Goal: Communication & Community: Answer question/provide support

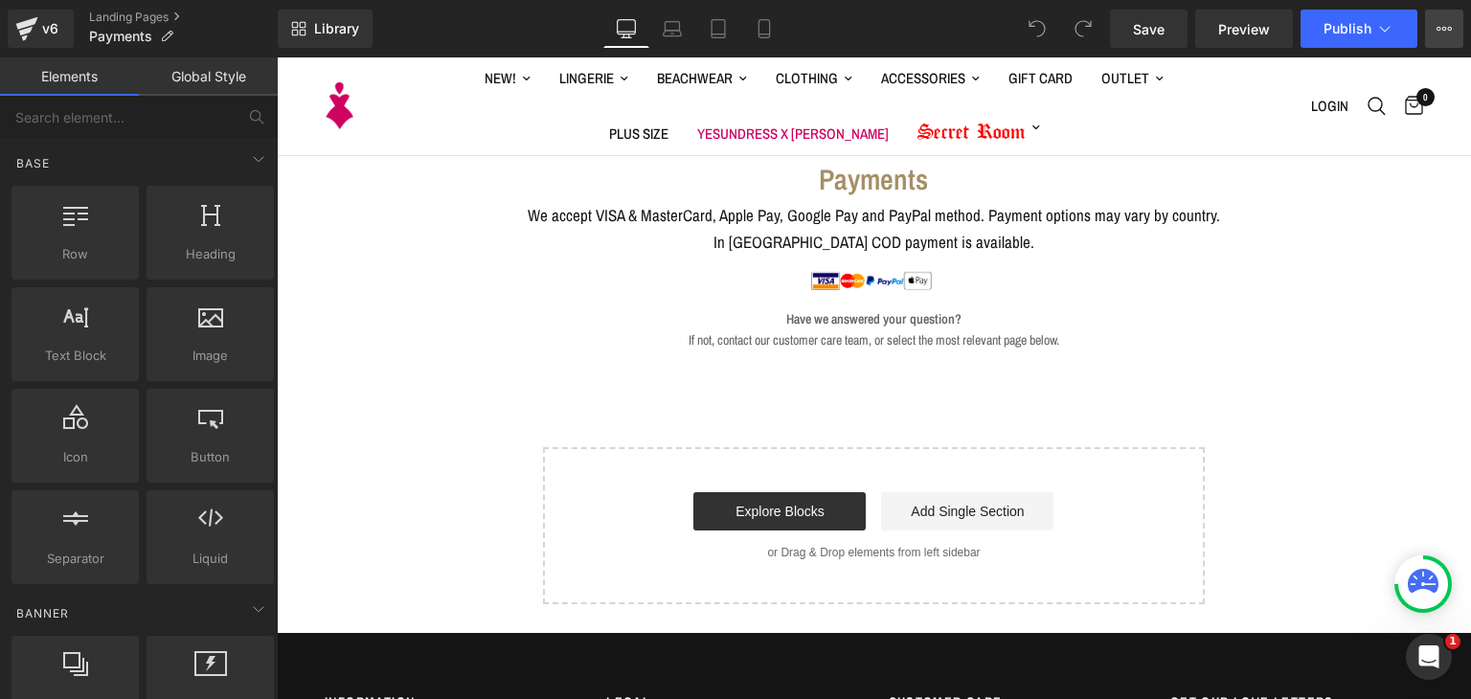
click at [1460, 39] on button "View Live Page View with current Template Save Template to Library Schedule Pub…" at bounding box center [1444, 29] width 38 height 38
click at [1452, 32] on button "View Live Page View with current Template Save Template to Library Schedule Pub…" at bounding box center [1444, 29] width 38 height 38
click at [1442, 31] on icon at bounding box center [1444, 28] width 15 height 15
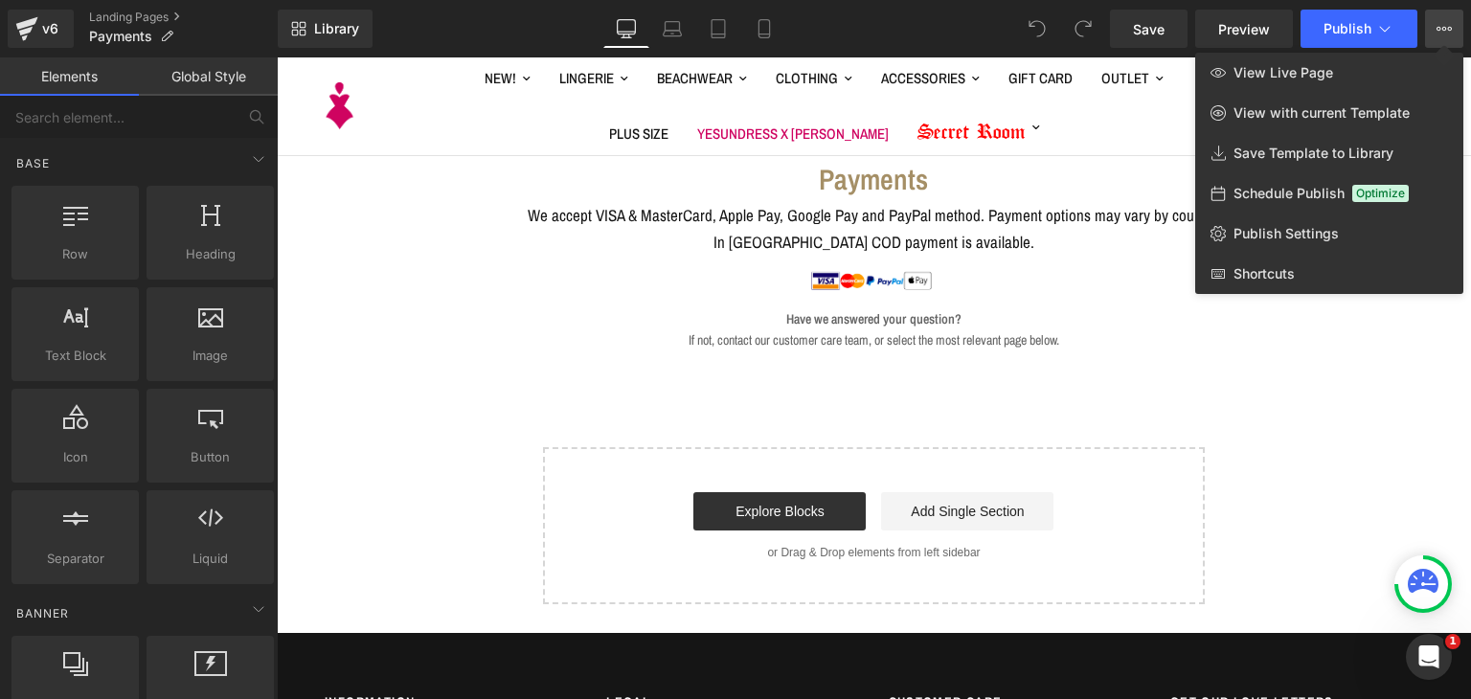
click at [949, 299] on div at bounding box center [874, 378] width 1194 height 642
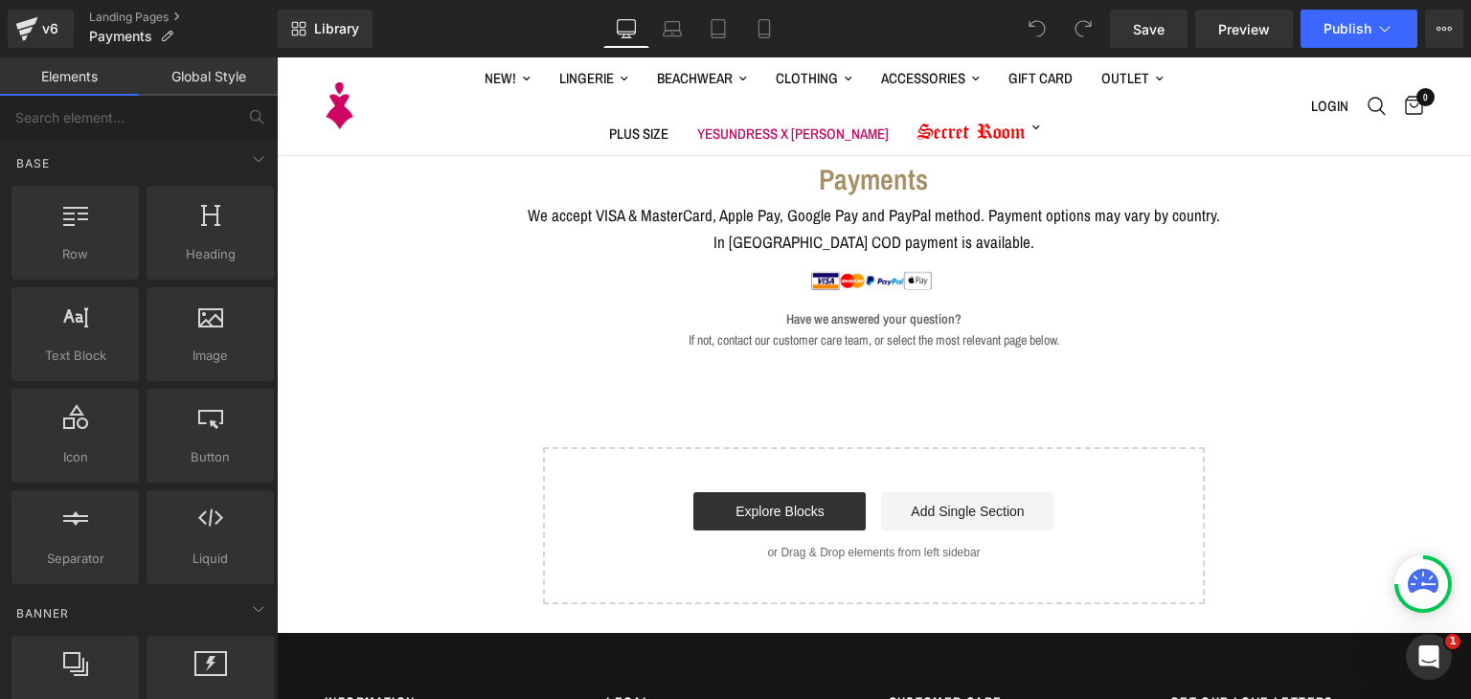
click at [1013, 235] on p "In [GEOGRAPHIC_DATA] COD payment is available." at bounding box center [874, 242] width 692 height 26
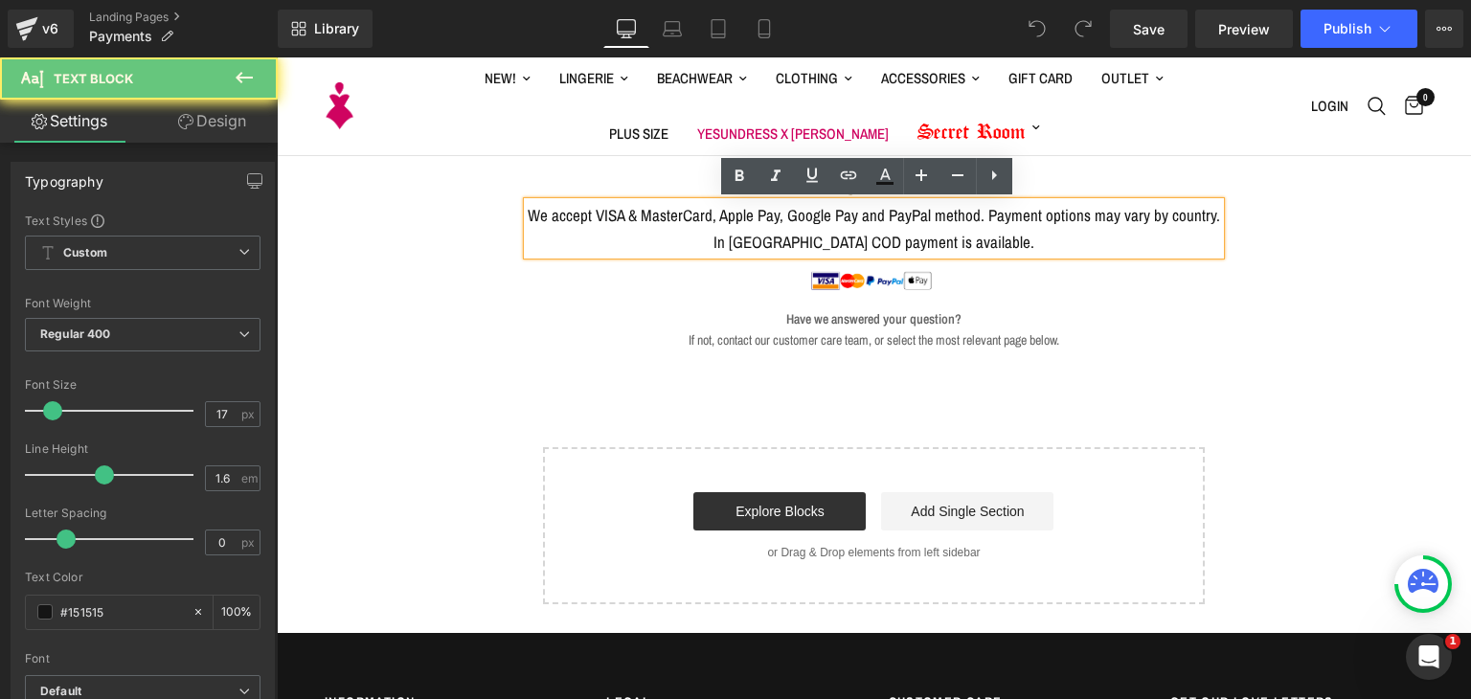
click at [1013, 235] on p "In [GEOGRAPHIC_DATA] COD payment is available." at bounding box center [874, 242] width 692 height 26
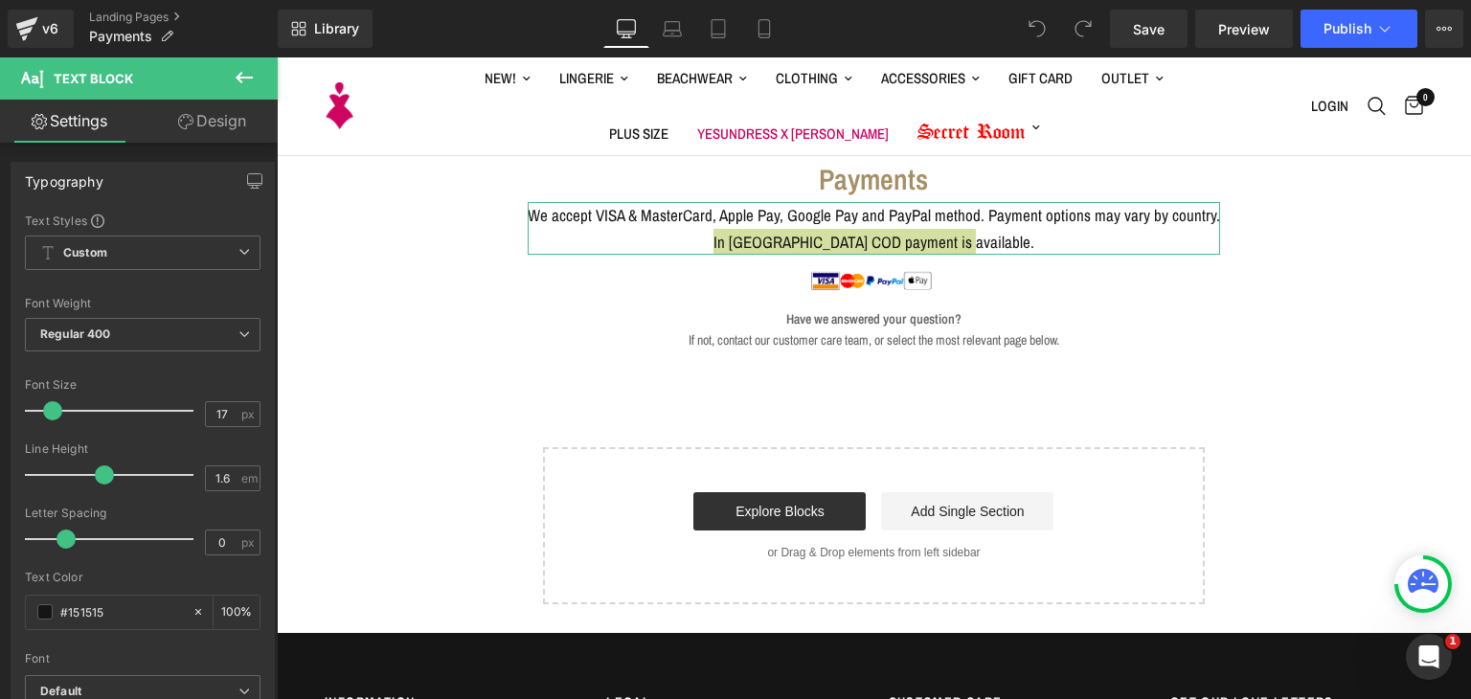
click at [213, 127] on link "Design" at bounding box center [212, 121] width 139 height 43
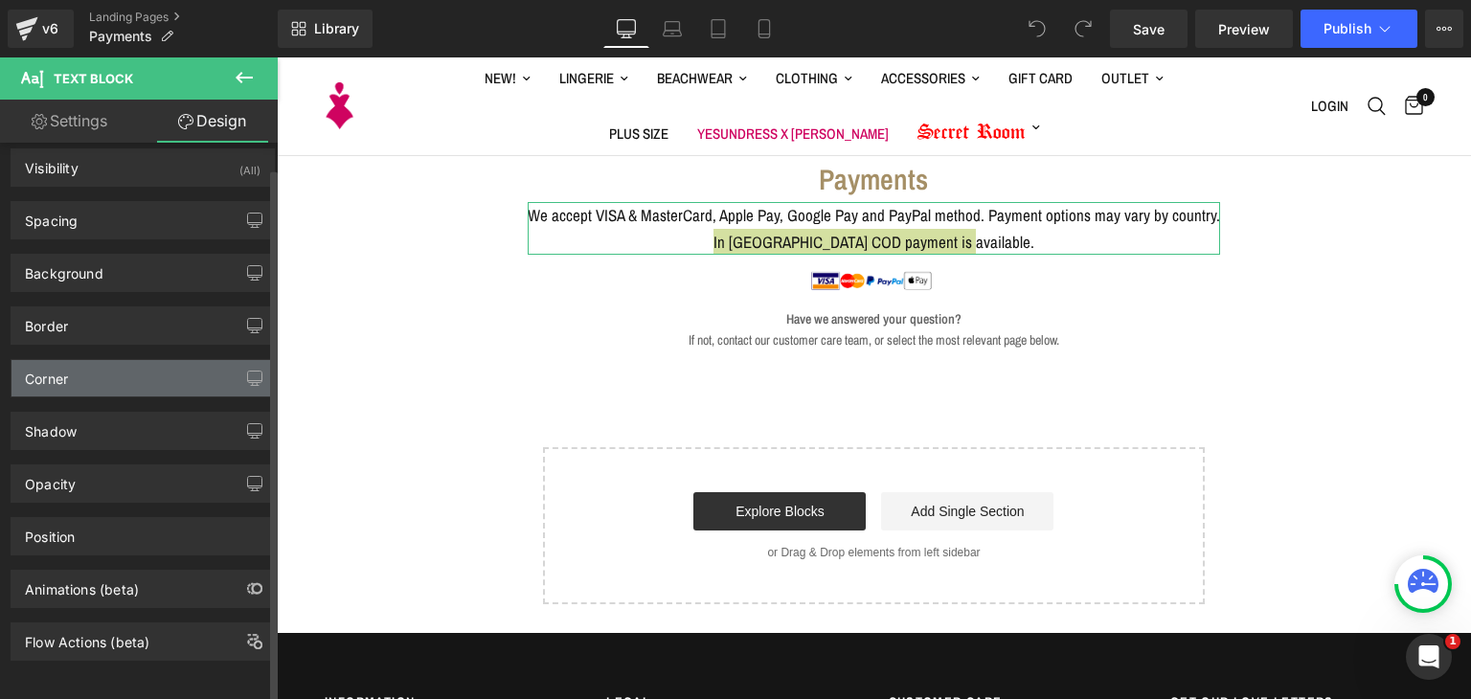
scroll to position [25, 0]
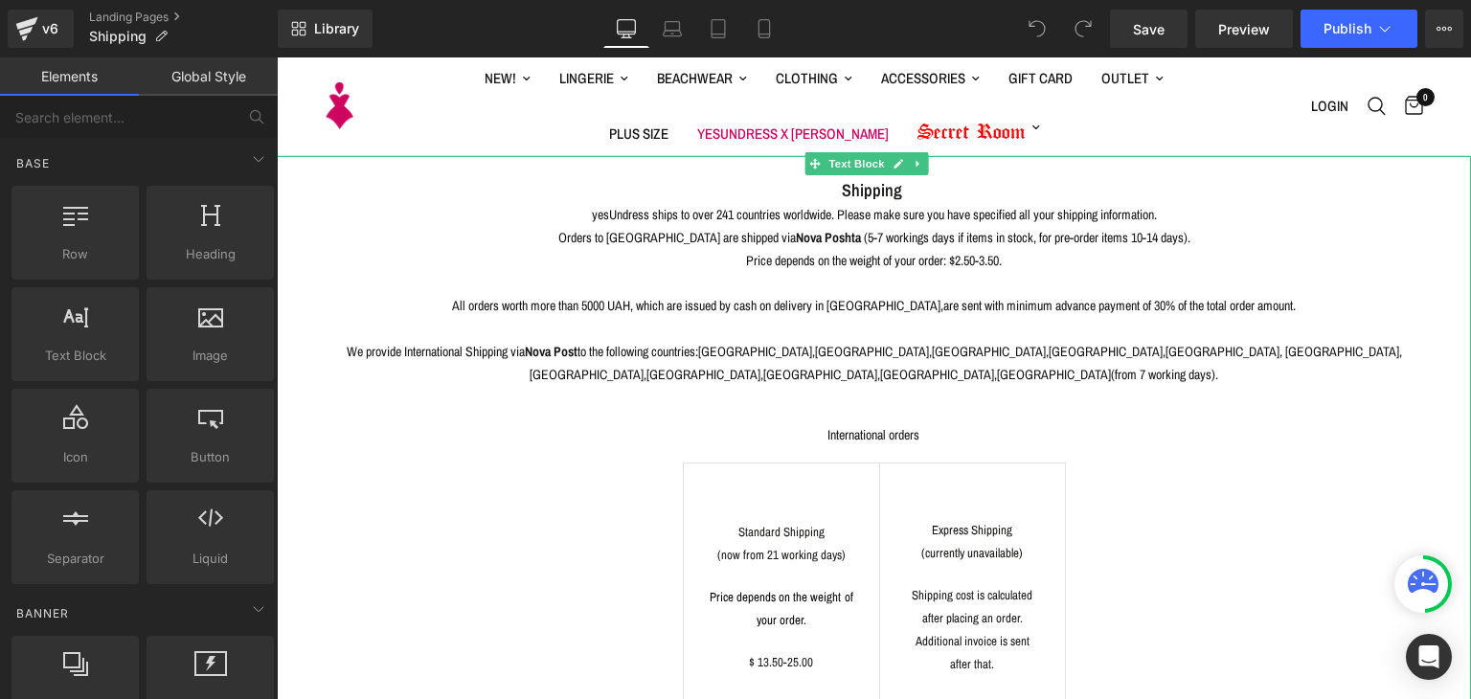
click at [1000, 293] on center "All orders worth more than 5000 UAH, which are issued by cash on delivery in Uk…" at bounding box center [874, 295] width 1118 height 46
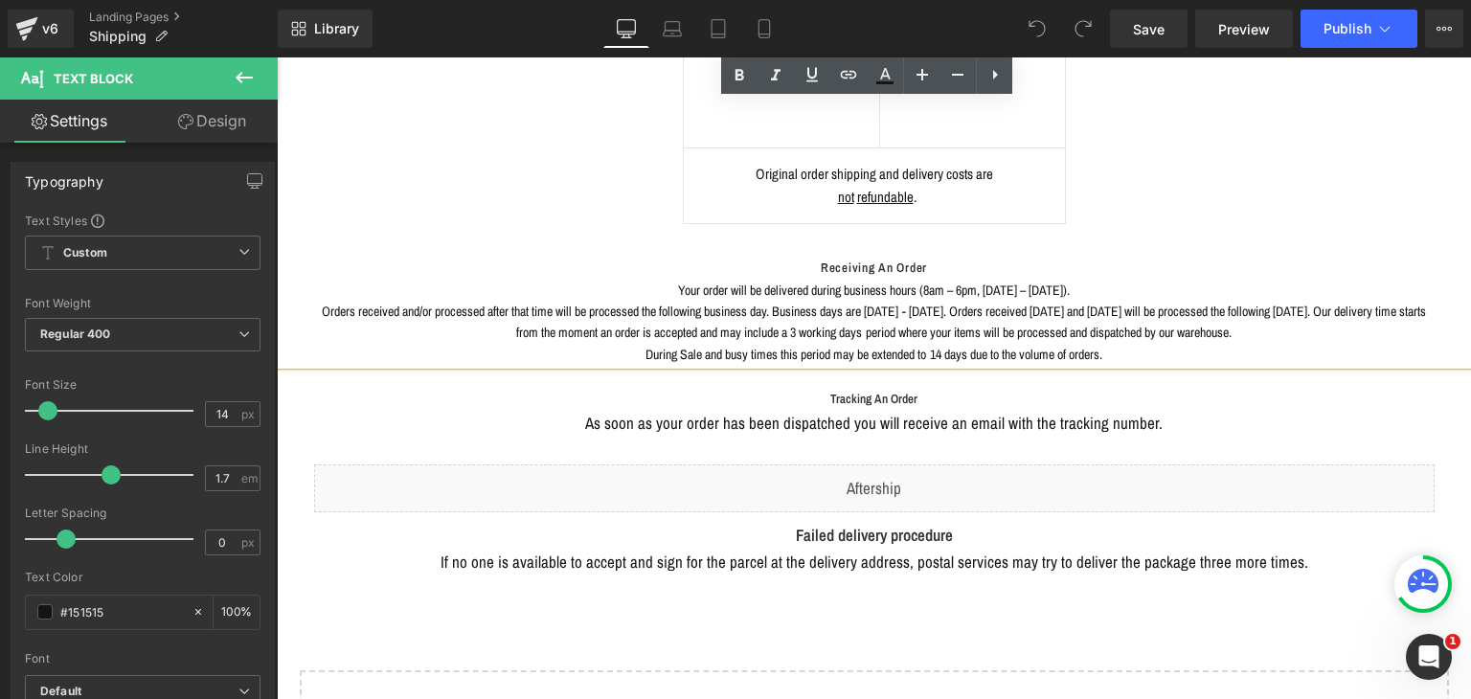
scroll to position [766, 0]
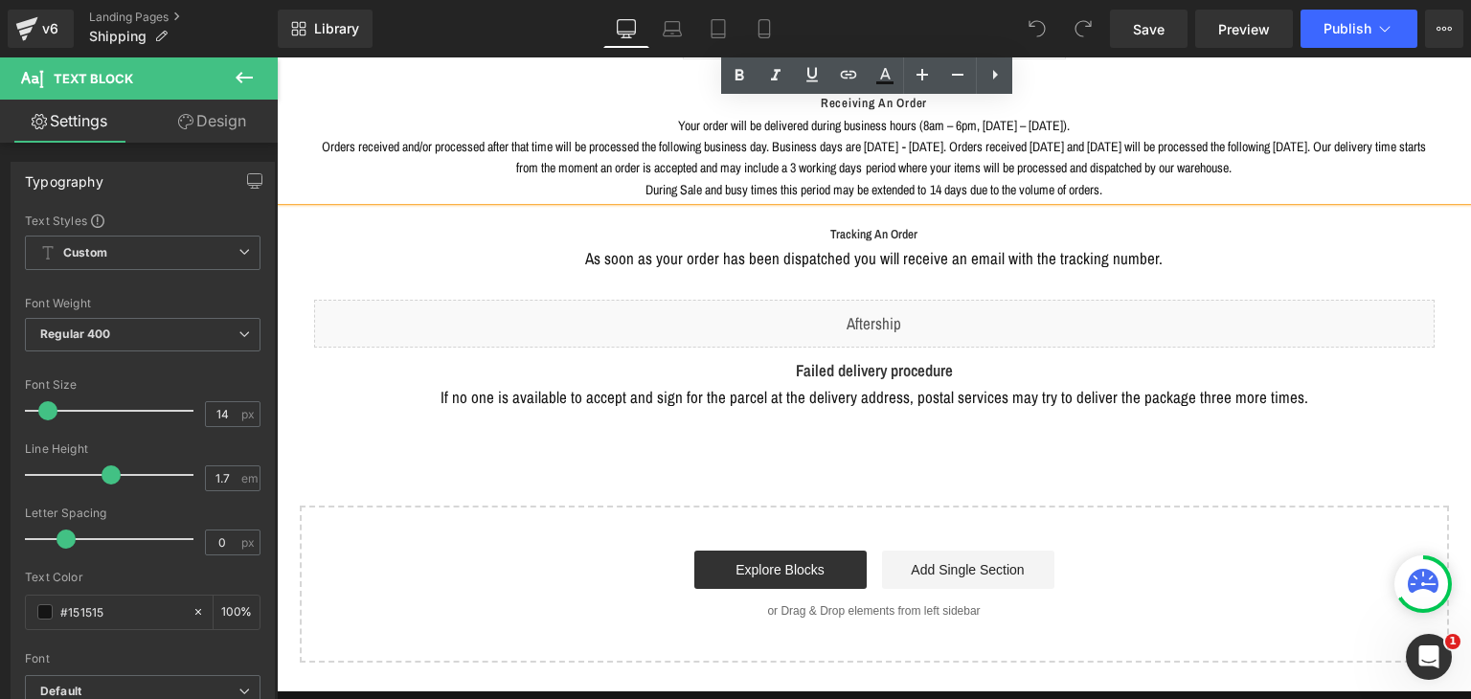
click at [877, 304] on div "Liquid" at bounding box center [874, 324] width 1121 height 48
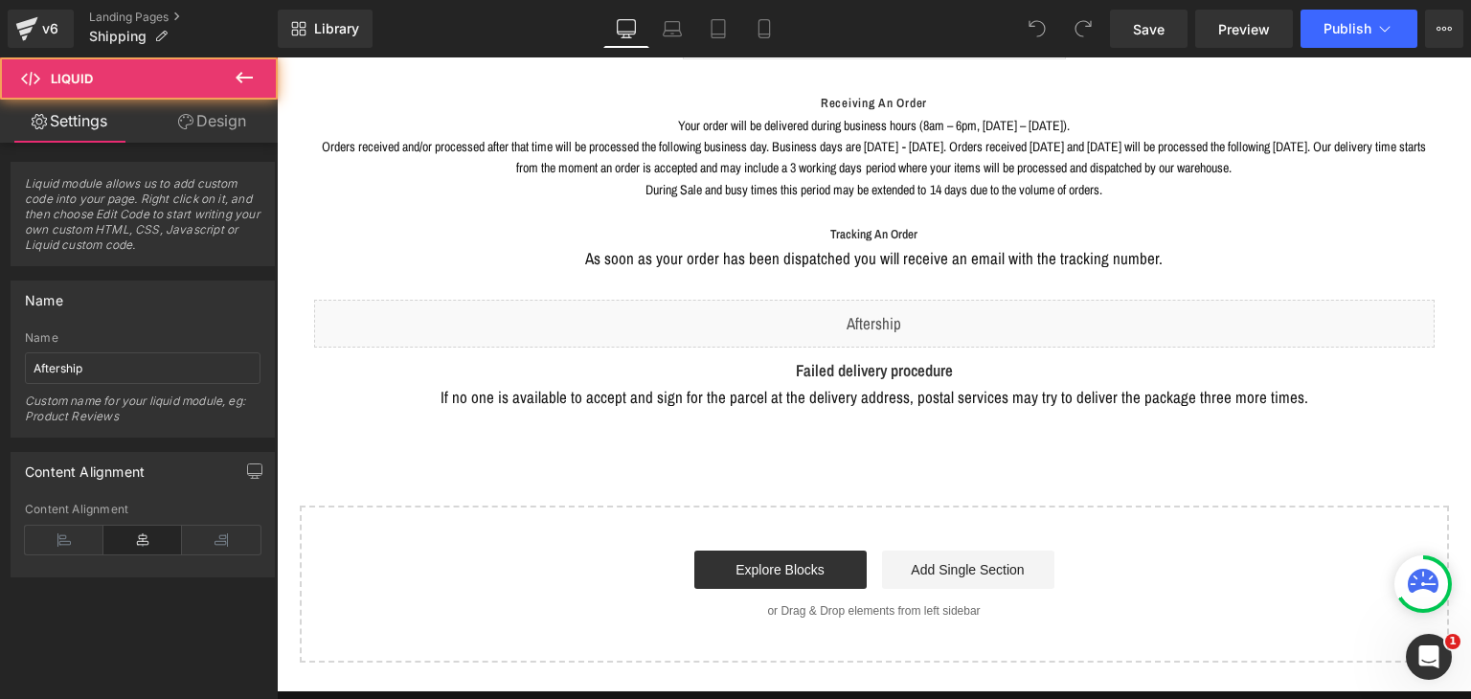
click at [998, 396] on div "Shipping yesUndress ships to over 241 countries worldwide. Please make sure you…" at bounding box center [874, 40] width 1194 height 1301
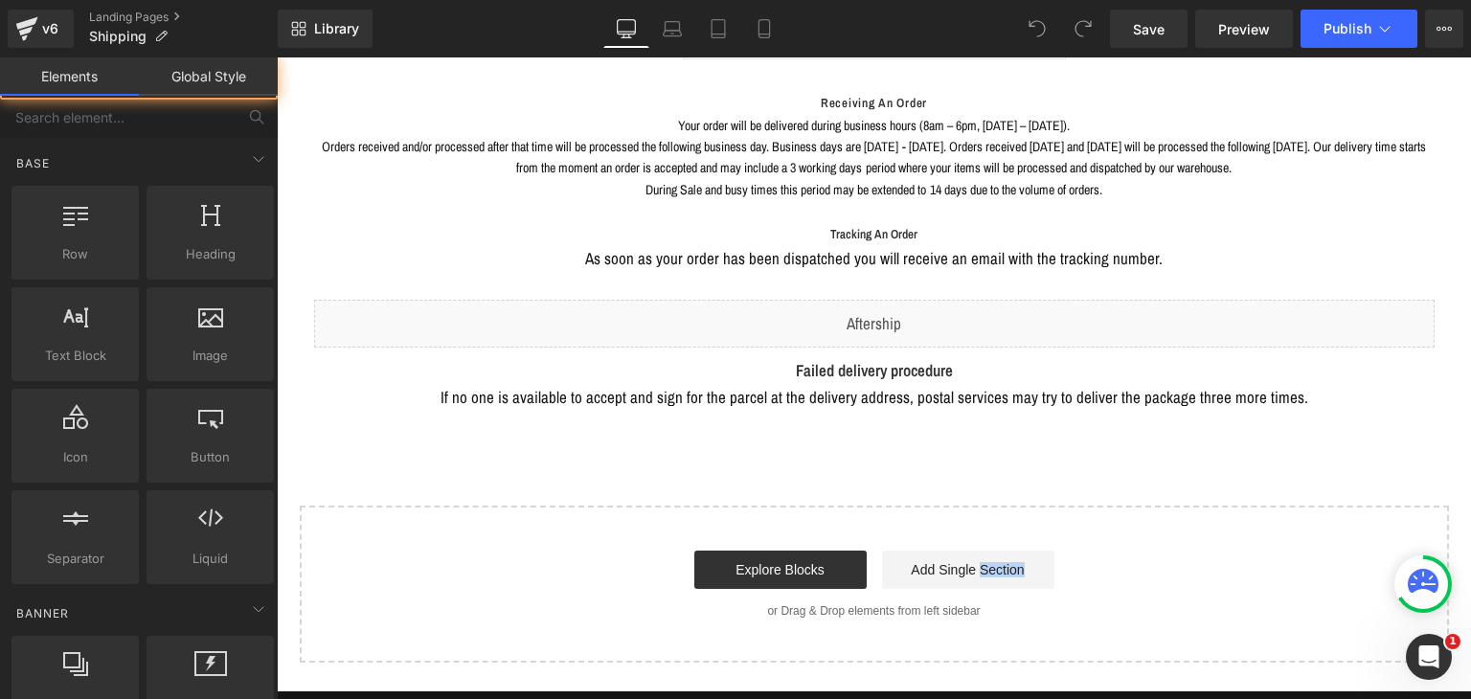
click at [998, 396] on div "Shipping yesUndress ships to over 241 countries worldwide. Please make sure you…" at bounding box center [874, 40] width 1194 height 1301
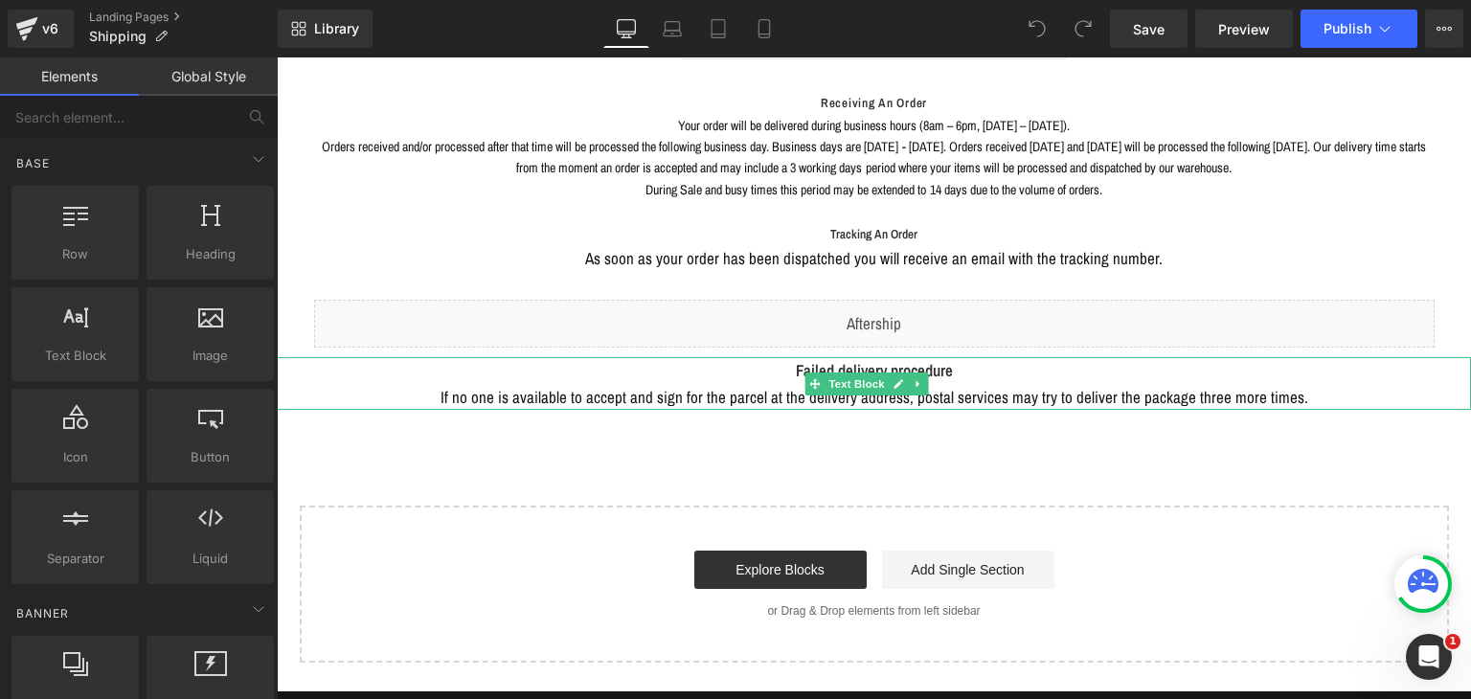
click at [994, 386] on span "If no one is available to accept and sign for the parcel at the delivery addres…" at bounding box center [875, 397] width 868 height 22
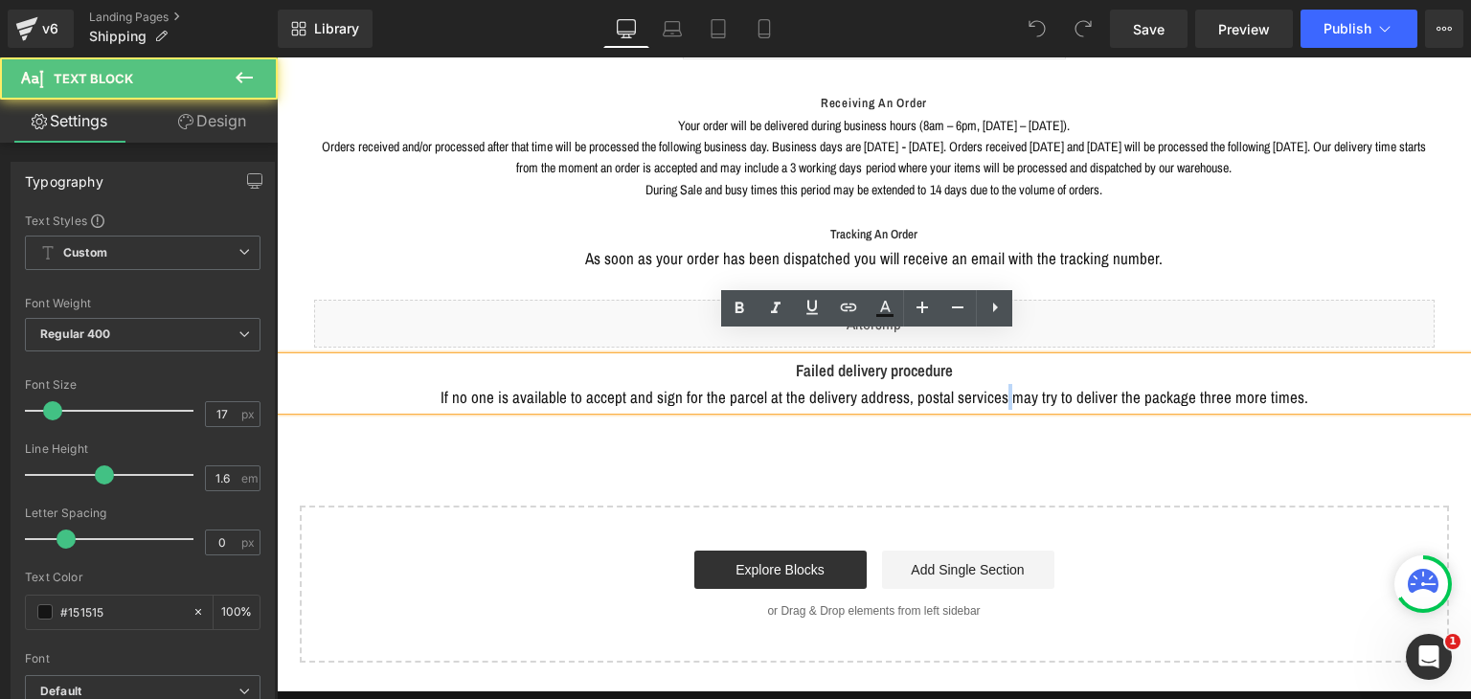
click at [994, 386] on span "If no one is available to accept and sign for the parcel at the delivery addres…" at bounding box center [875, 397] width 868 height 22
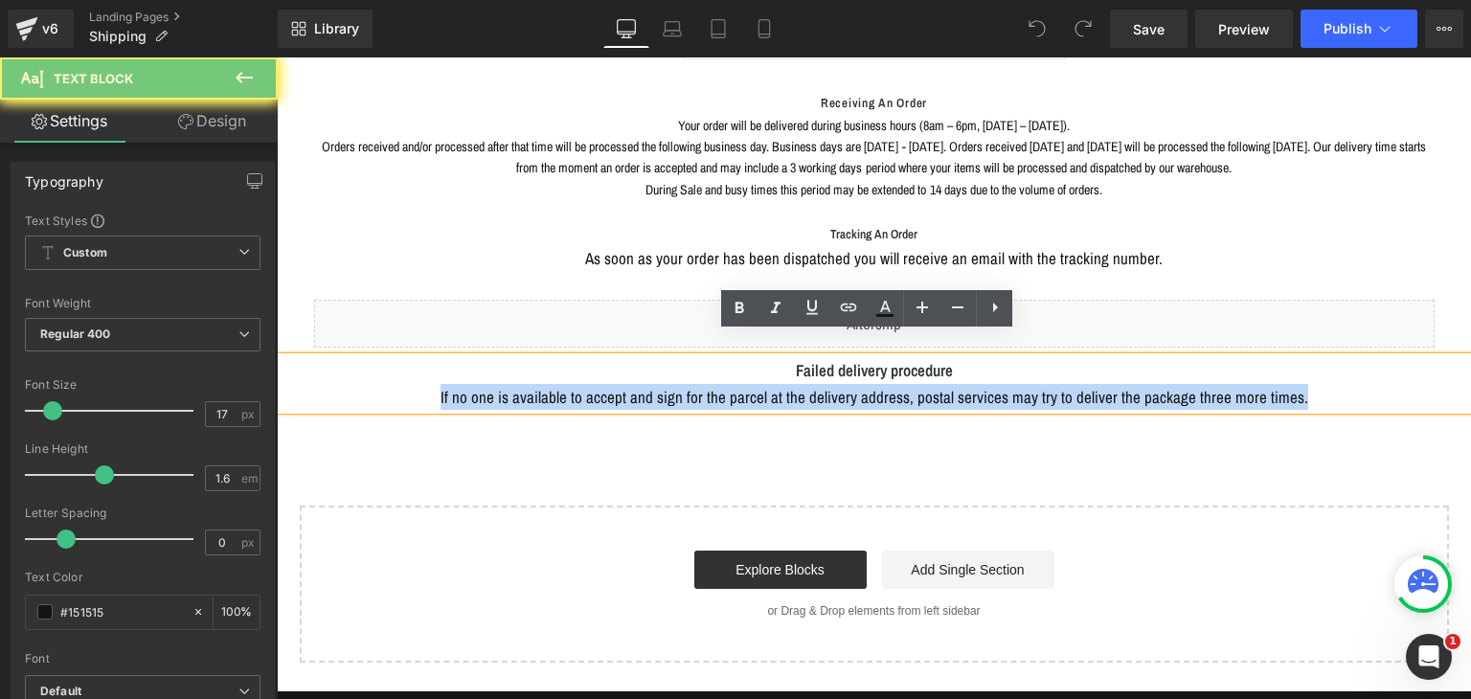
click at [994, 386] on span "If no one is available to accept and sign for the parcel at the delivery addres…" at bounding box center [875, 397] width 868 height 22
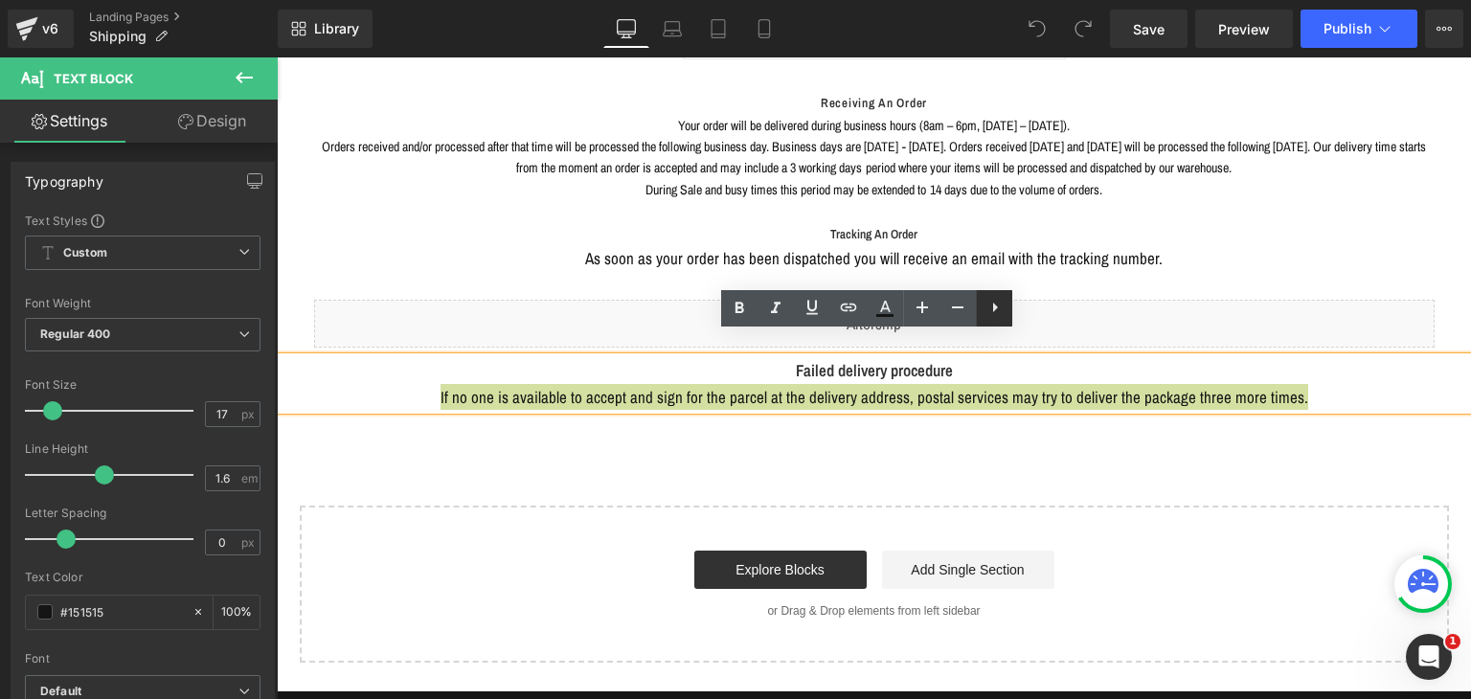
click at [1026, 311] on icon at bounding box center [1031, 307] width 23 height 23
click at [1432, 636] on div "Открыть службу сообщений Intercom" at bounding box center [1425, 654] width 63 height 63
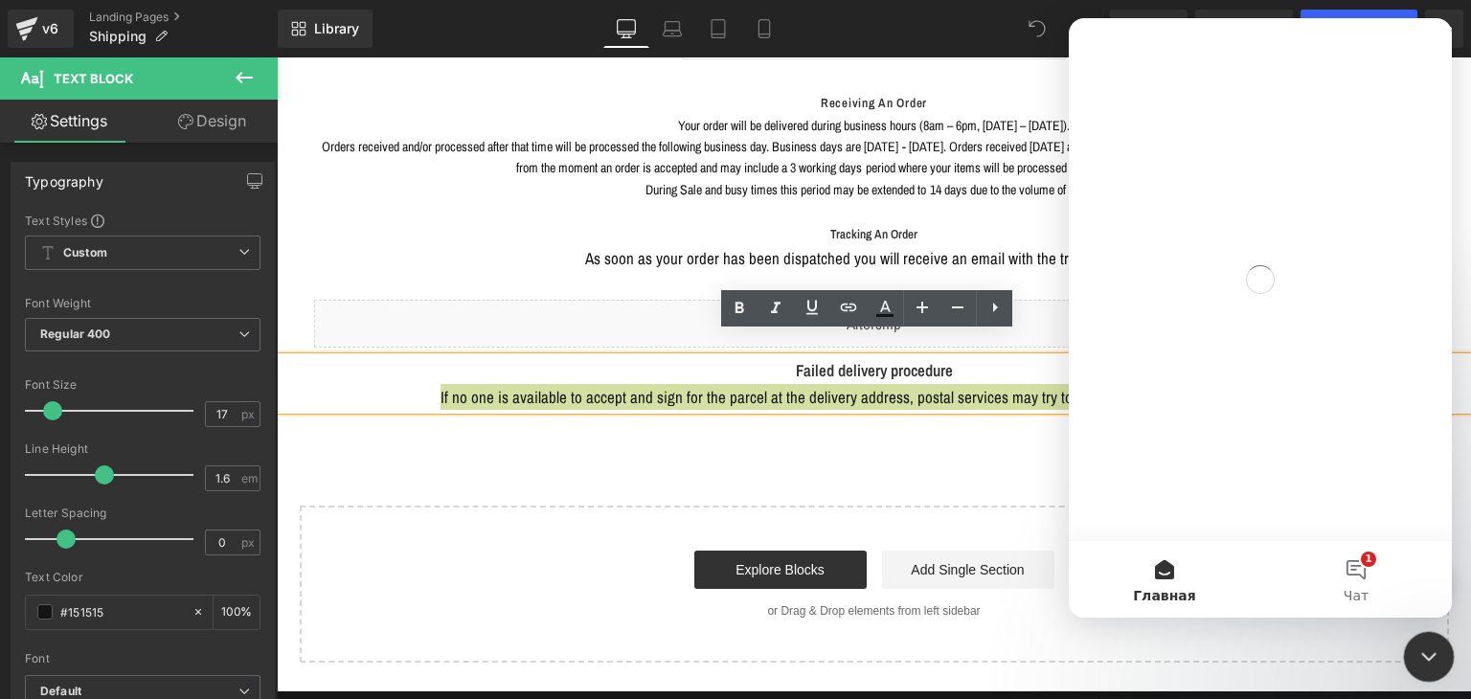
scroll to position [0, 0]
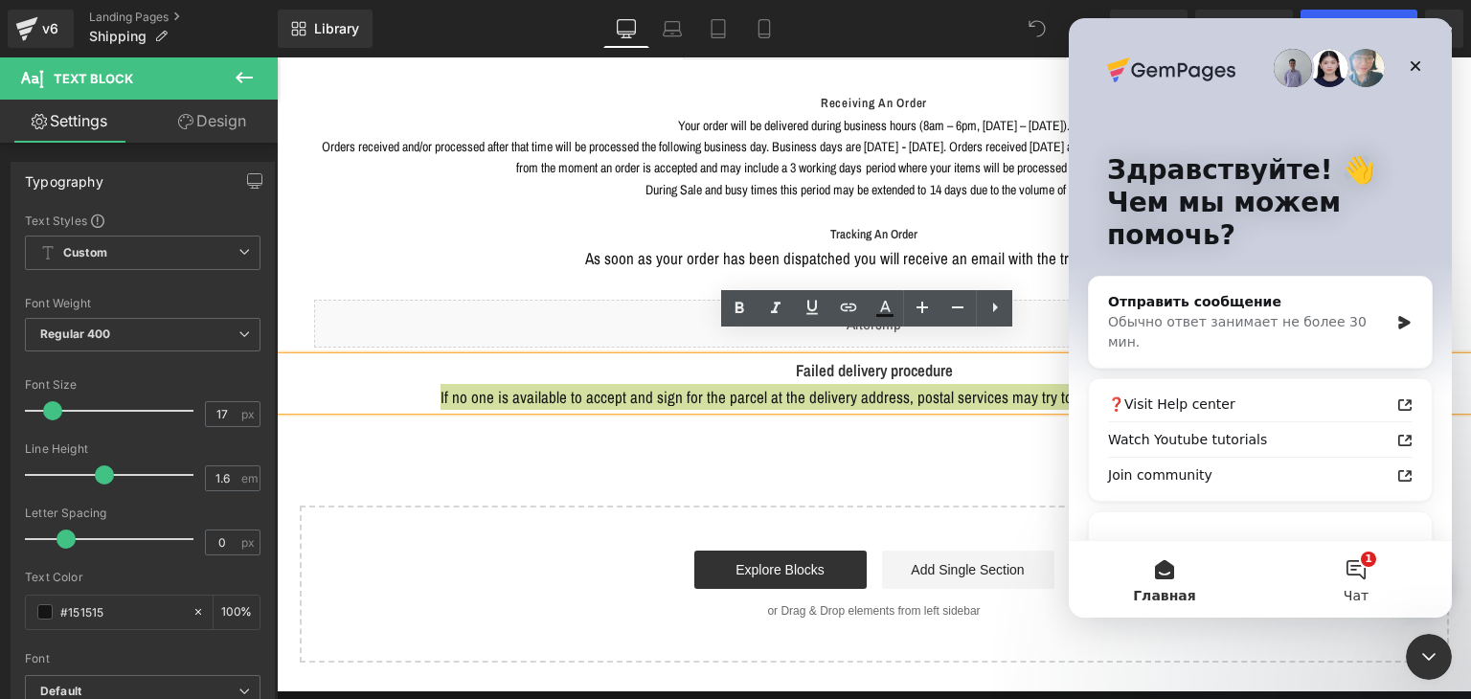
click at [1375, 594] on button "1 Чат" at bounding box center [1356, 579] width 192 height 77
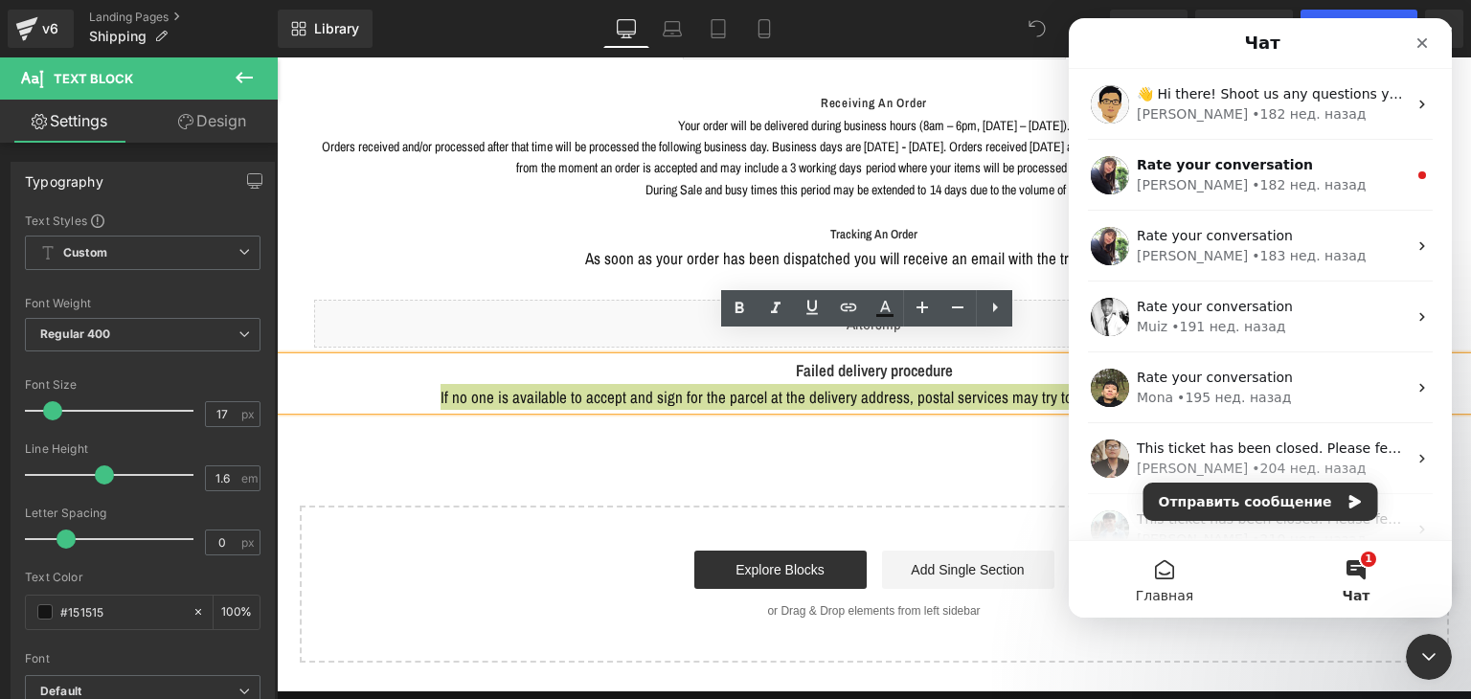
click at [1183, 589] on span "Главная" at bounding box center [1164, 595] width 57 height 13
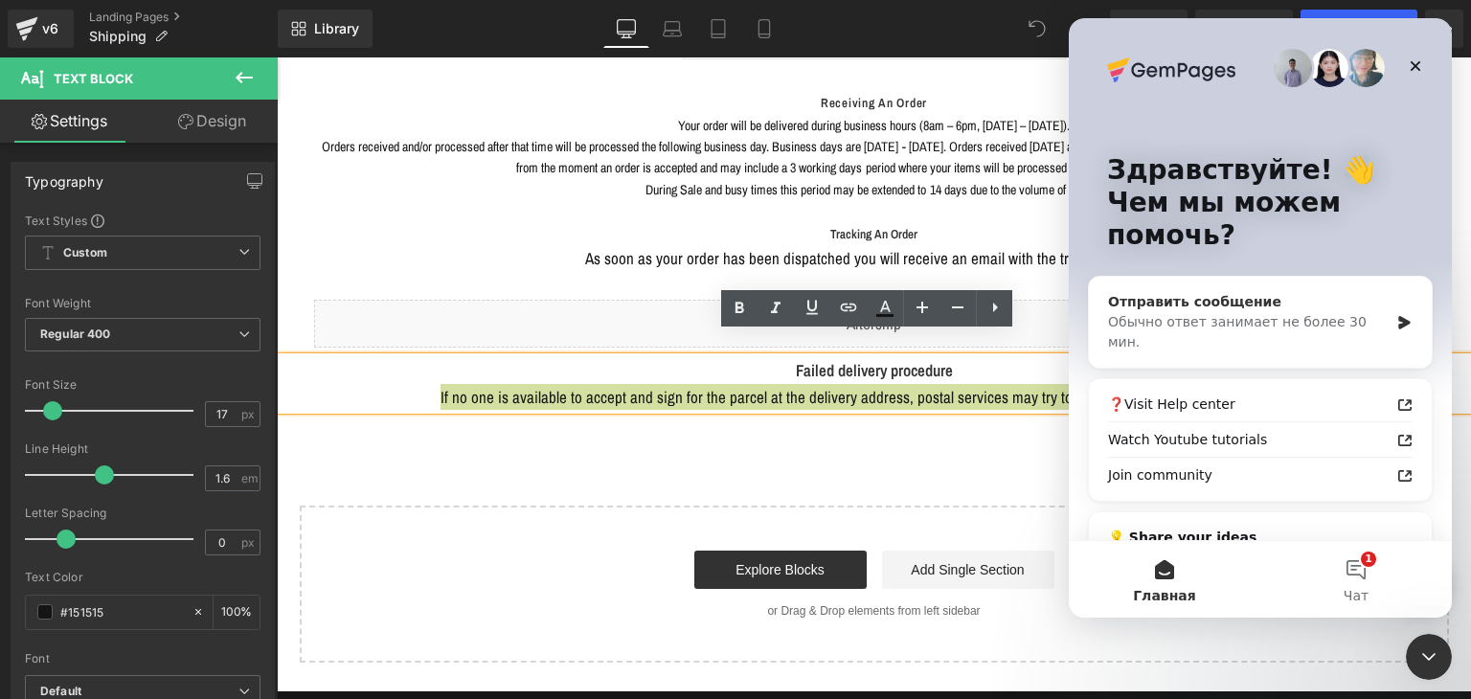
click at [1234, 319] on div "Обычно ответ занимает не более 30 мин." at bounding box center [1248, 332] width 281 height 40
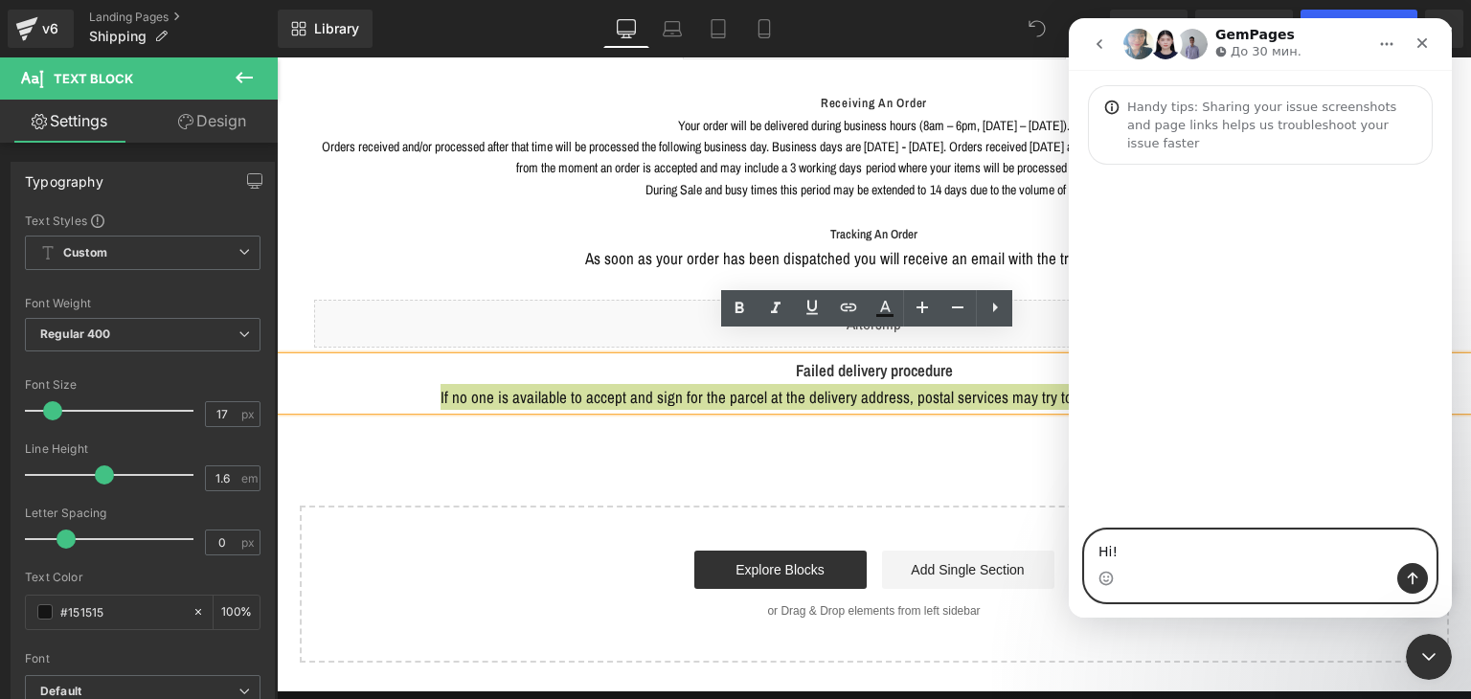
paste textarea "ello, I need assistance with adding translations for my pages created in Gempag…"
type textarea "Hello, I need assistance with adding translations for my pages created in Gempa…"
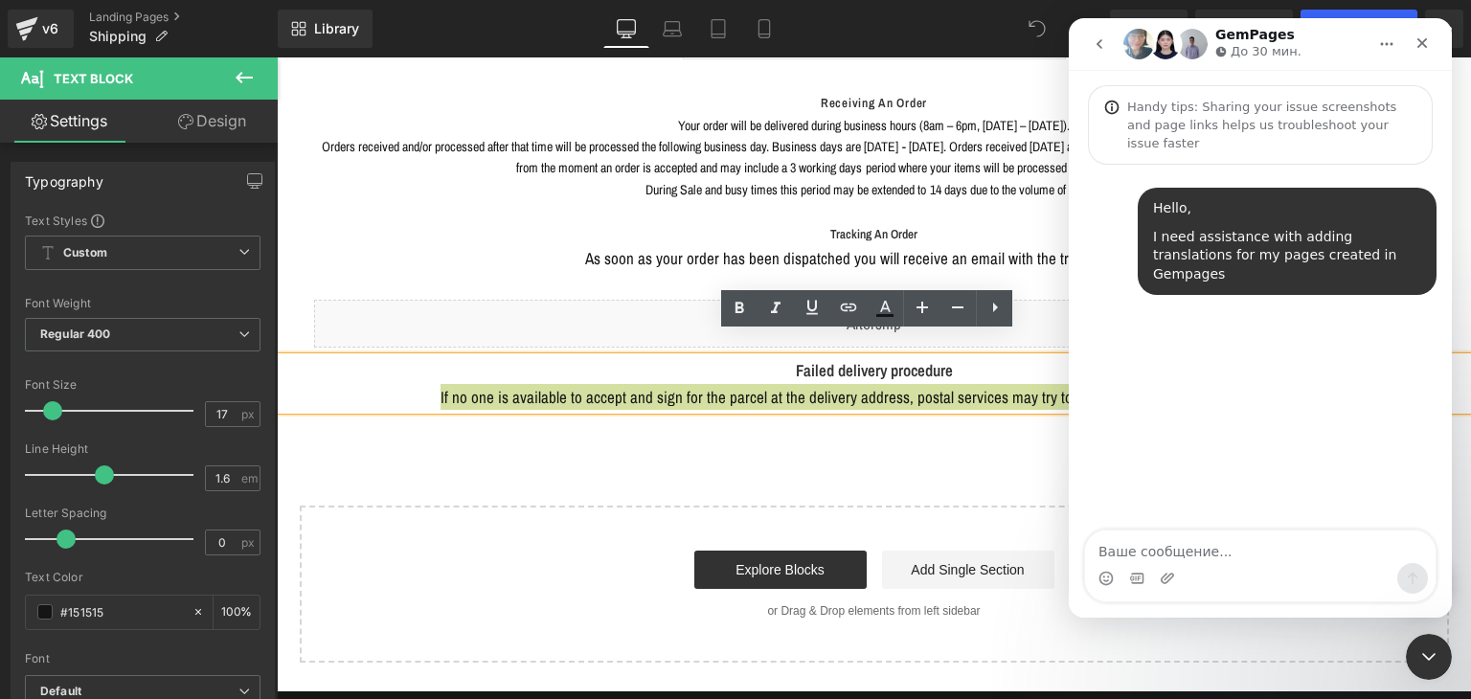
click at [1199, 351] on div "Hello, I need assistance with adding translations for my pages created in Gempa…" at bounding box center [1260, 349] width 383 height 368
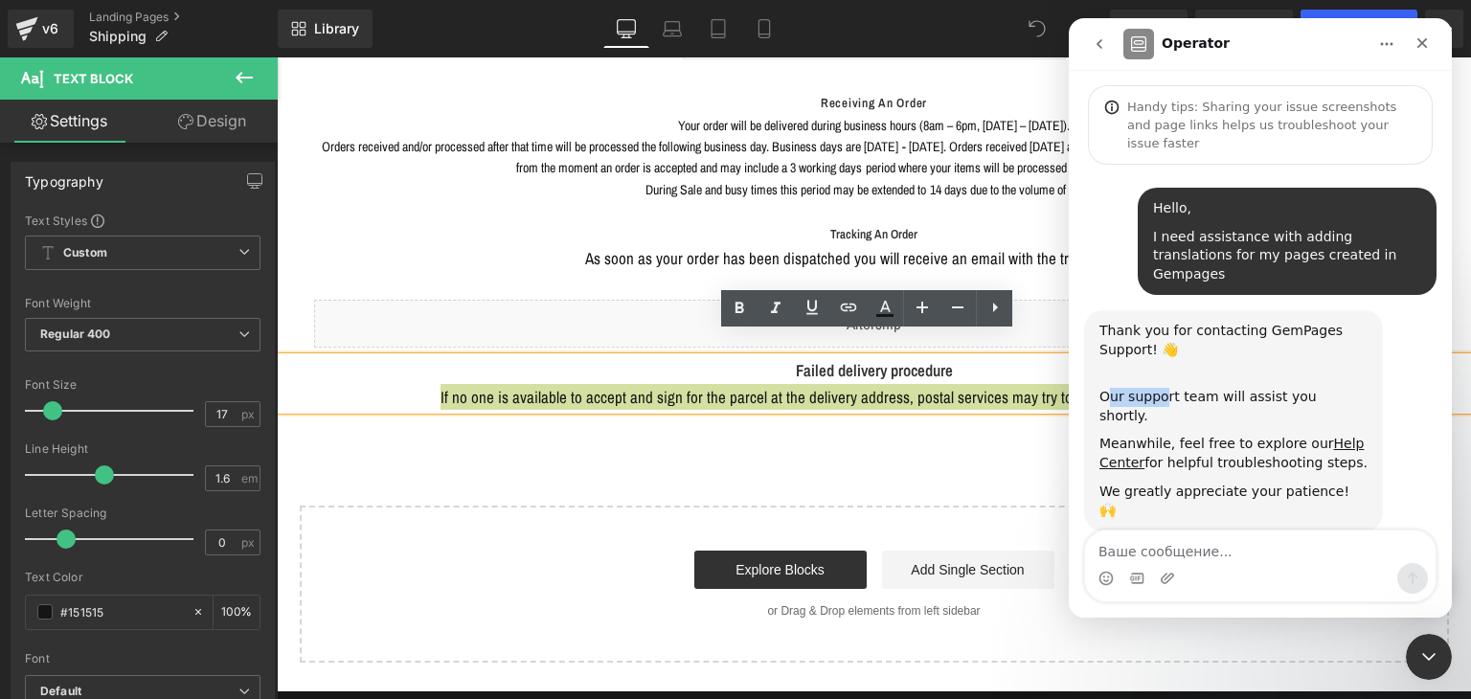
drag, startPoint x: 1108, startPoint y: 360, endPoint x: 1163, endPoint y: 360, distance: 54.6
click at [1163, 388] on div "Our support team will assist you shortly." at bounding box center [1233, 406] width 268 height 37
click at [1138, 388] on div "Our support team will assist you shortly." at bounding box center [1233, 406] width 268 height 37
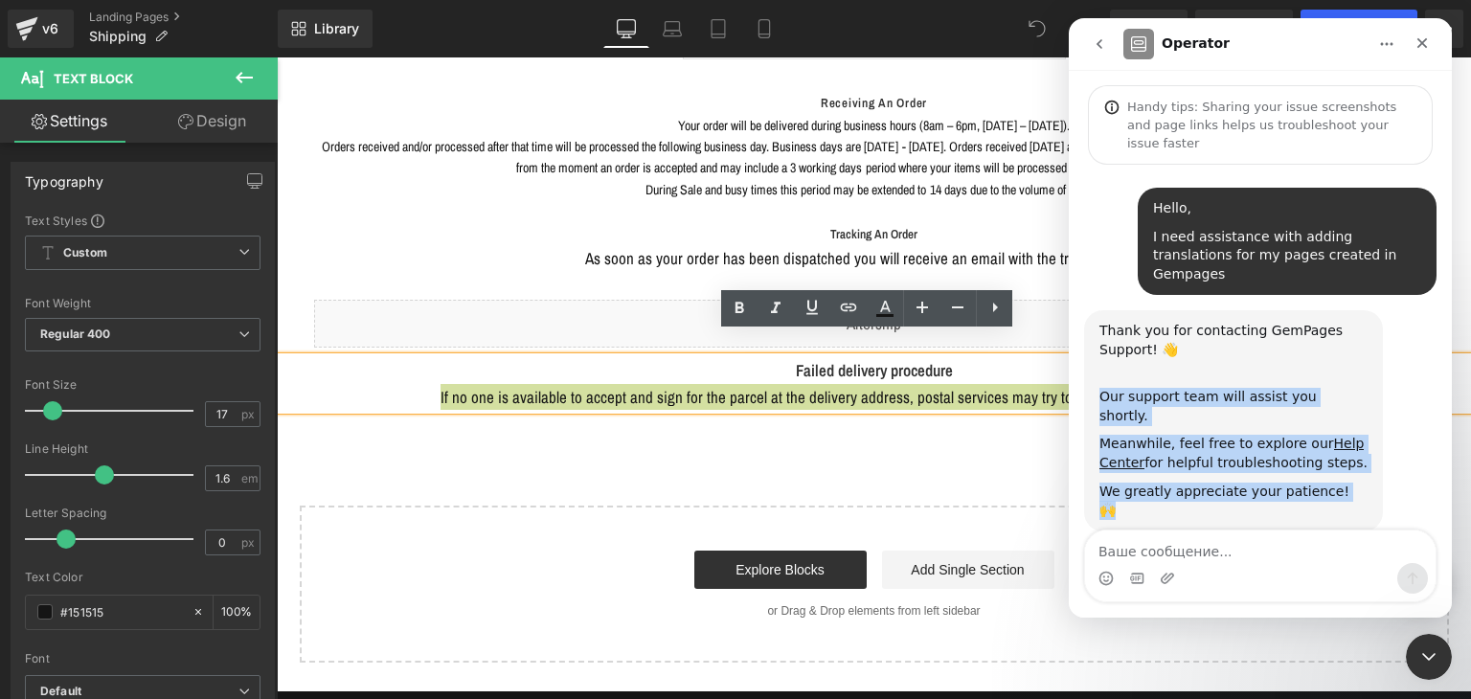
drag, startPoint x: 1098, startPoint y: 359, endPoint x: 1331, endPoint y: 441, distance: 247.5
click at [1331, 441] on div "Thank you for contacting GemPages Support! 👋 ​ Our support team will assist you…" at bounding box center [1233, 420] width 299 height 220
copy div "Our support team will assist you shortly. Meanwhile, feel free to explore our H…"
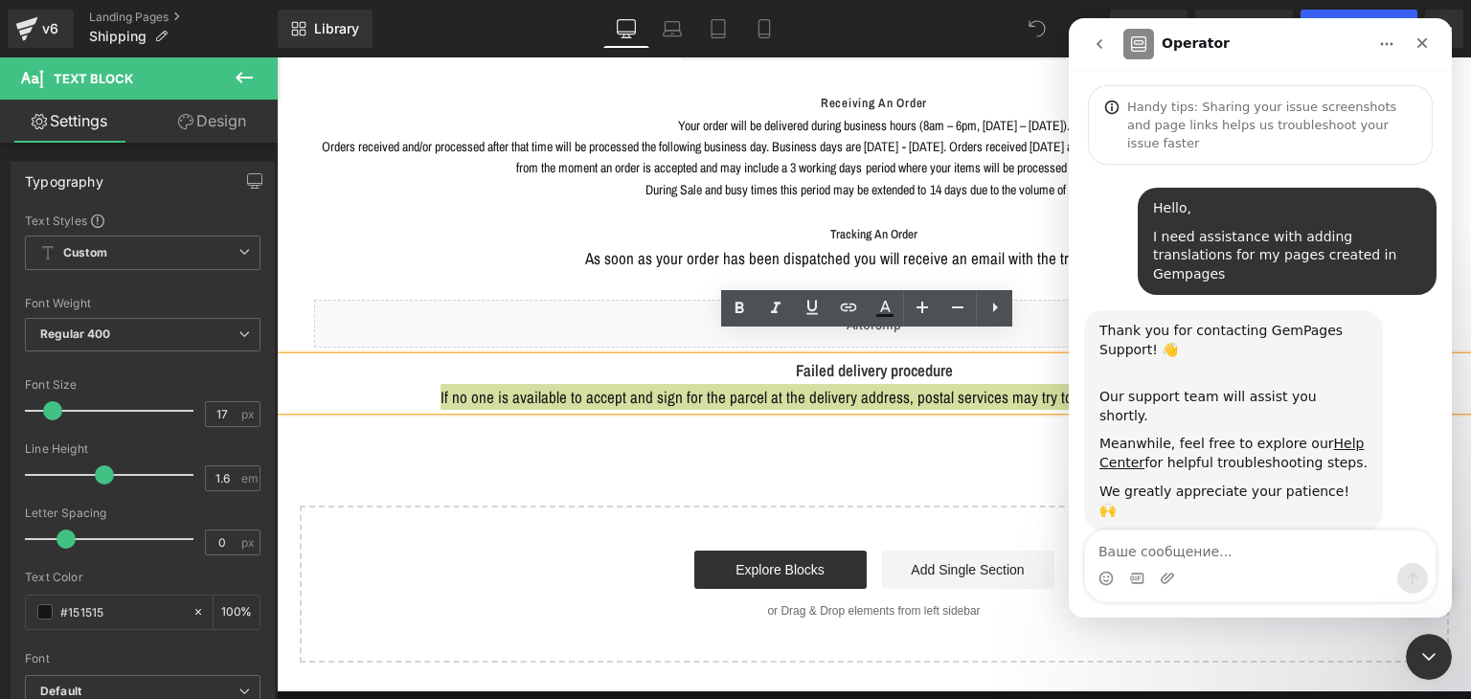
click at [1398, 318] on div "Thank you for contacting GemPages Support! 👋 ​ Our support team will assist you…" at bounding box center [1260, 441] width 352 height 262
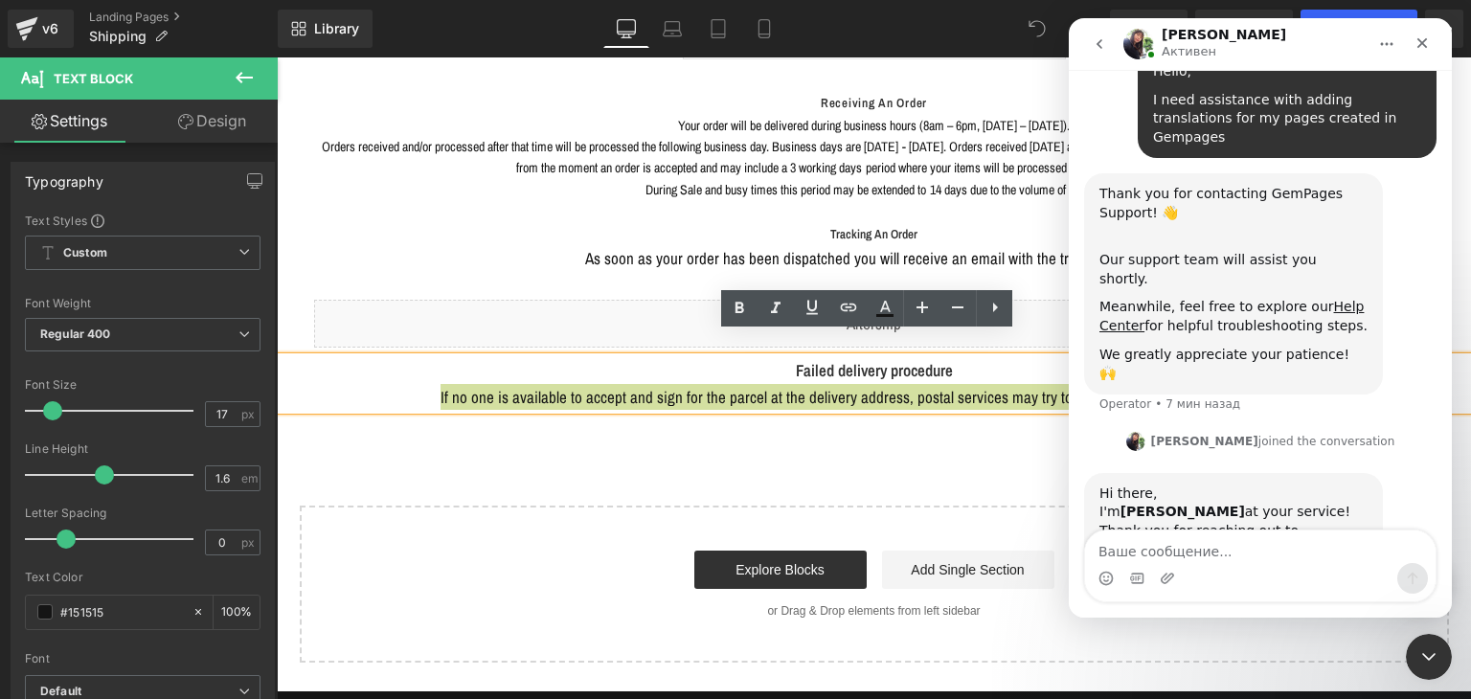
scroll to position [161, 0]
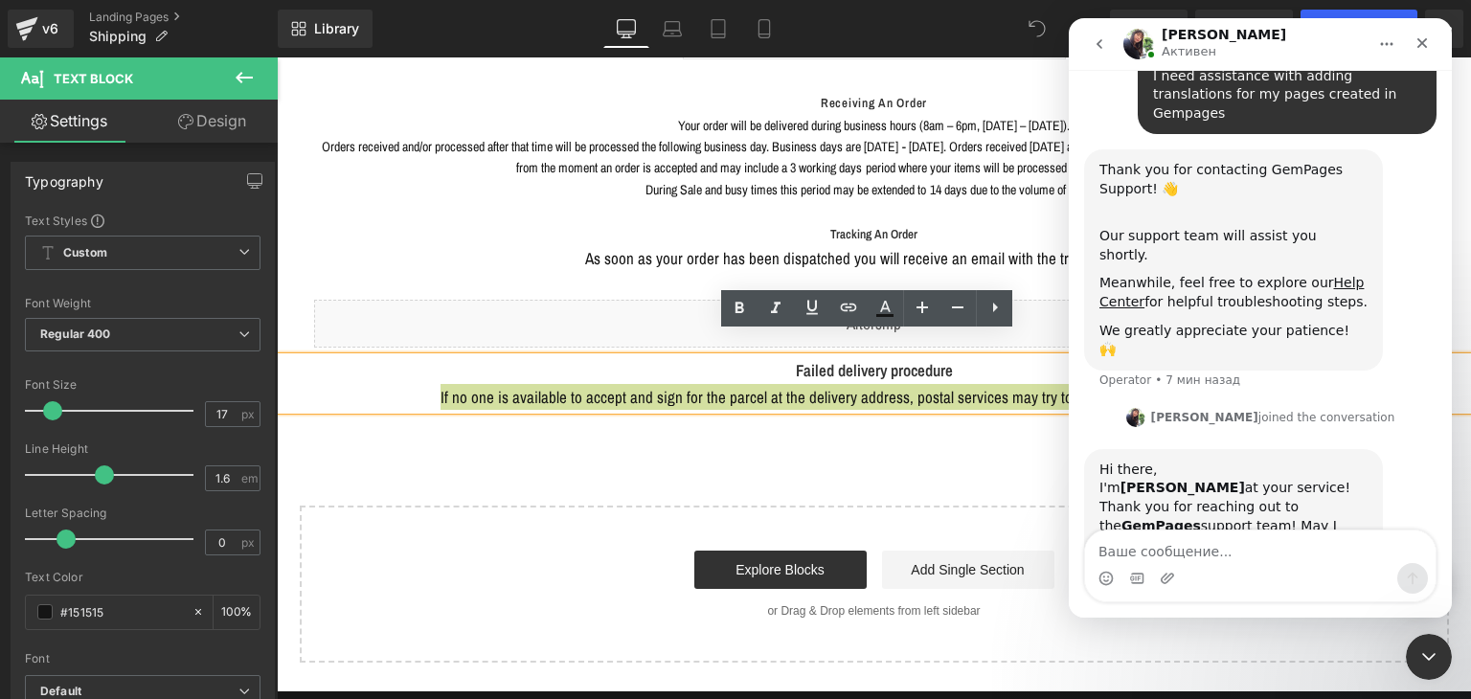
click at [1237, 569] on div "Мессенджер Intercom" at bounding box center [1260, 578] width 351 height 31
click at [1237, 552] on textarea "Ваше сообщение..." at bounding box center [1260, 547] width 351 height 33
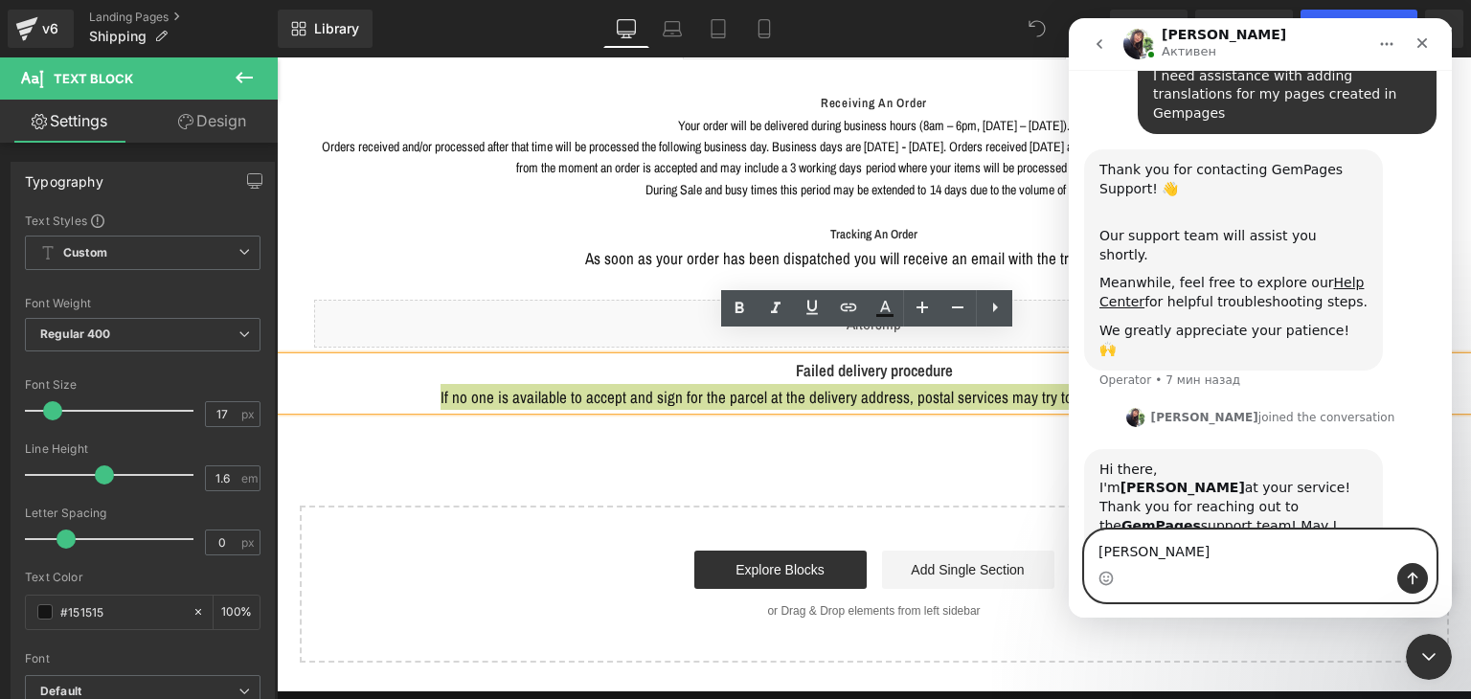
type textarea "Polina"
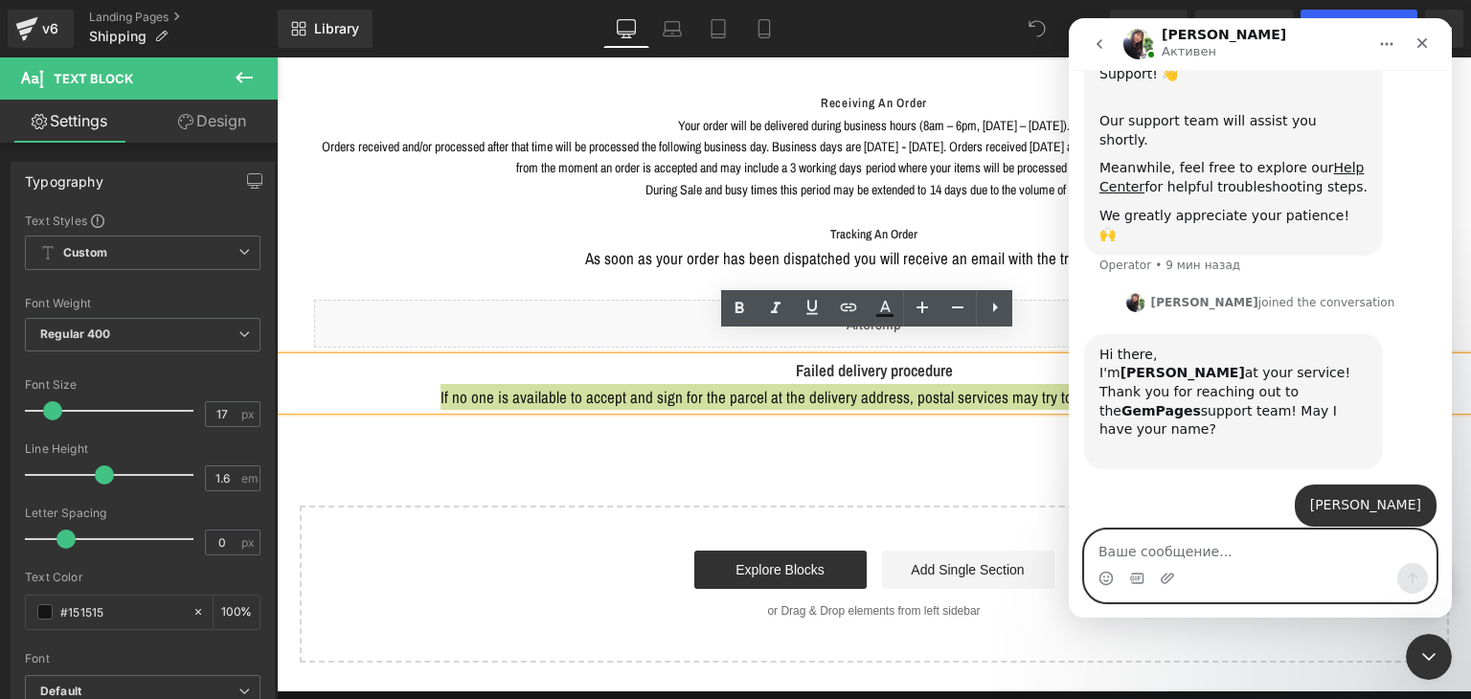
scroll to position [275, 0]
paste textarea "Could you please let me know if you can help me with setting up translations fo…"
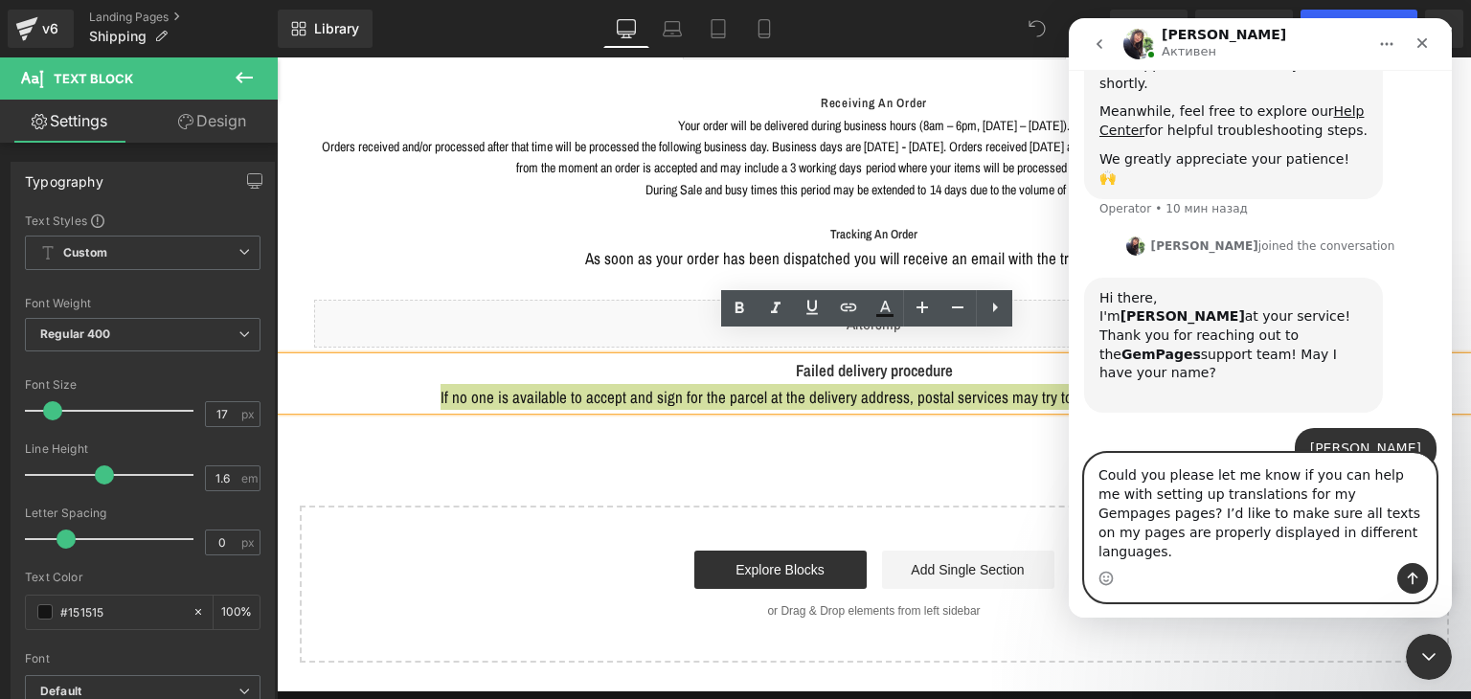
scroll to position [333, 0]
type textarea "Could you please let me know if you can help me with setting up translations fo…"
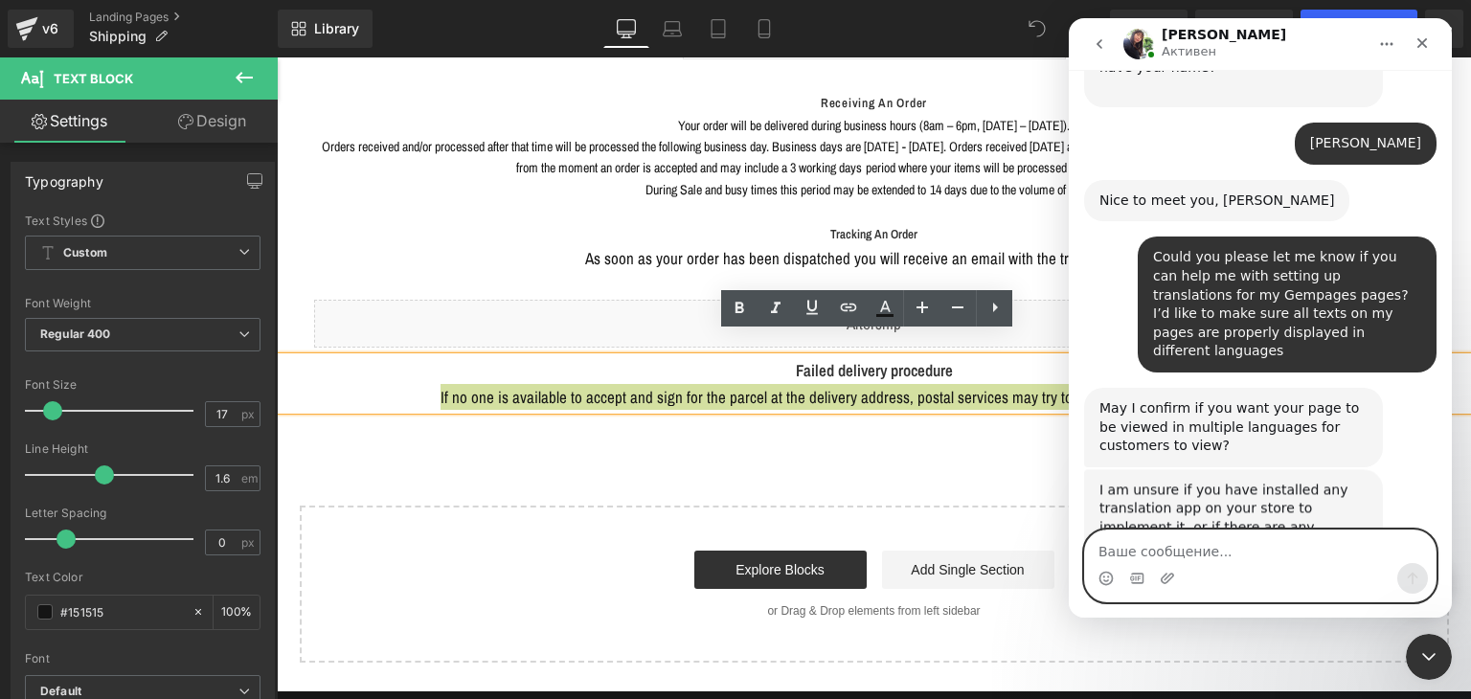
scroll to position [640, 0]
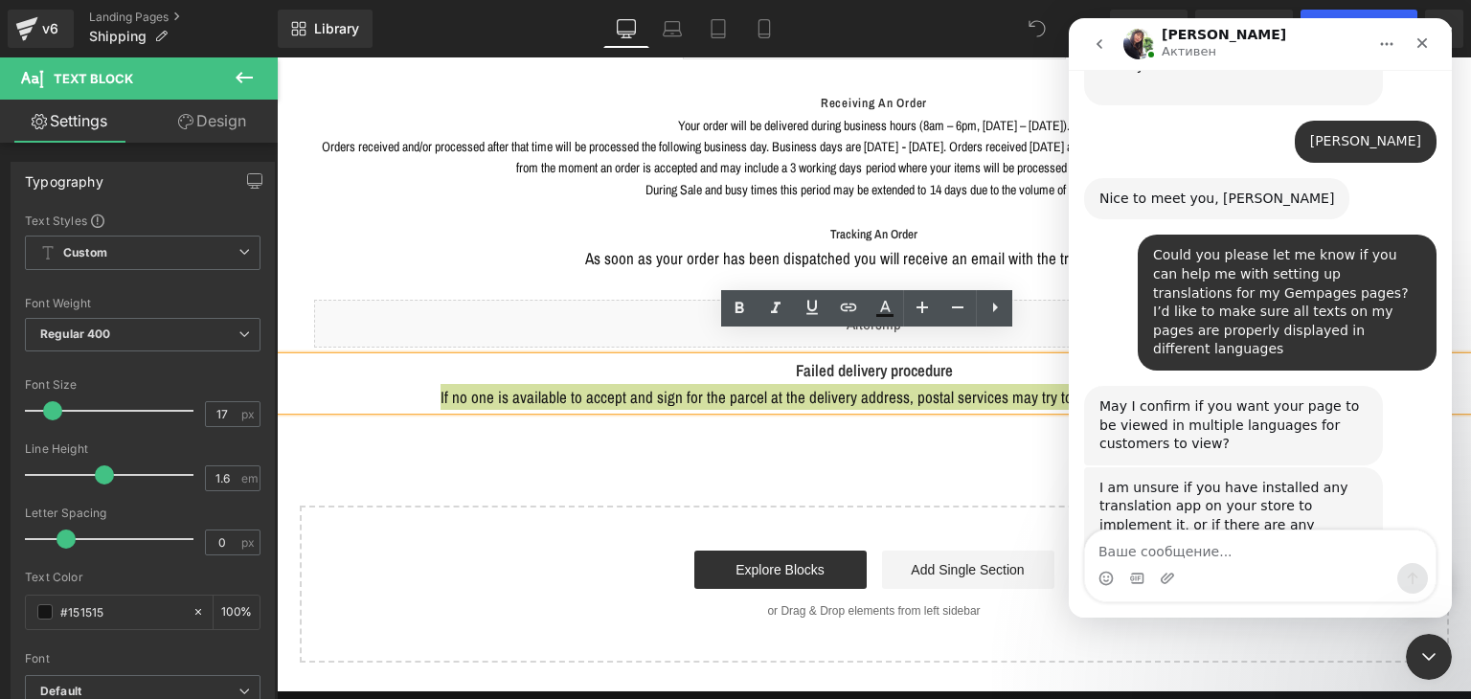
click at [1111, 397] on div "May I confirm if you want your page to be viewed in multiple languages for cust…" at bounding box center [1233, 425] width 268 height 57
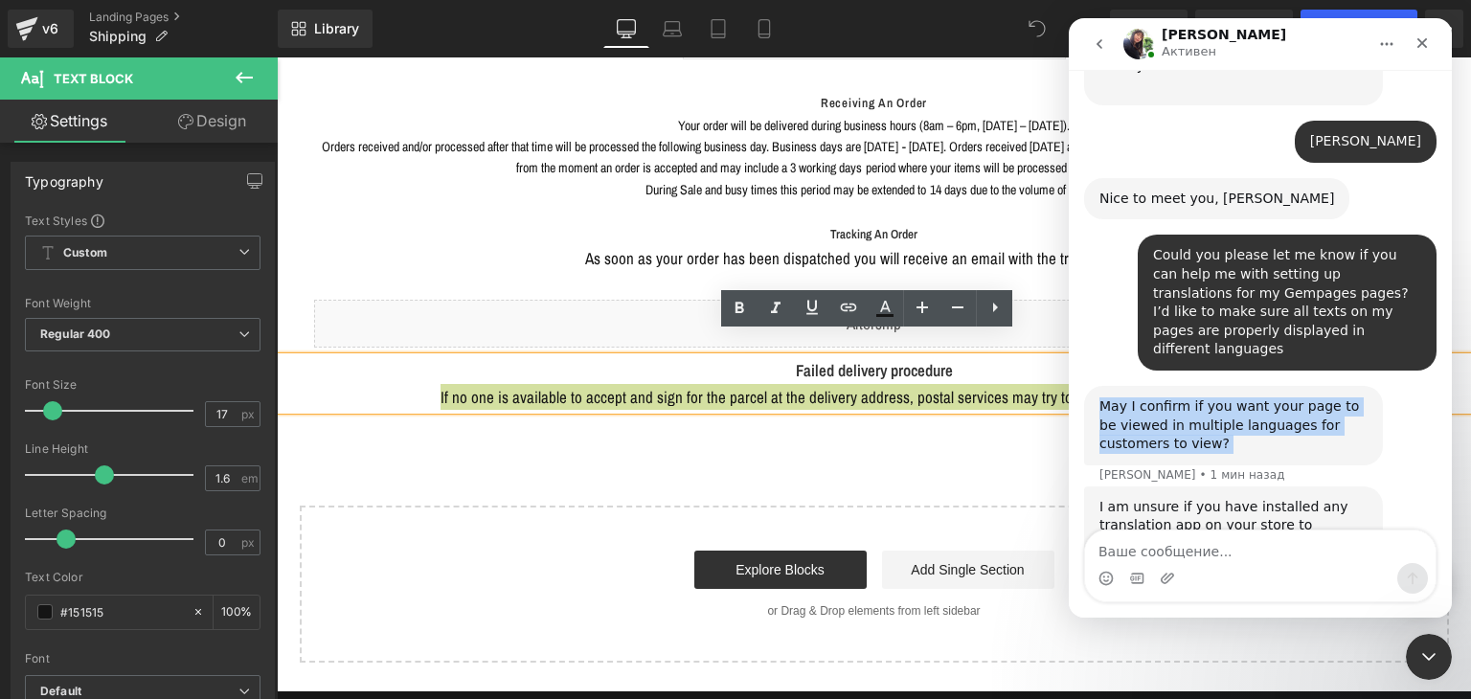
scroll to position [659, 0]
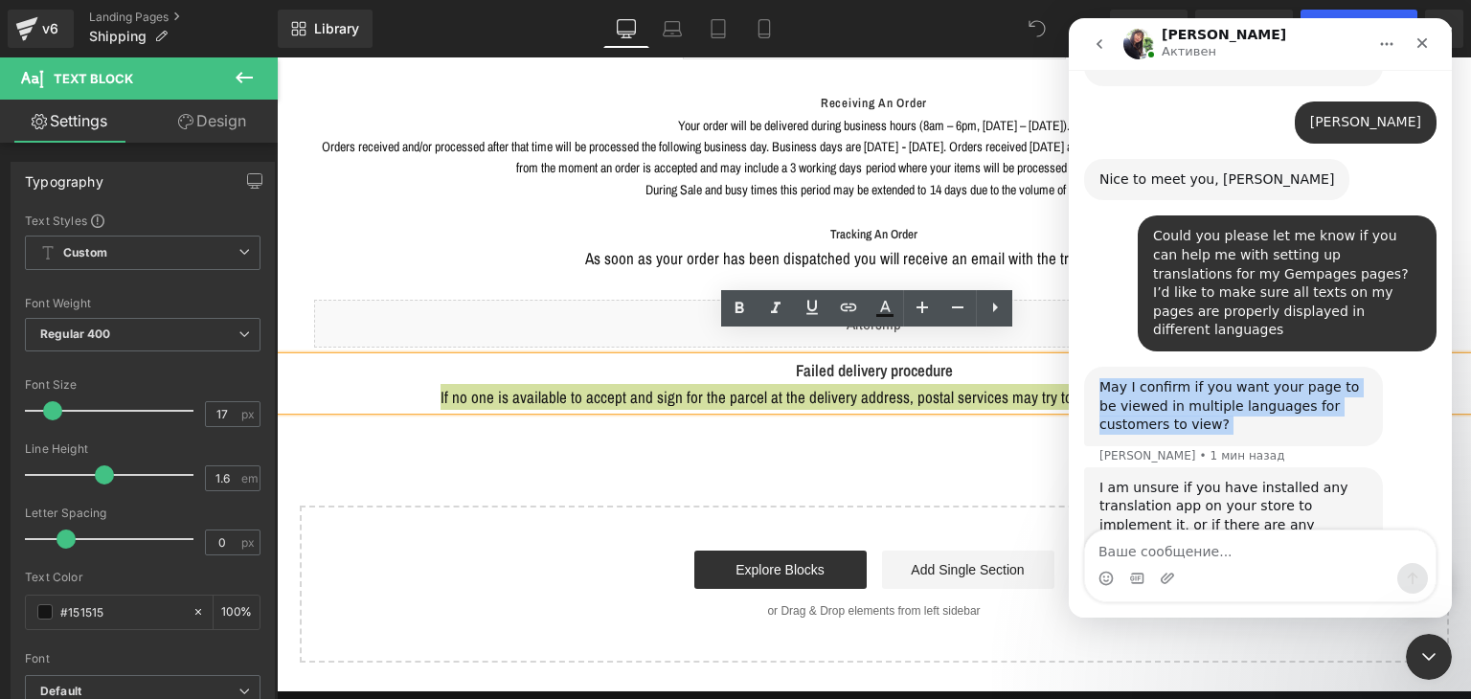
copy div "May I confirm if you want your page to be viewed in multiple languages for cust…"
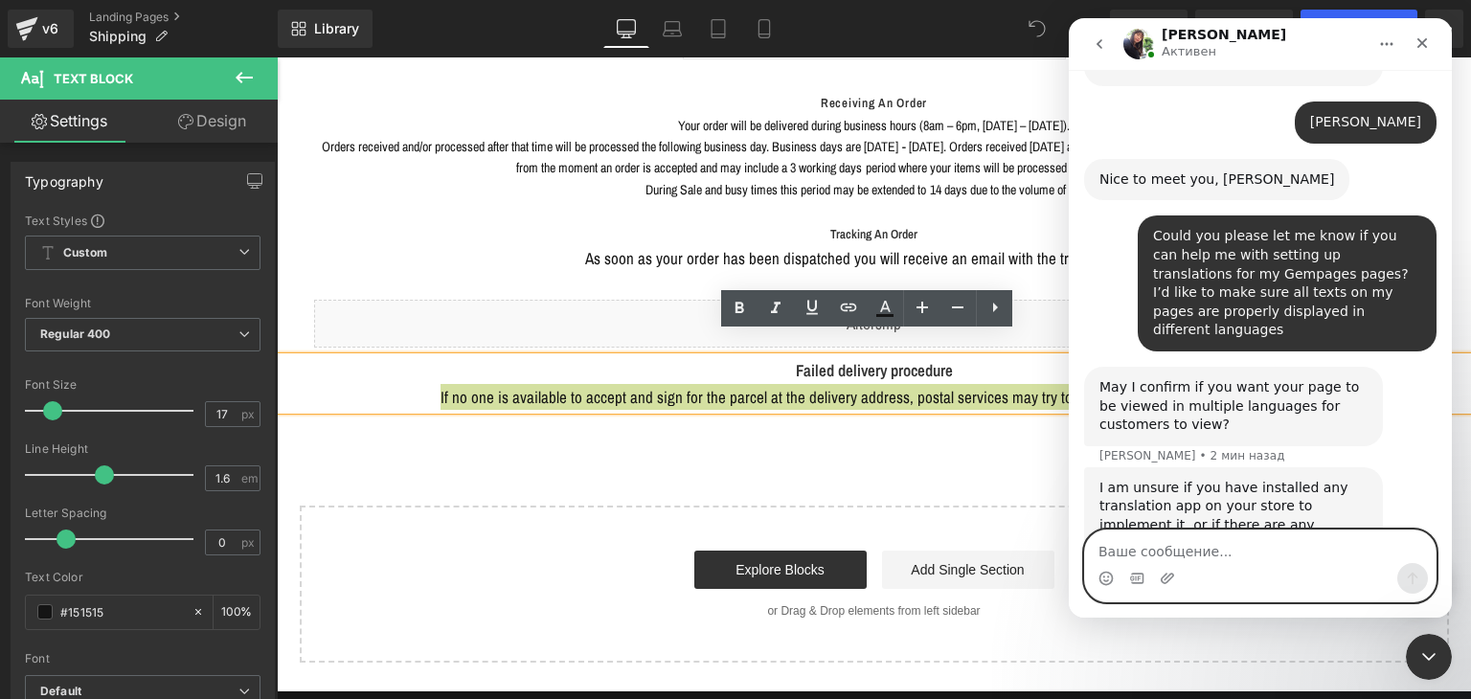
click at [1137, 554] on textarea "Ваше сообщение..." at bounding box center [1260, 547] width 351 height 33
paste textarea "Yes, that’s correct. I would like my pages to be available in multiple languages"
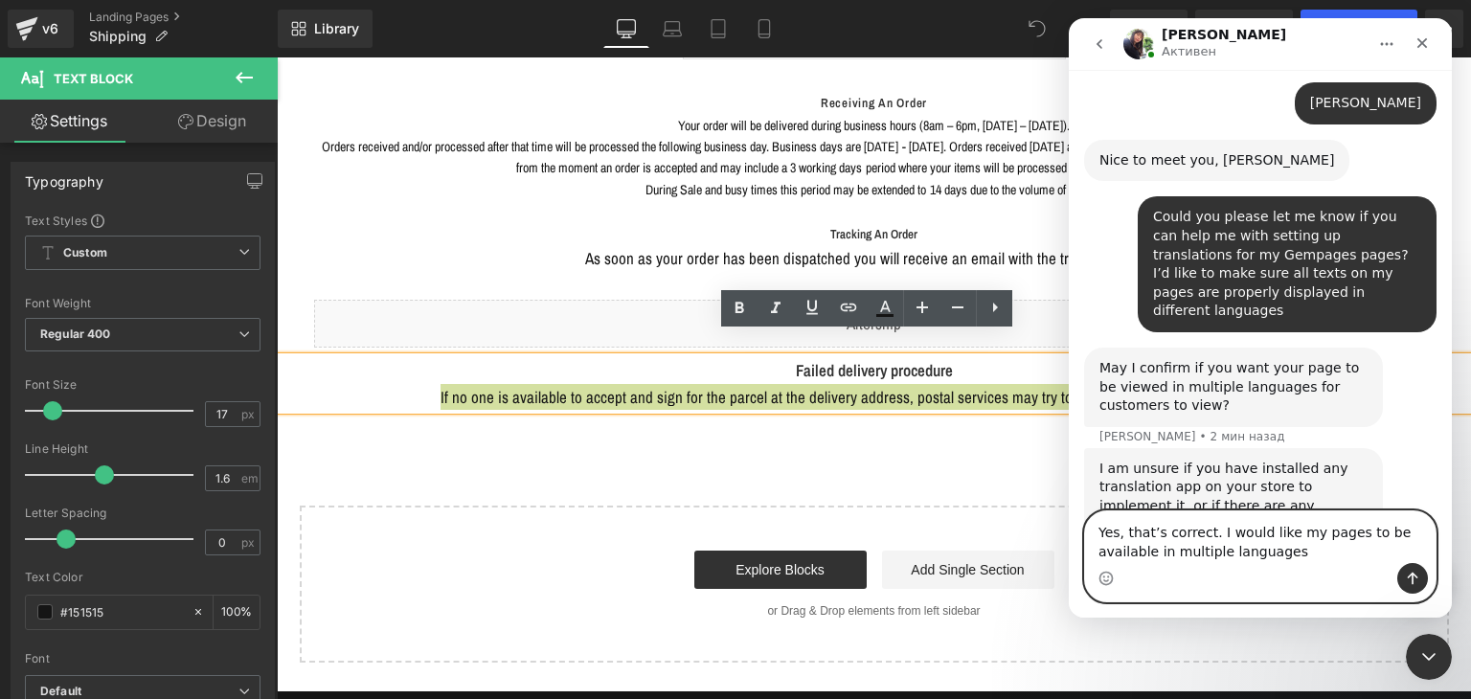
scroll to position [697, 0]
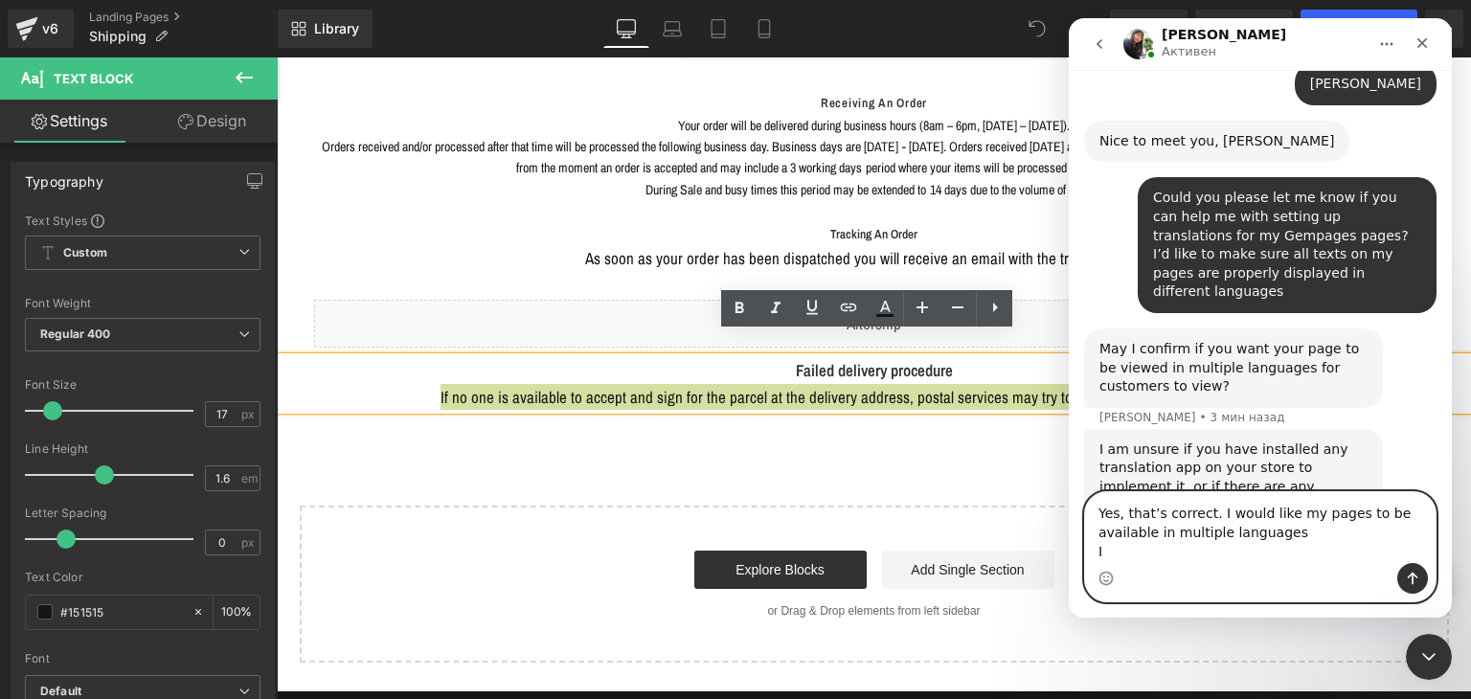
drag, startPoint x: 1126, startPoint y: 546, endPoint x: 1086, endPoint y: 554, distance: 40.9
click at [1086, 554] on textarea "Yes, that’s correct. I would like my pages to be available in multiple language…" at bounding box center [1260, 527] width 351 height 71
paste textarea "am using the Translate & Adapt app for my store. Translating content into other…"
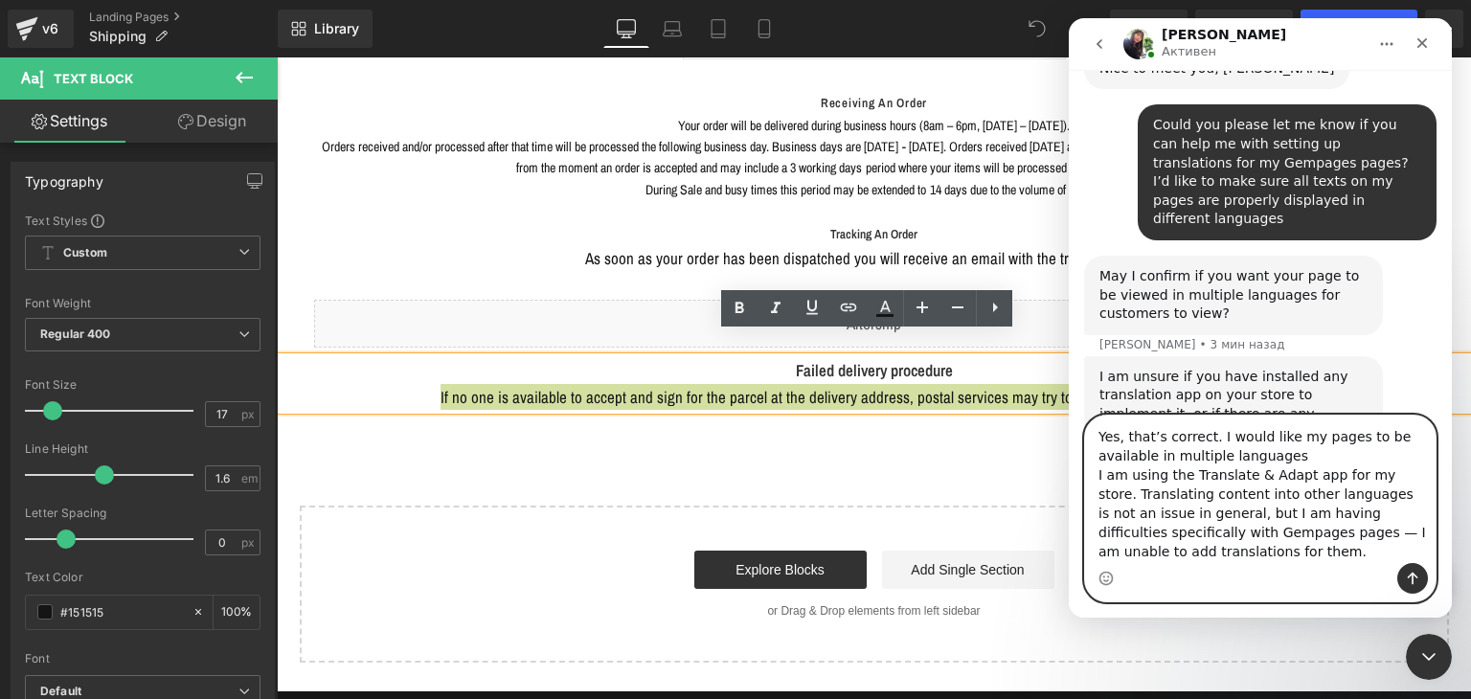
scroll to position [774, 0]
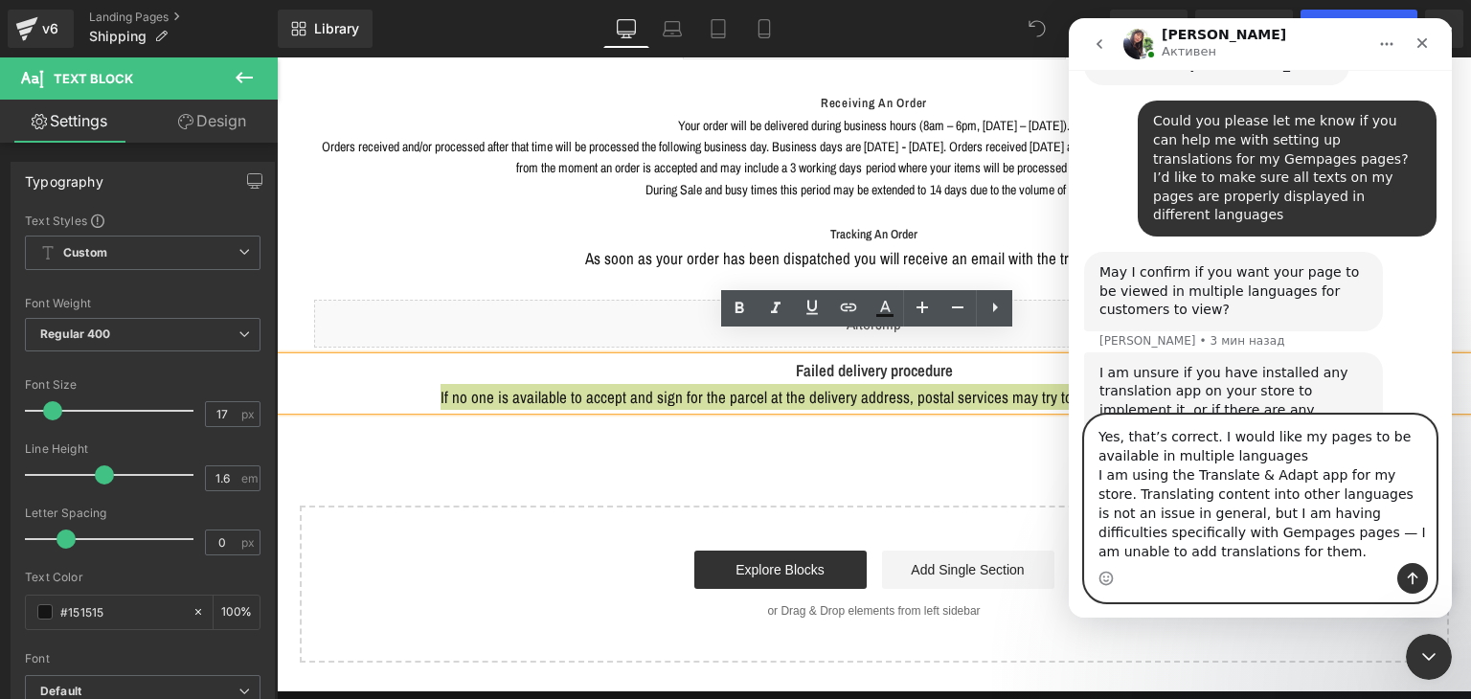
click at [1212, 537] on textarea "Yes, that’s correct. I would like my pages to be available in multiple language…" at bounding box center [1260, 489] width 351 height 147
type textarea "Yes, that’s correct. I would like my pages to be available in multiple language…"
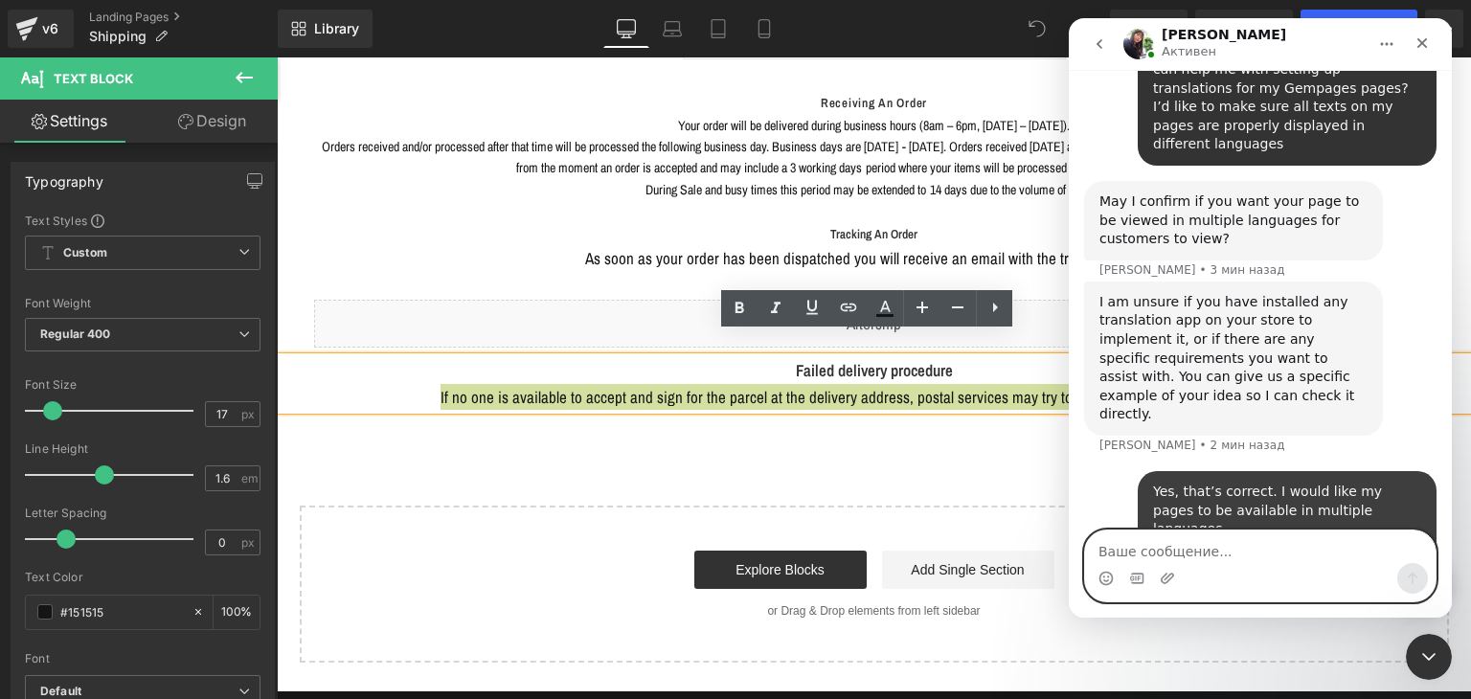
scroll to position [847, 0]
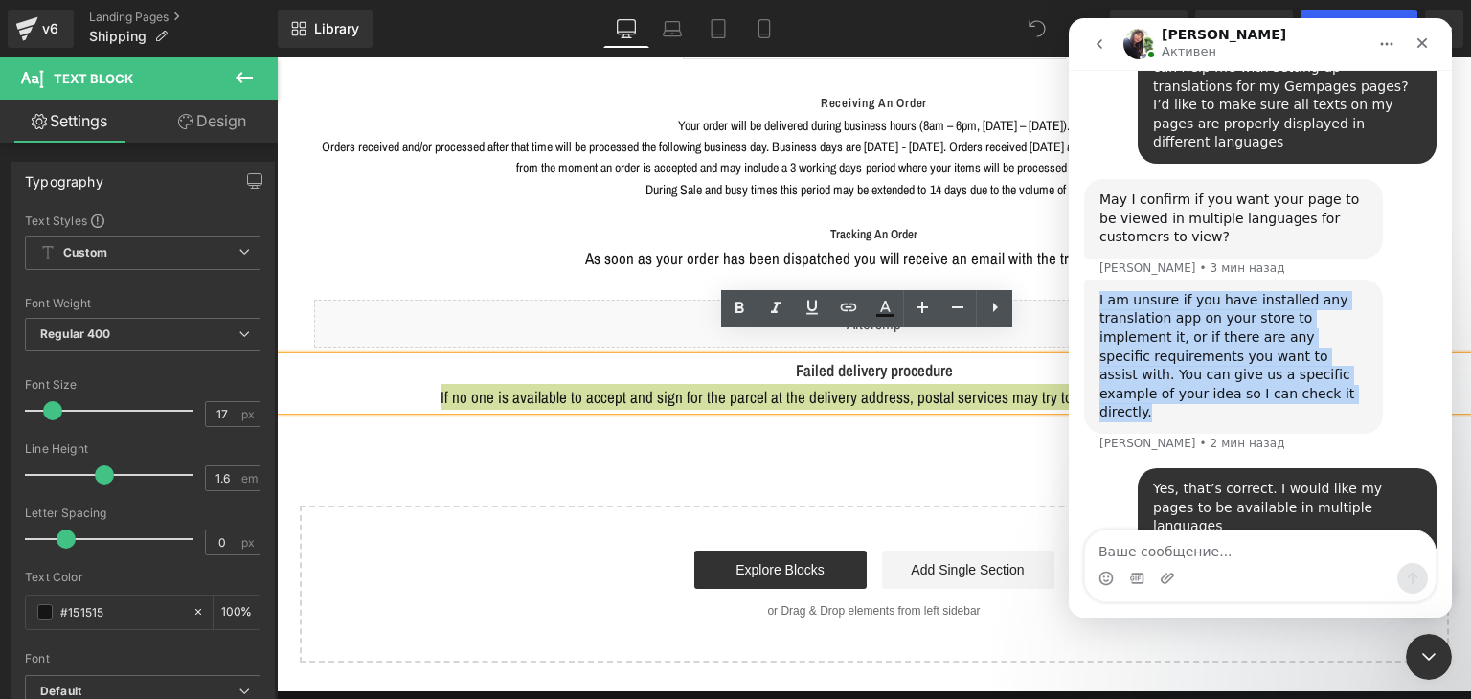
drag, startPoint x: 1168, startPoint y: 283, endPoint x: 1093, endPoint y: 162, distance: 143.2
click at [1094, 162] on div "Hello, I need assistance with adding translations for my pages created in Gempa…" at bounding box center [1260, 12] width 352 height 1342
copy div "I am unsure if you have installed any translation app on your store to implemen…"
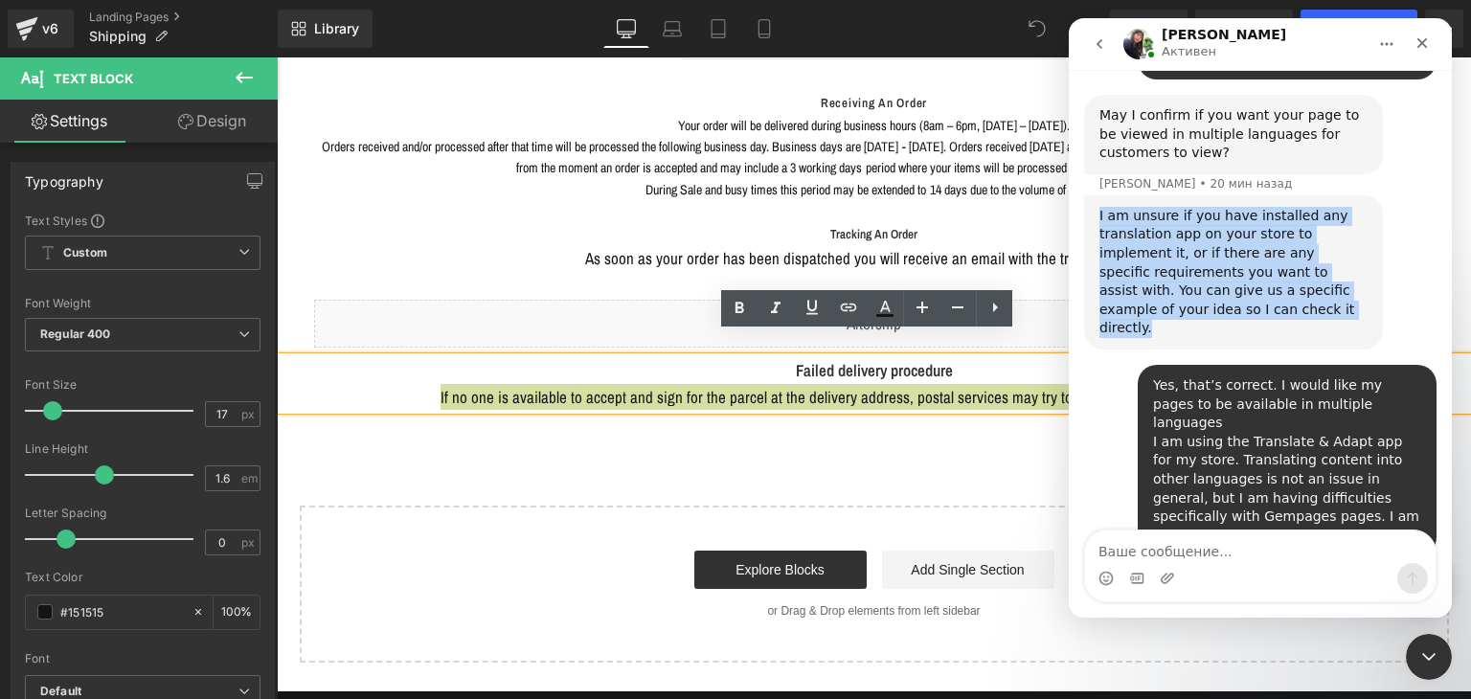
scroll to position [942, 0]
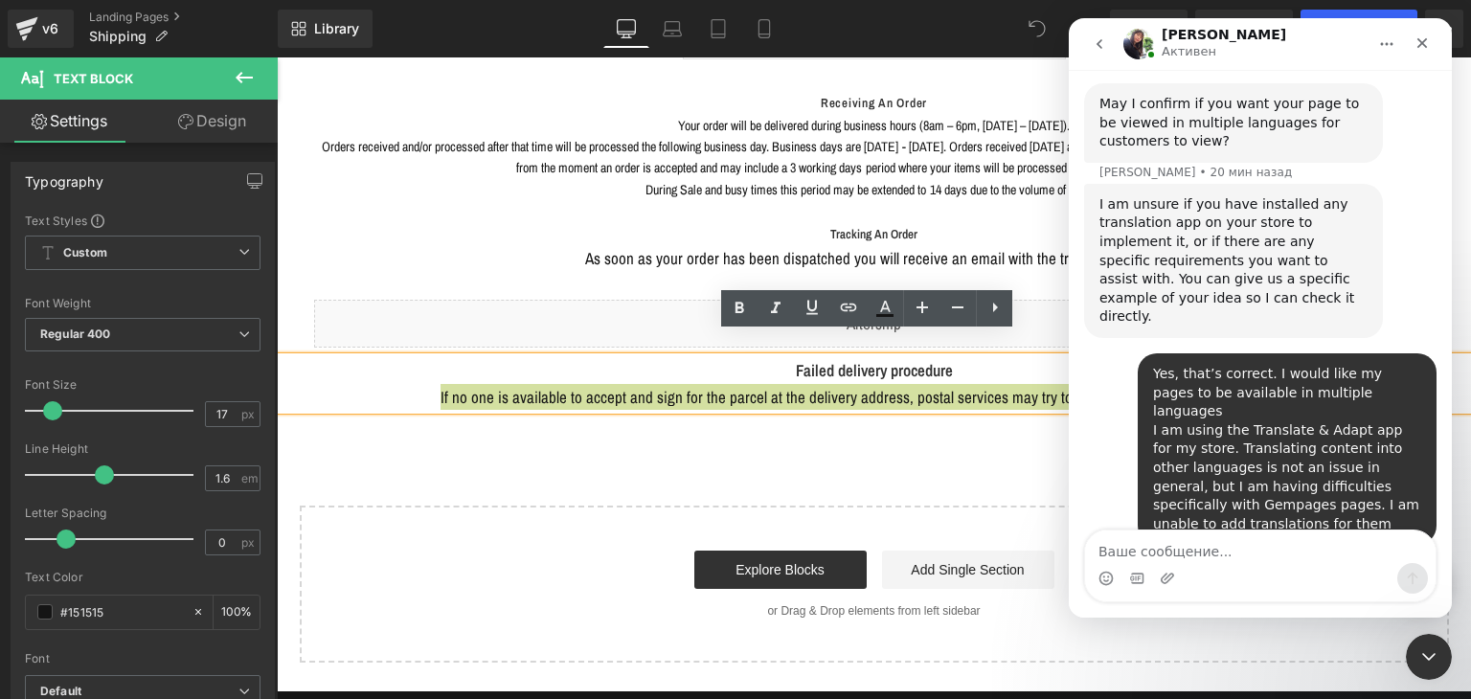
click at [1272, 572] on div "May I know which GemPages page does not work with the Translate & Adapt app for…" at bounding box center [1233, 600] width 268 height 57
copy div "May I know which GemPages page does not work with the Translate & Adapt app for…"
click at [1223, 567] on div "Мессенджер Intercom" at bounding box center [1260, 578] width 351 height 31
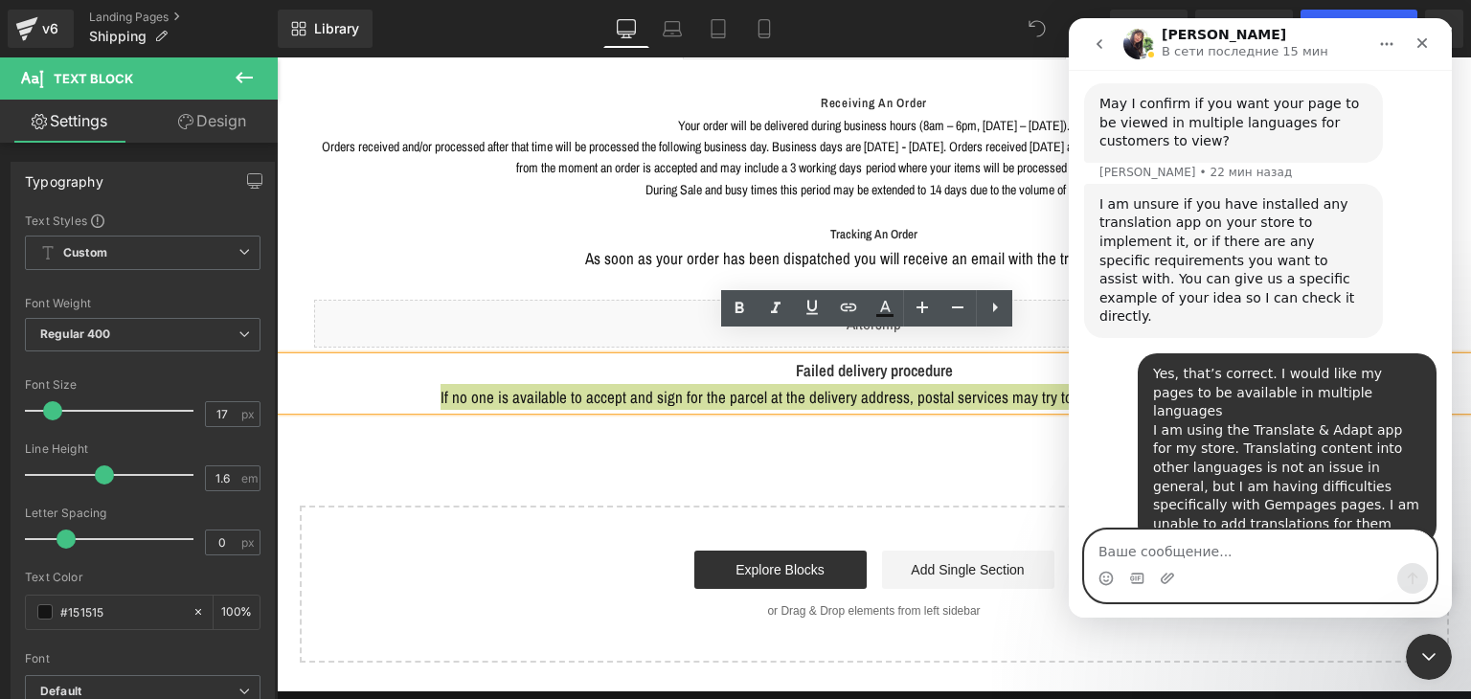
click at [1190, 560] on textarea "Ваше сообщение..." at bounding box center [1260, 547] width 351 height 33
paste textarea "d"
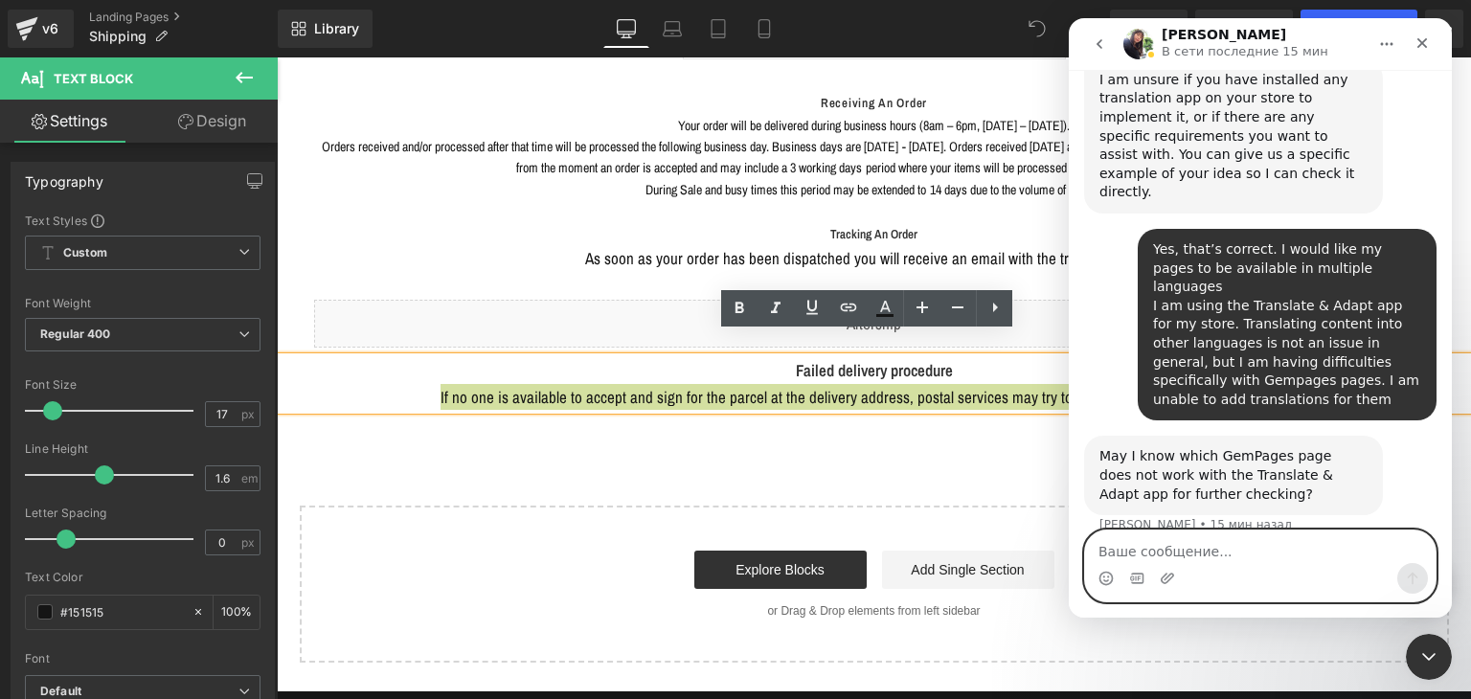
scroll to position [1085, 0]
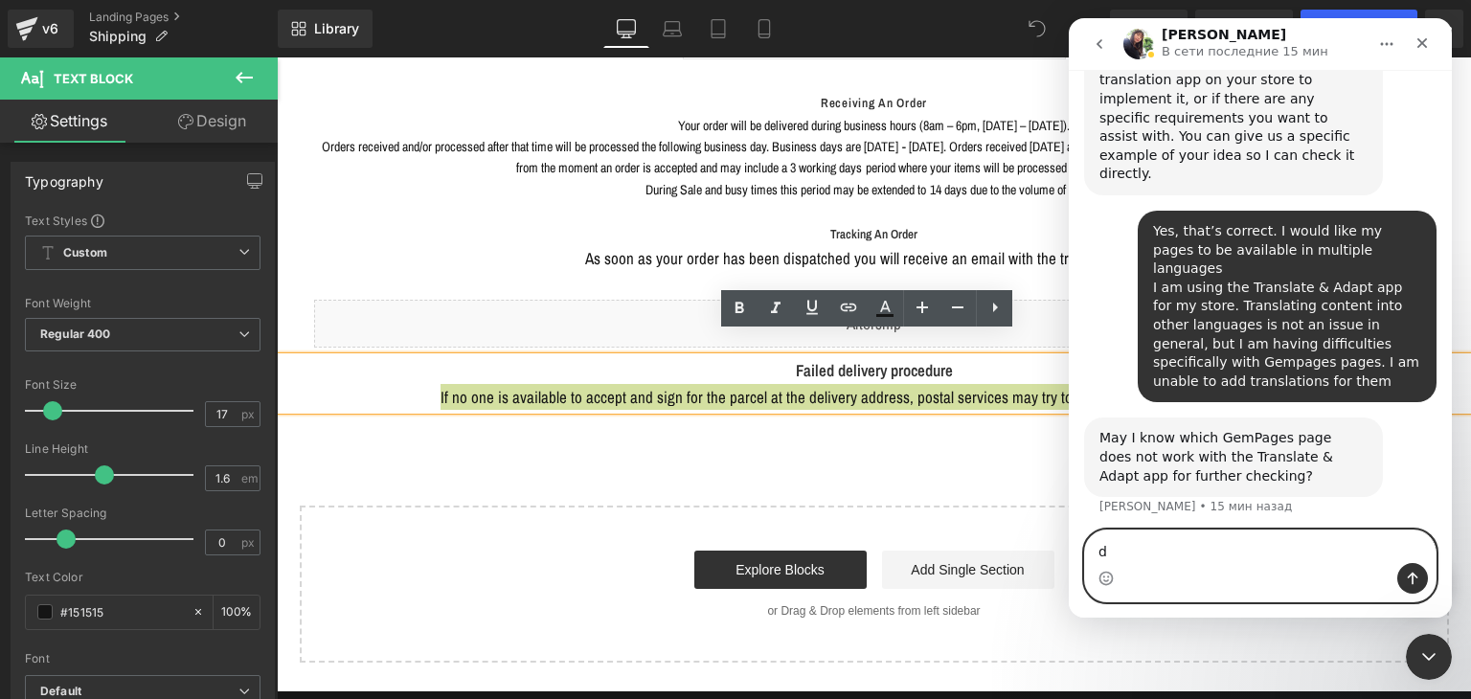
type textarea "d"
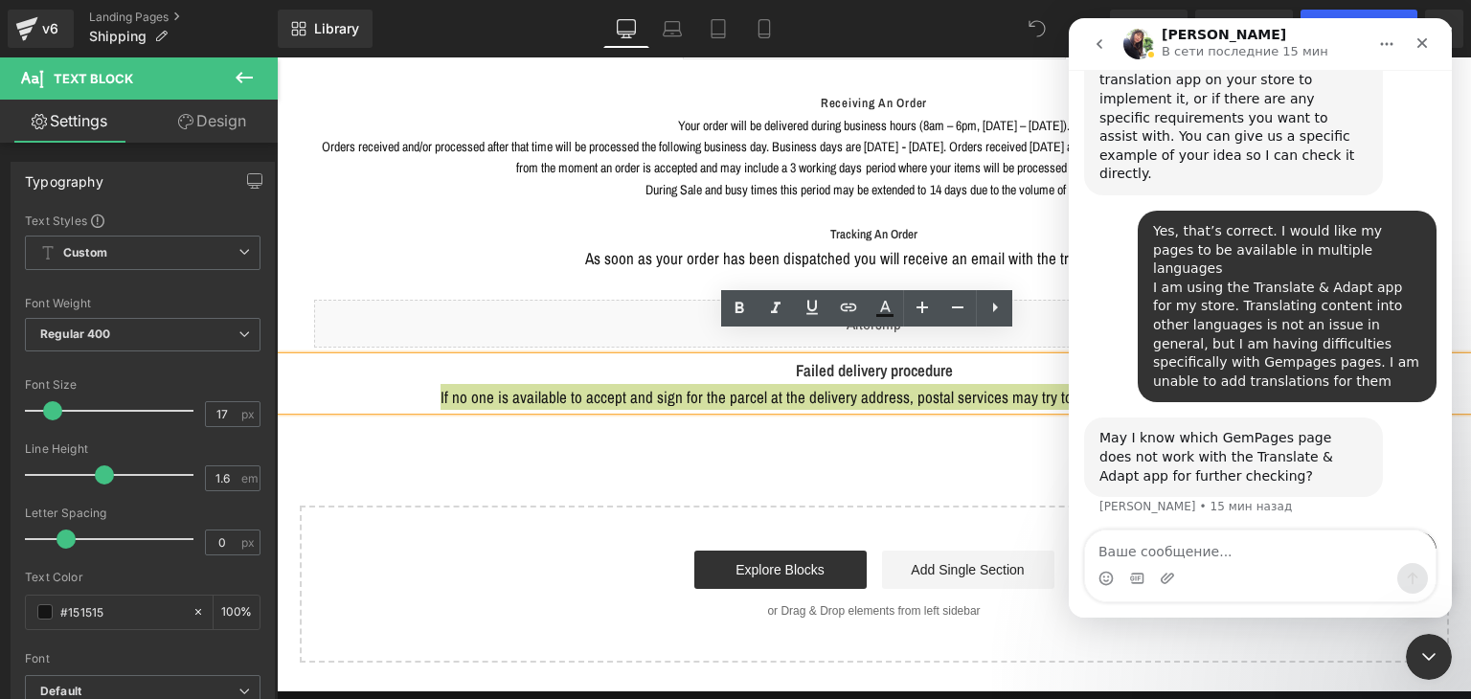
click at [1231, 543] on img "yesUndress говорит…" at bounding box center [1293, 595] width 257 height 105
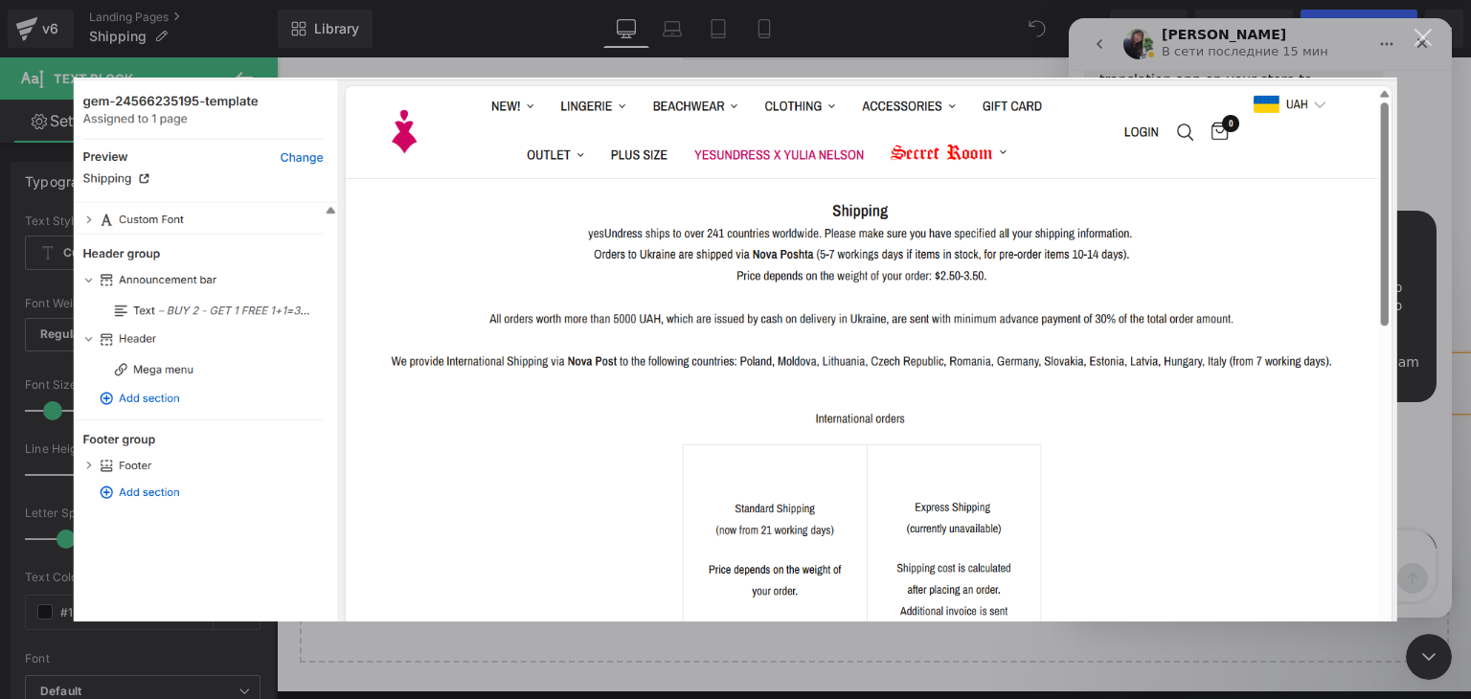
scroll to position [0, 0]
click at [1438, 238] on div "Мессенджер Intercom" at bounding box center [735, 349] width 1471 height 699
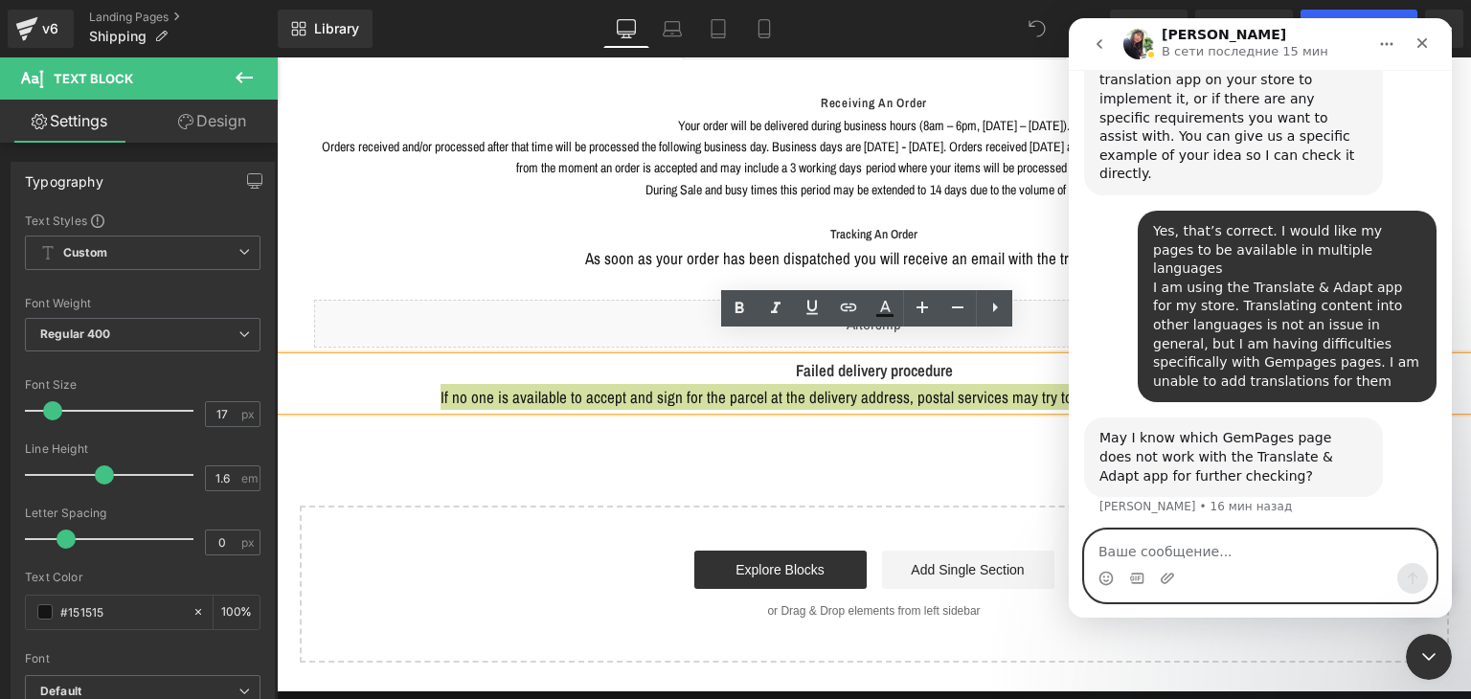
click at [1181, 547] on textarea "Ваше сообщение..." at bounding box center [1260, 547] width 351 height 33
paste textarea "In general, I don’t see any section available for translation on my GemPages pa…"
type textarea "In general, I don’t see any section available for translation on my GemPages pa…"
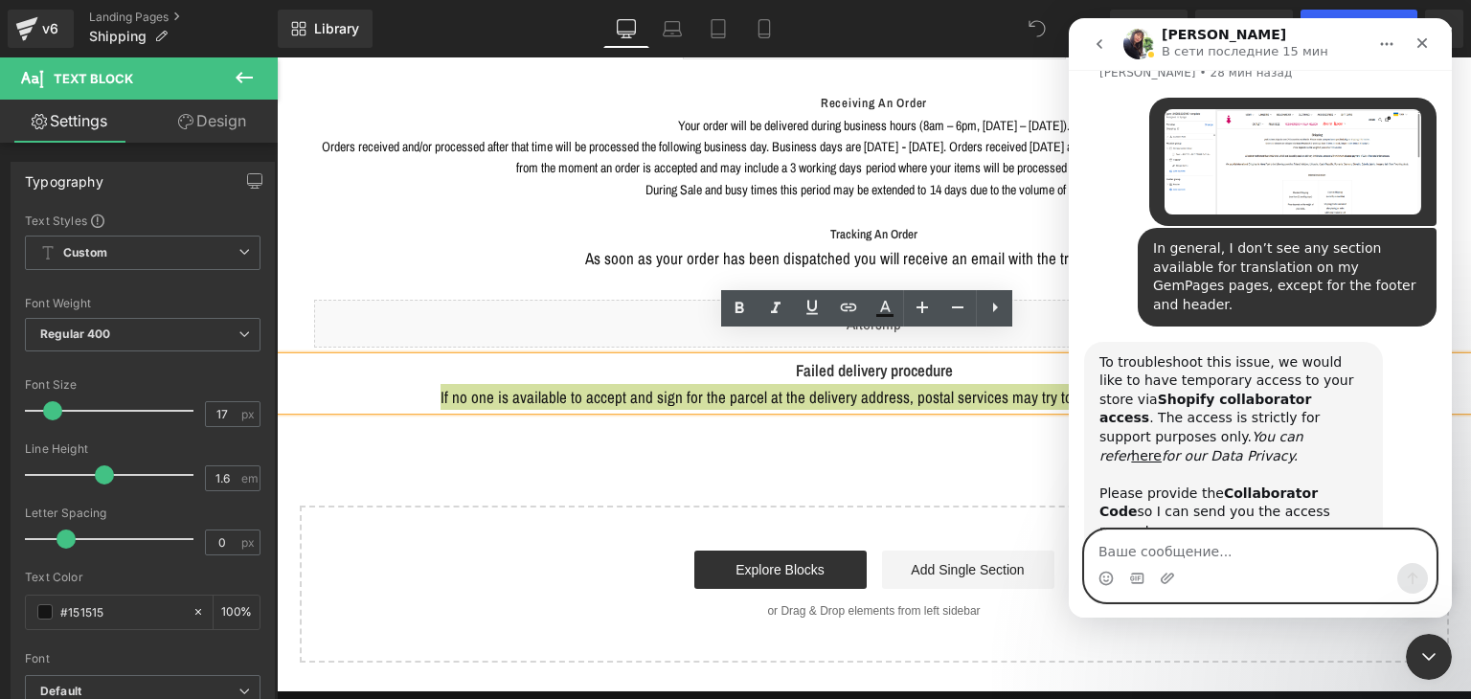
scroll to position [1610, 0]
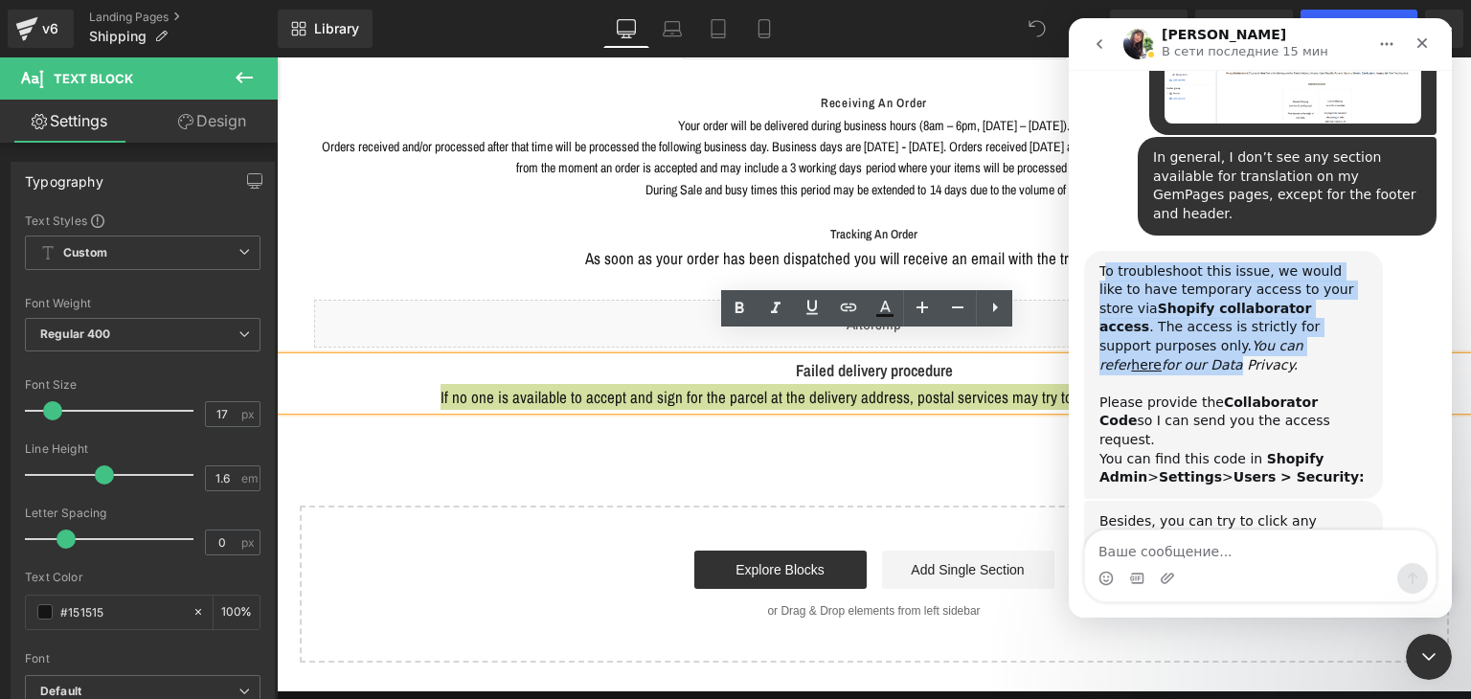
drag, startPoint x: 1102, startPoint y: 101, endPoint x: 1226, endPoint y: 185, distance: 149.6
click at [1226, 262] on div "To troubleshoot this issue, we would like to have temporary access to your stor…" at bounding box center [1233, 374] width 268 height 225
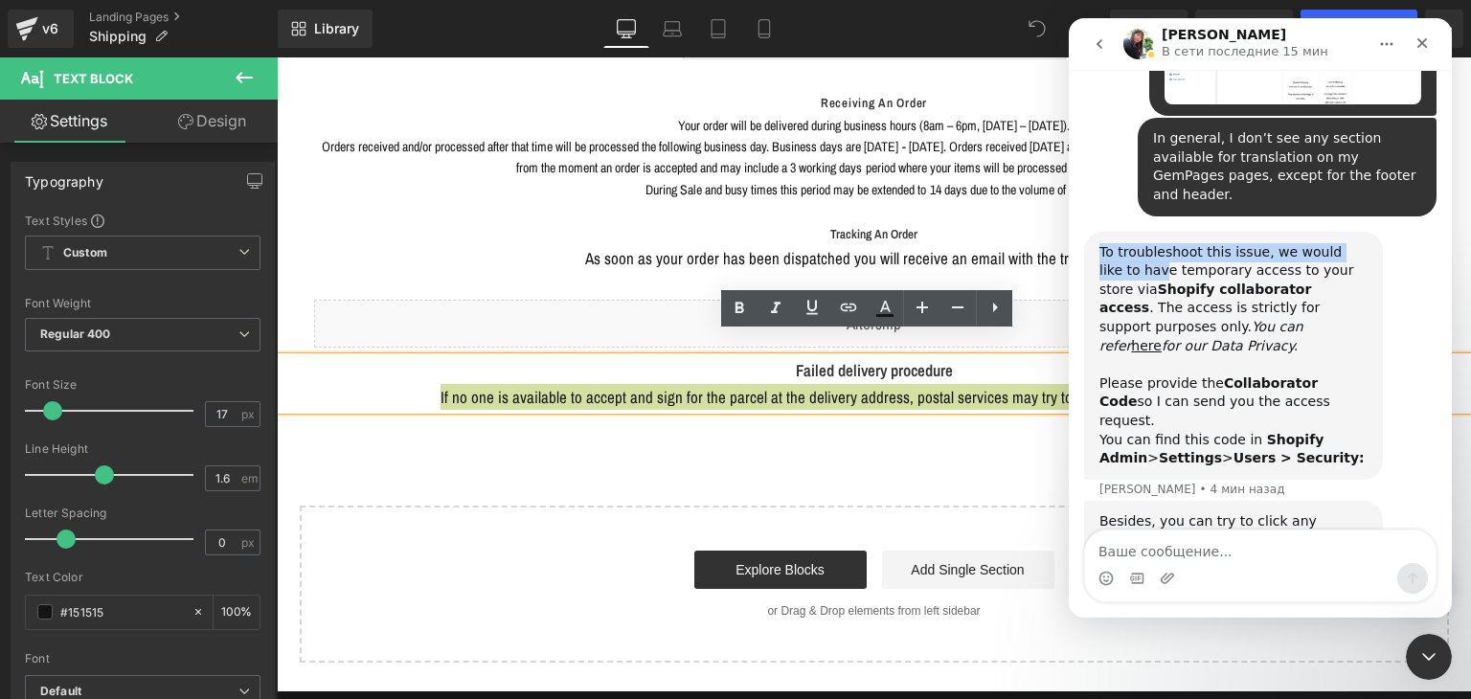
scroll to position [1628, 0]
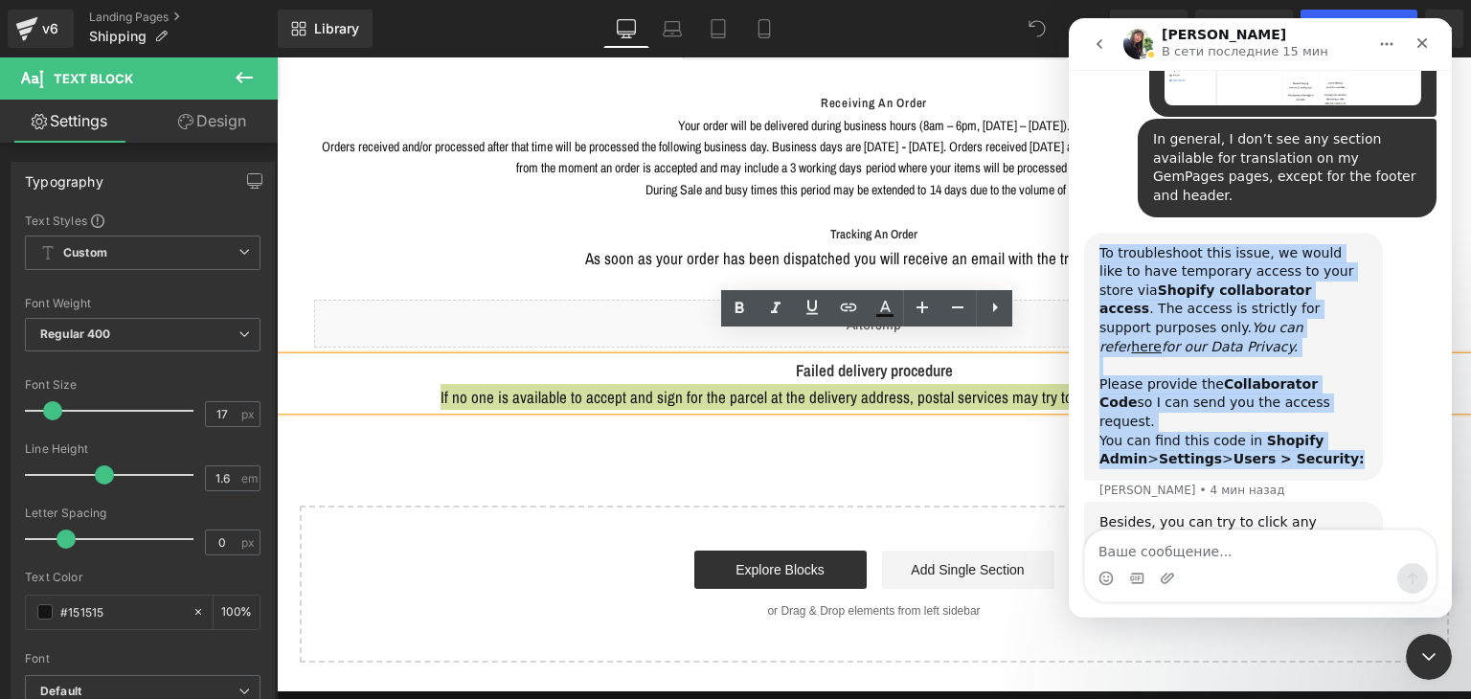
drag, startPoint x: 1101, startPoint y: 83, endPoint x: 1272, endPoint y: 261, distance: 246.6
click at [1272, 261] on div "To troubleshoot this issue, we would like to have temporary access to your stor…" at bounding box center [1233, 357] width 299 height 248
copy div "To troubleshoot this issue, we would like to have temporary access to your stor…"
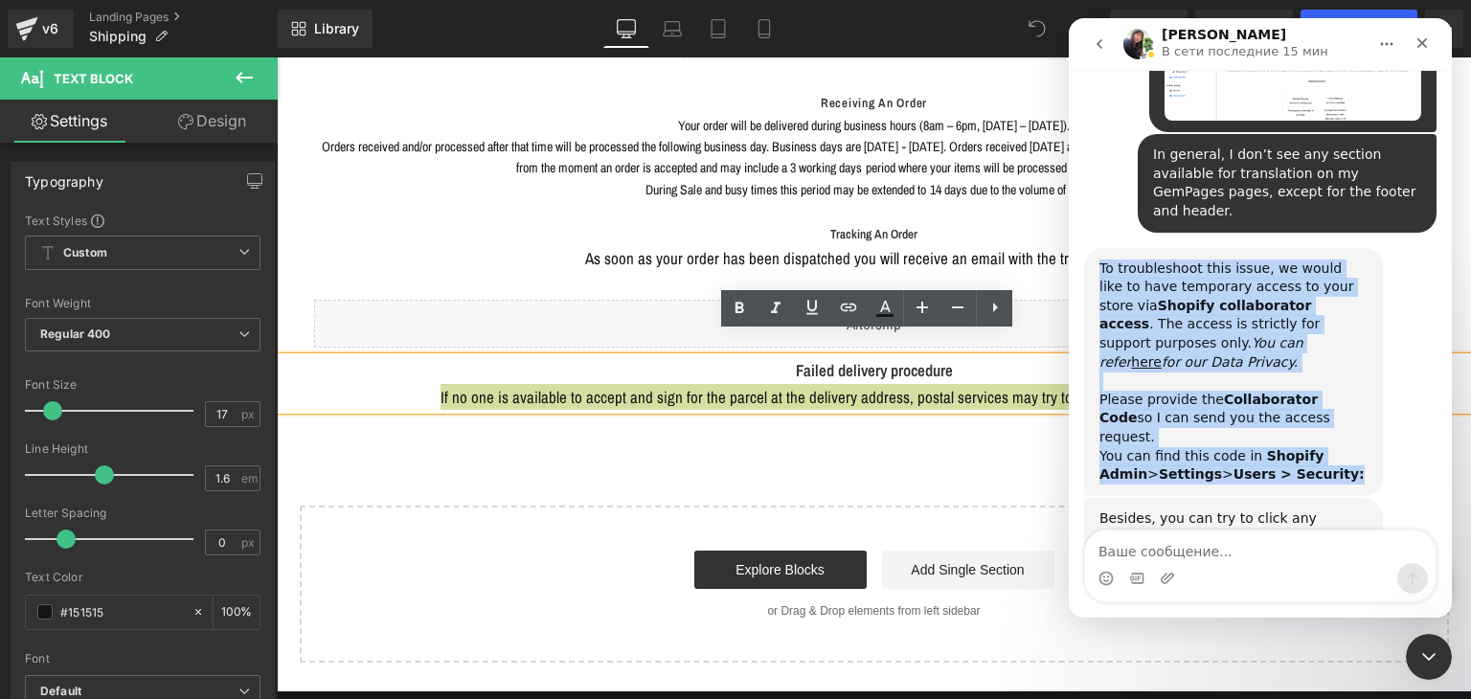
scroll to position [1610, 0]
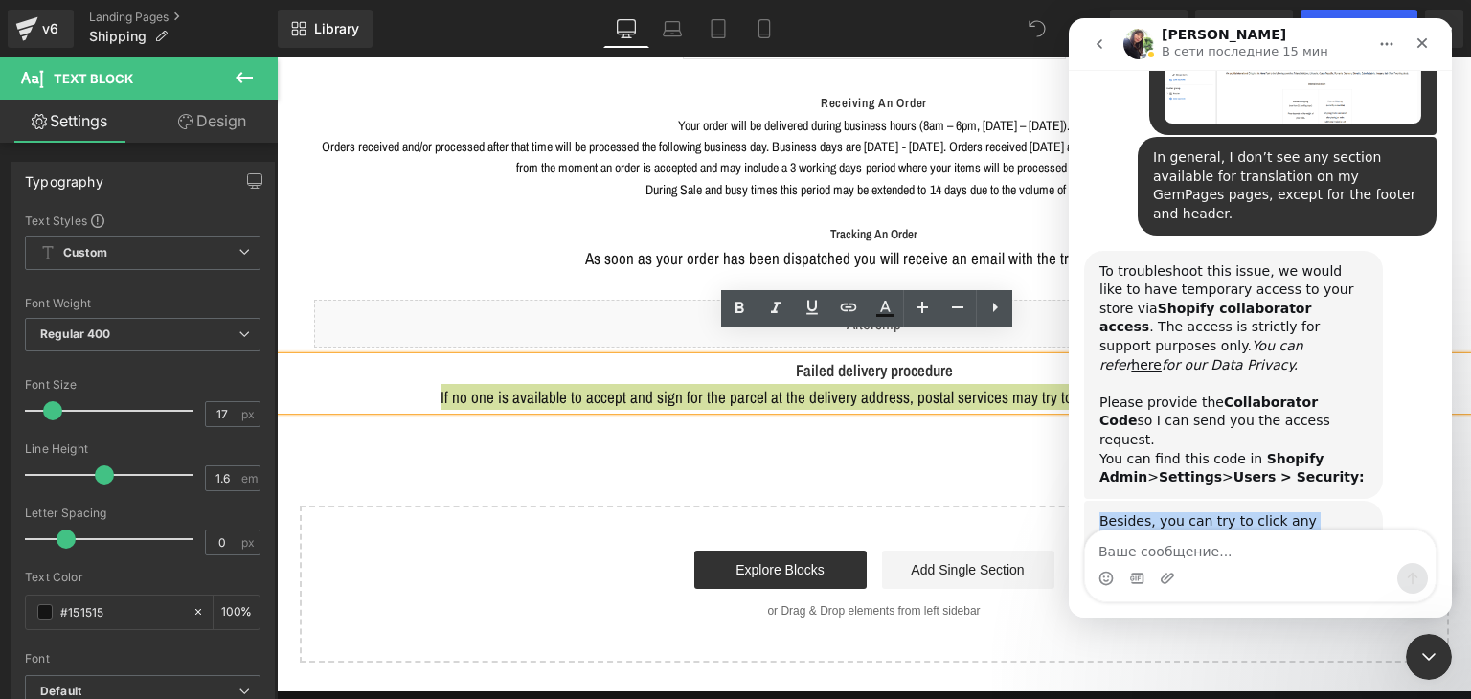
drag, startPoint x: 1103, startPoint y: 318, endPoint x: 1305, endPoint y: 390, distance: 214.5
click at [1305, 501] on div "Besides, you can try to click any section on the page, and then you will see on…" at bounding box center [1233, 608] width 299 height 215
copy div "Besides, you can try to click any section on the page, and then you will see on…"
click at [1269, 624] on img "Tina говорит…" at bounding box center [1227, 663] width 257 height 79
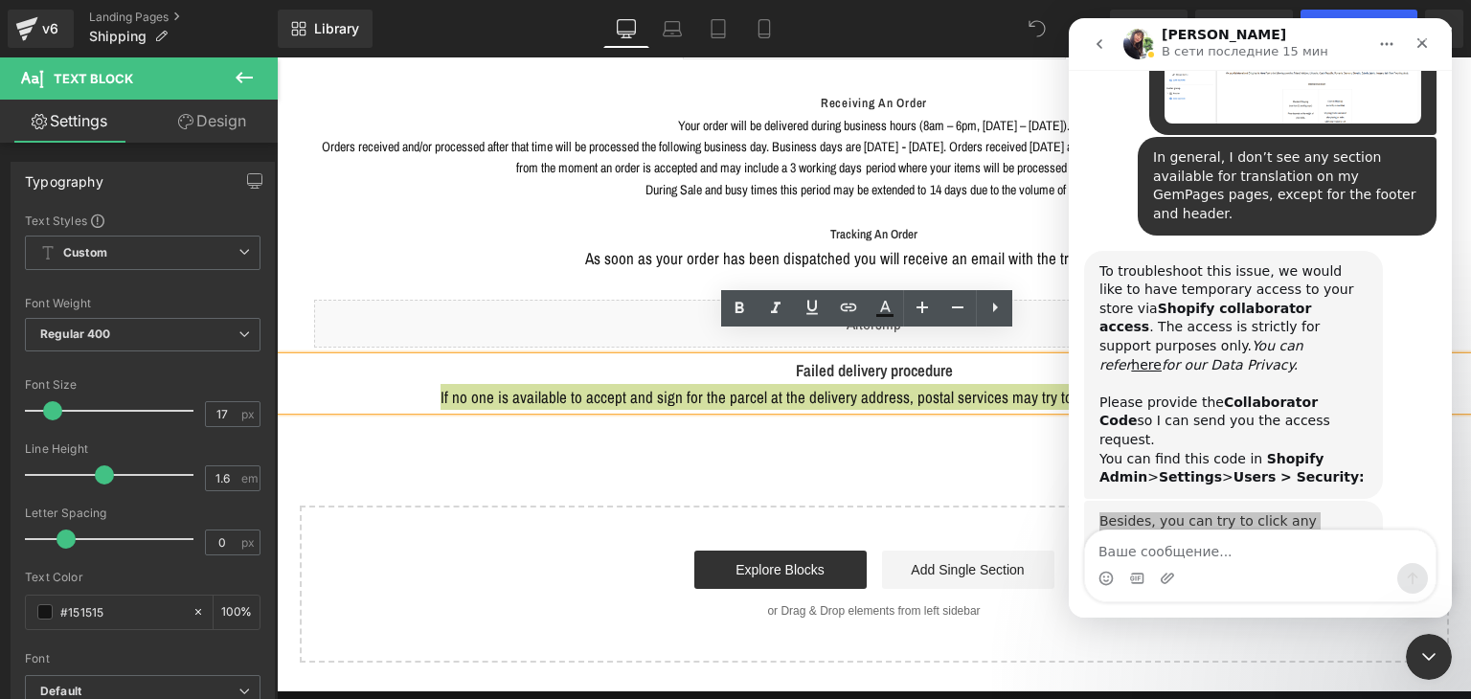
click at [1269, 449] on img "Закрыть" at bounding box center [736, 368] width 1324 height 411
click at [1252, 624] on img "Tina говорит…" at bounding box center [1227, 663] width 257 height 79
click at [1240, 624] on img "Tina говорит…" at bounding box center [1227, 663] width 257 height 79
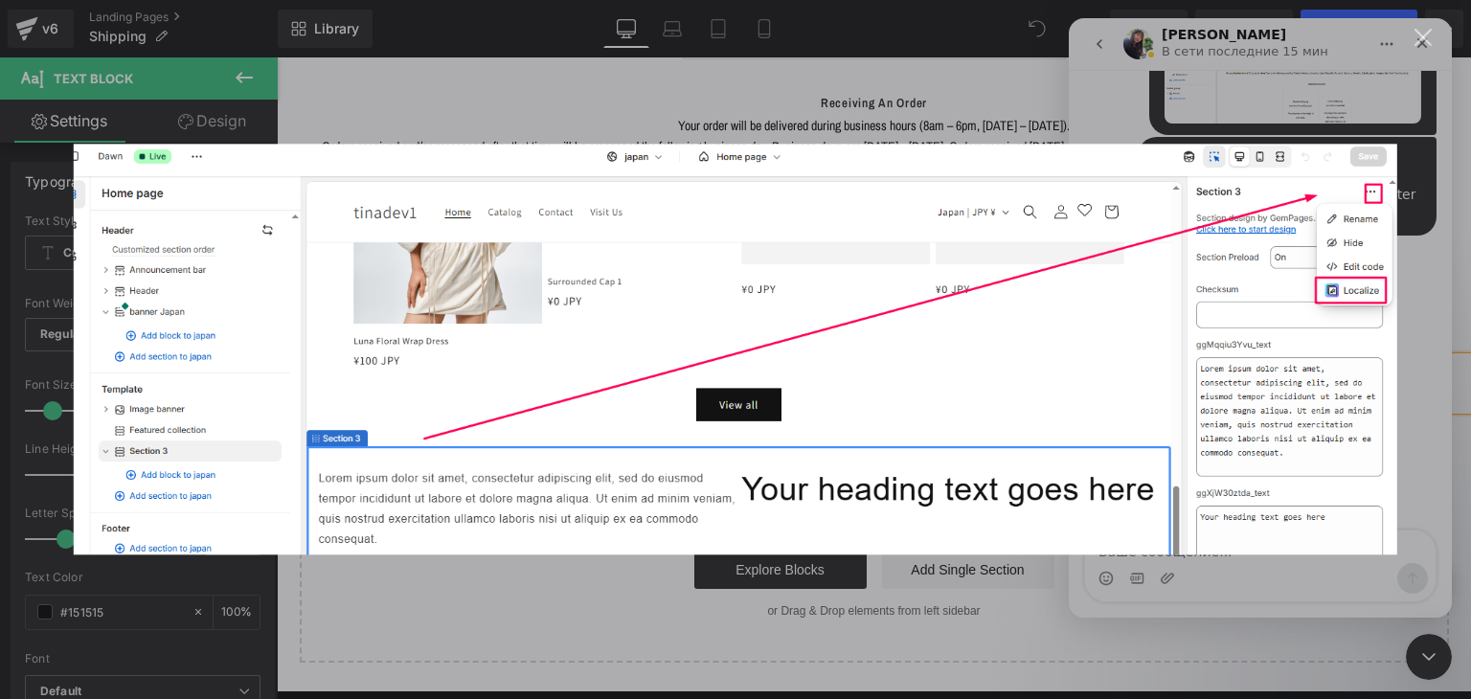
click at [1195, 442] on img "Закрыть" at bounding box center [736, 349] width 1324 height 411
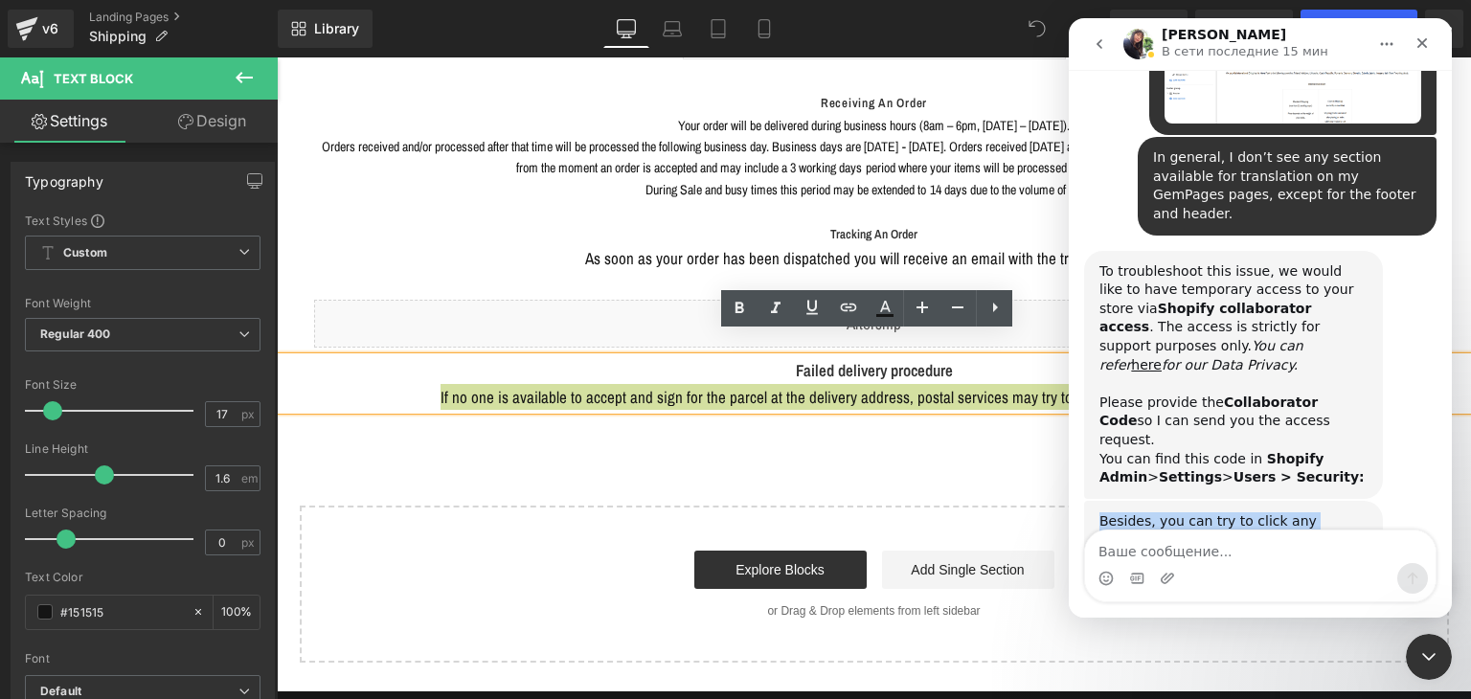
click at [1195, 624] on img "Tina говорит…" at bounding box center [1227, 663] width 257 height 79
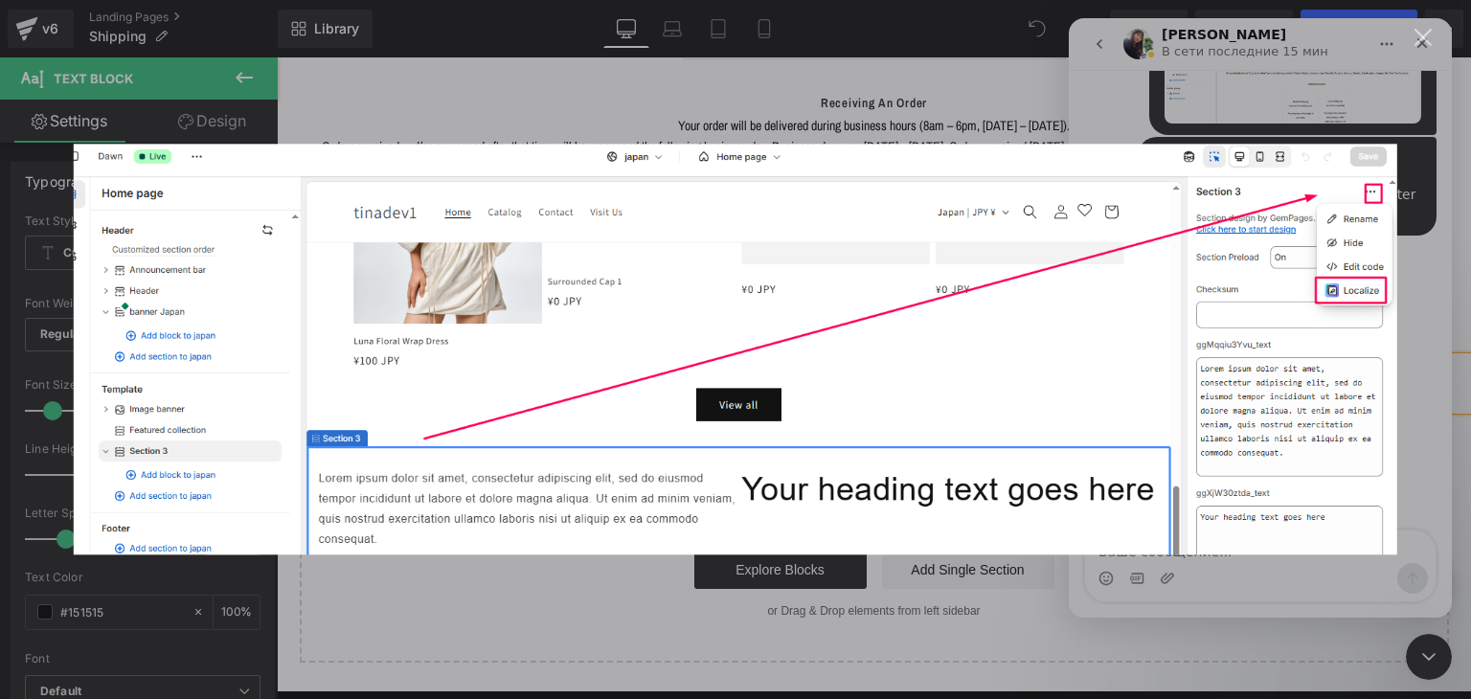
click at [1408, 261] on div "Мессенджер Intercom" at bounding box center [735, 349] width 1471 height 699
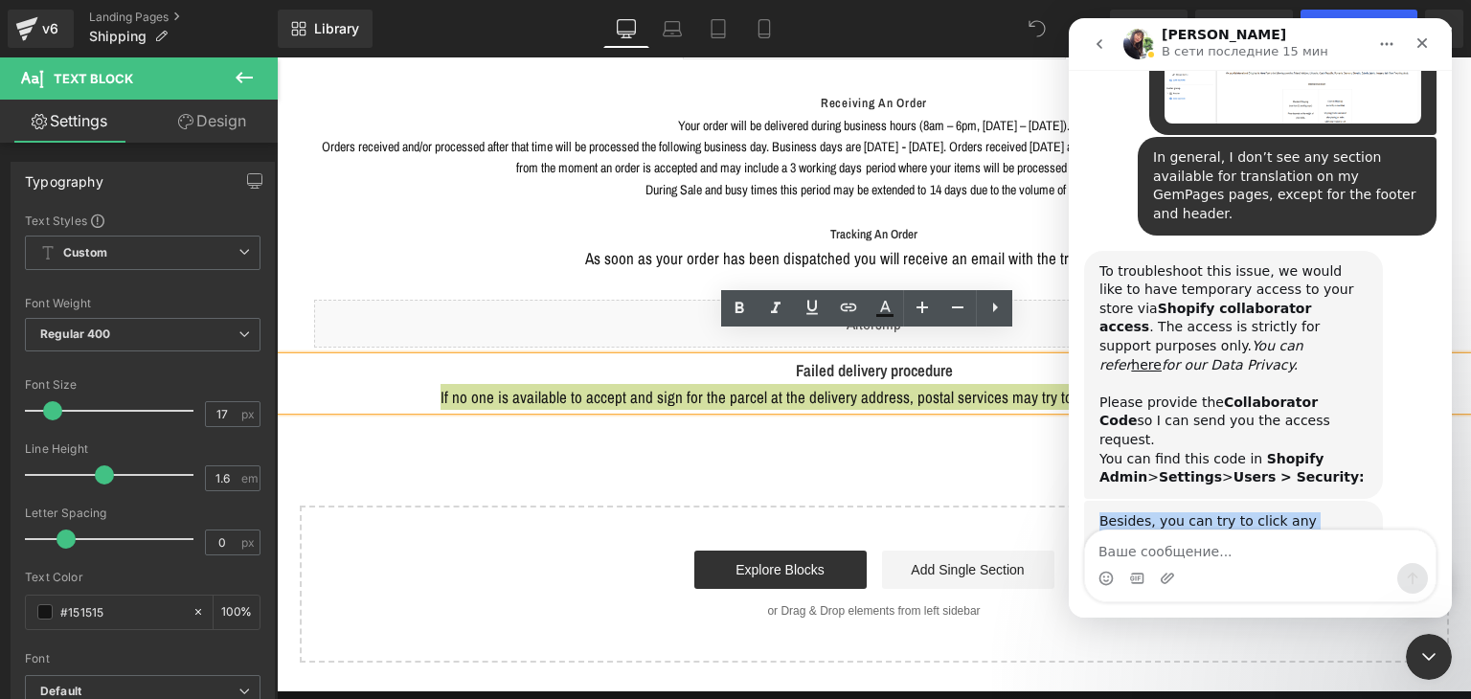
scroll to position [1514, 0]
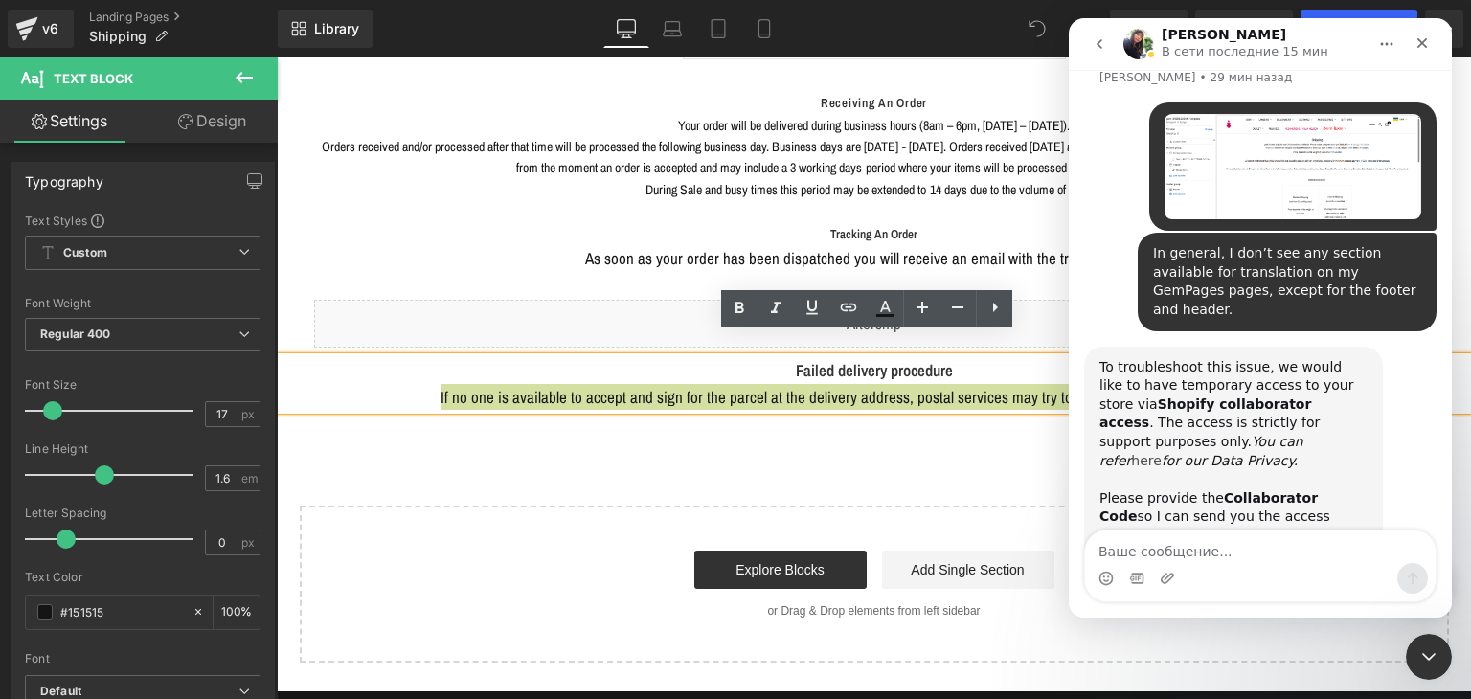
click at [1137, 453] on link "here" at bounding box center [1146, 460] width 31 height 15
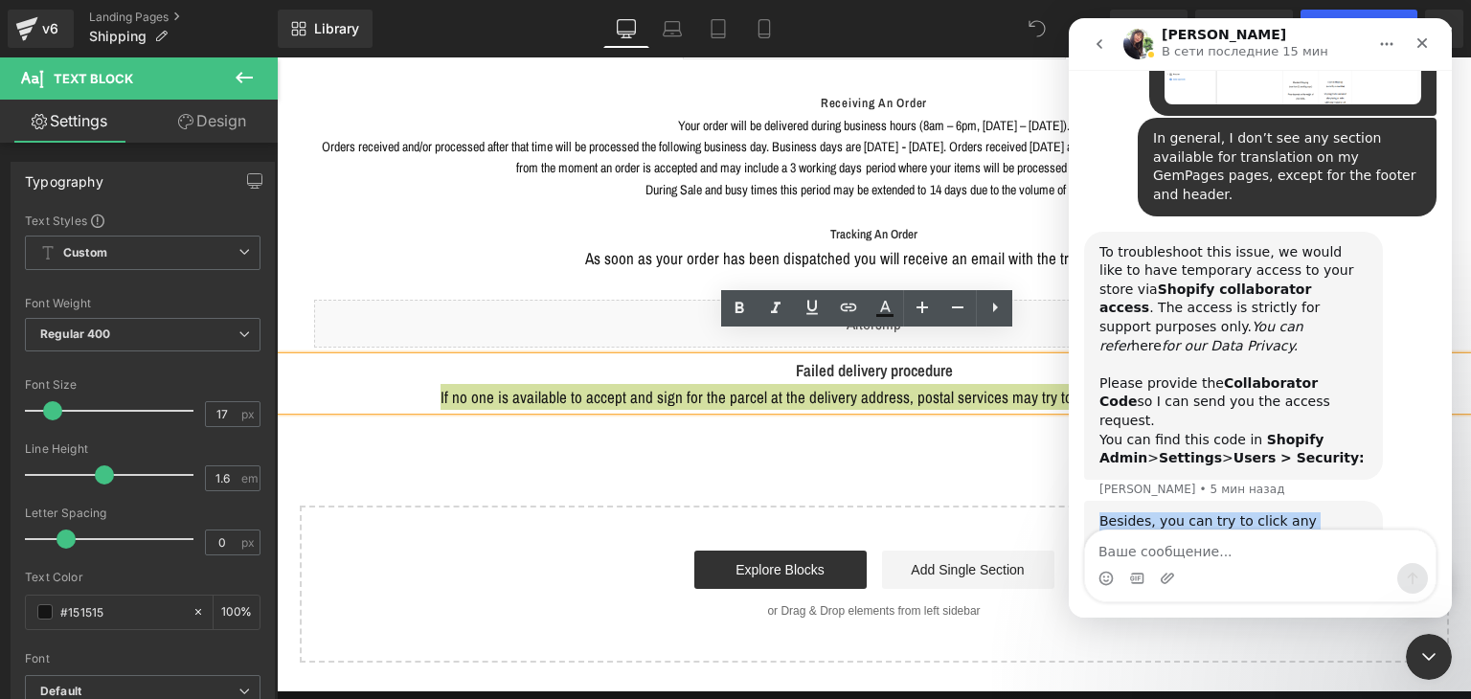
scroll to position [1438, 0]
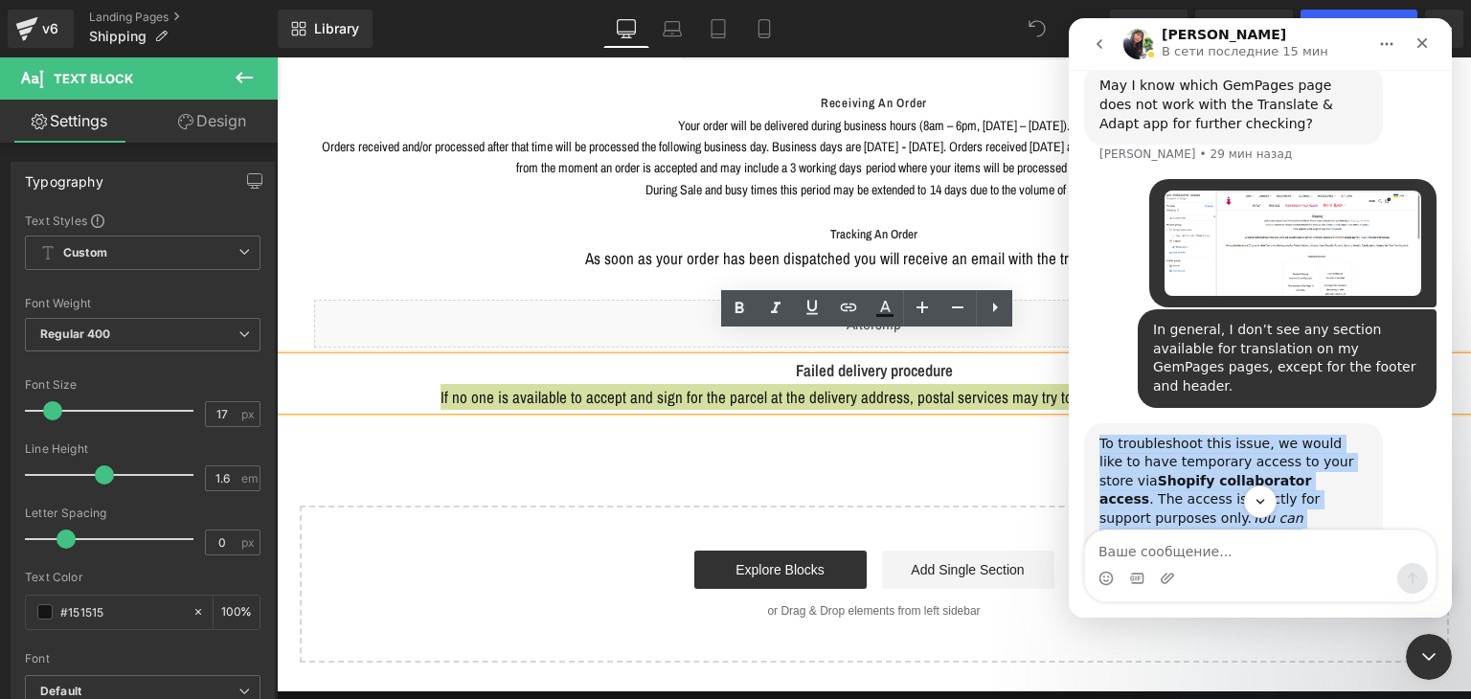
drag, startPoint x: 1268, startPoint y: 448, endPoint x: 1098, endPoint y: 270, distance: 246.6
click at [1098, 423] on div "To troubleshoot this issue, we would like to have temporary access to your stor…" at bounding box center [1233, 547] width 299 height 248
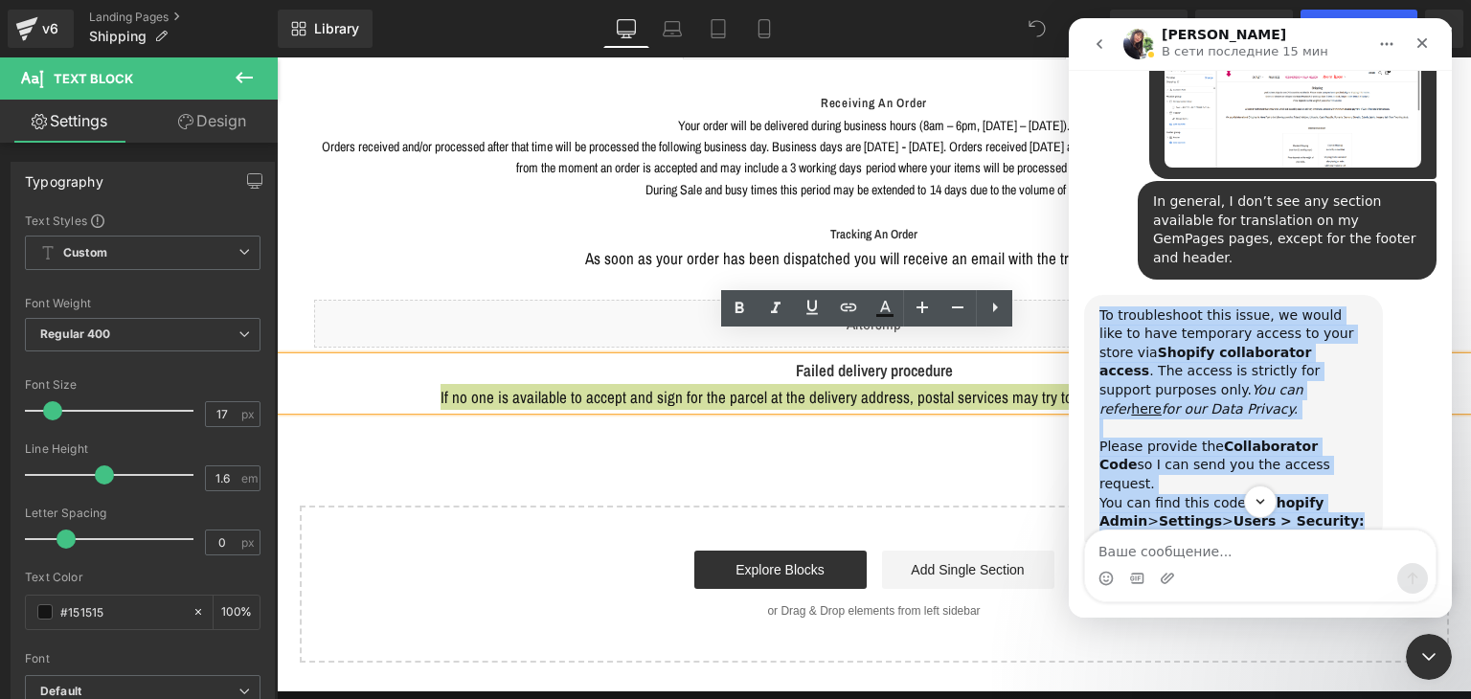
scroll to position [1610, 0]
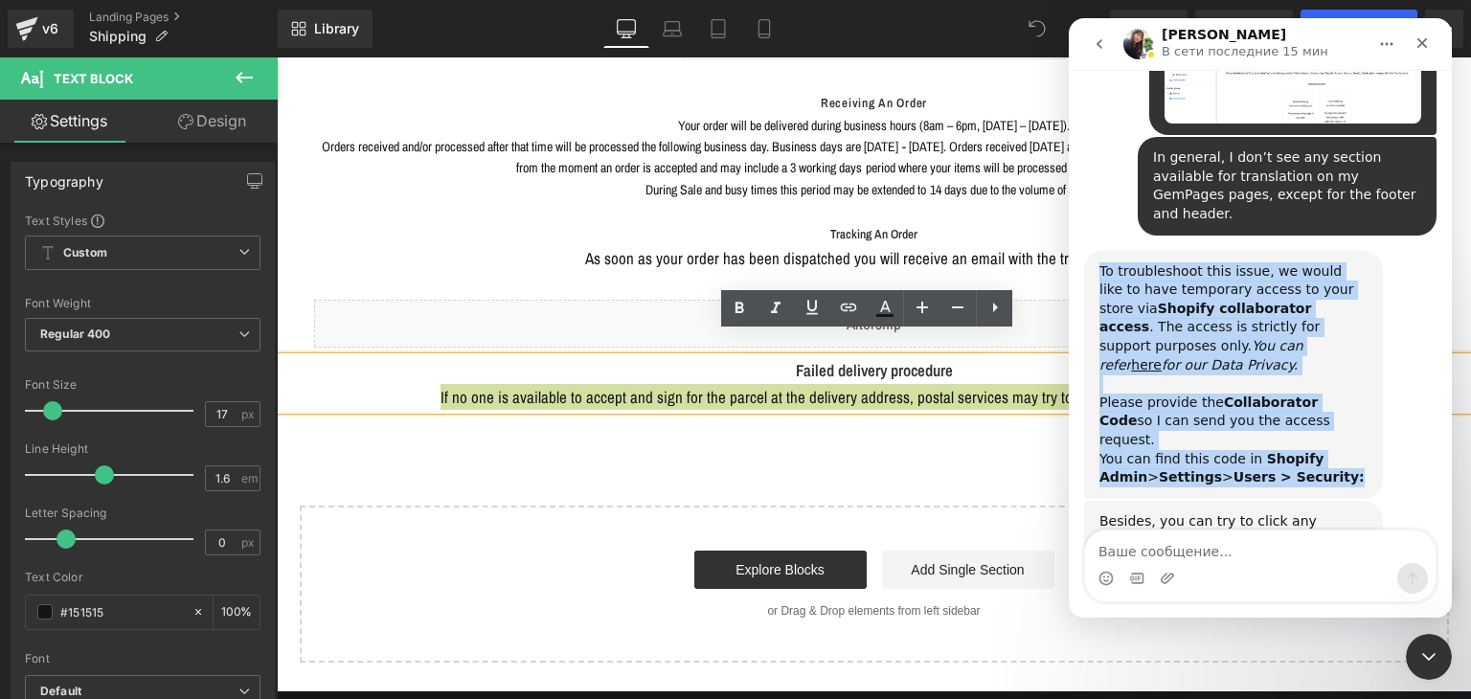
copy div "To troubleshoot this issue, we would like to have temporary access to your stor…"
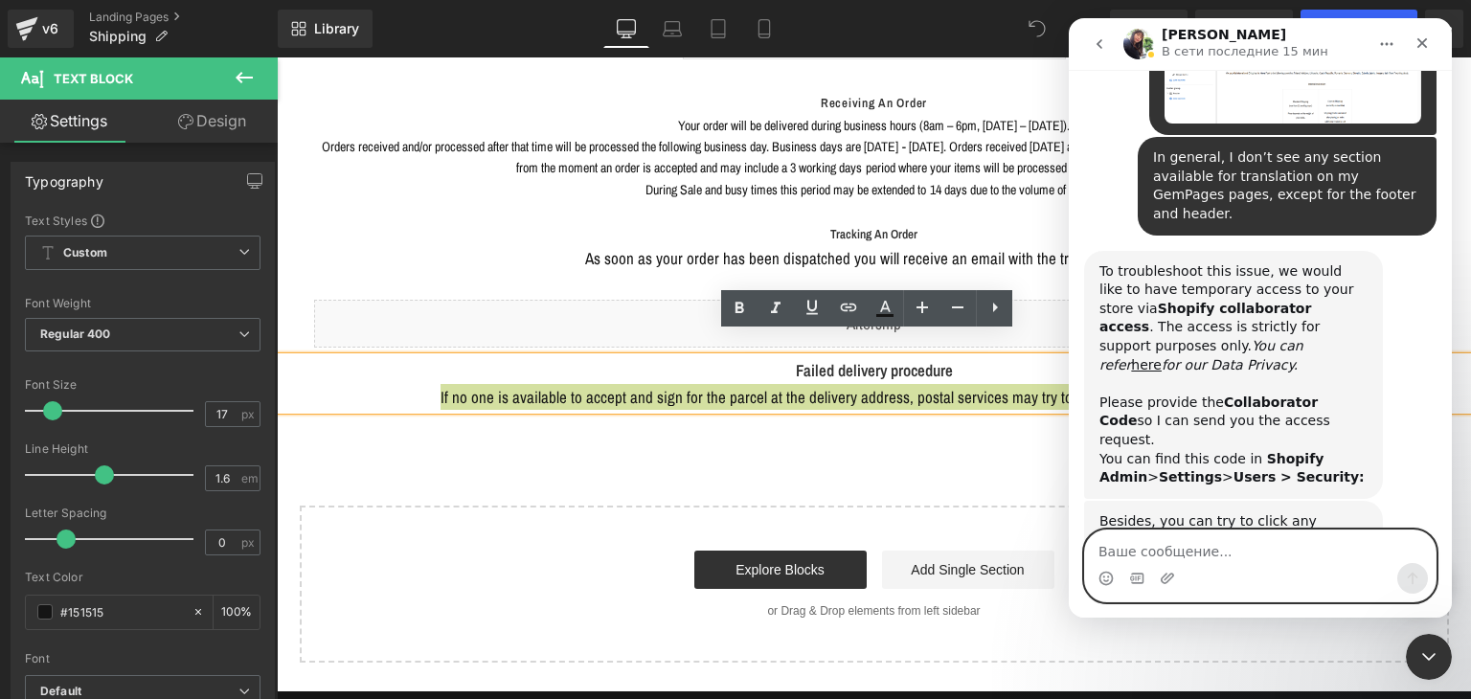
click at [1153, 554] on textarea "Ваше сообщение..." at bounding box center [1260, 547] width 351 height 33
paste textarea "3630"
type textarea "collab code 3630"
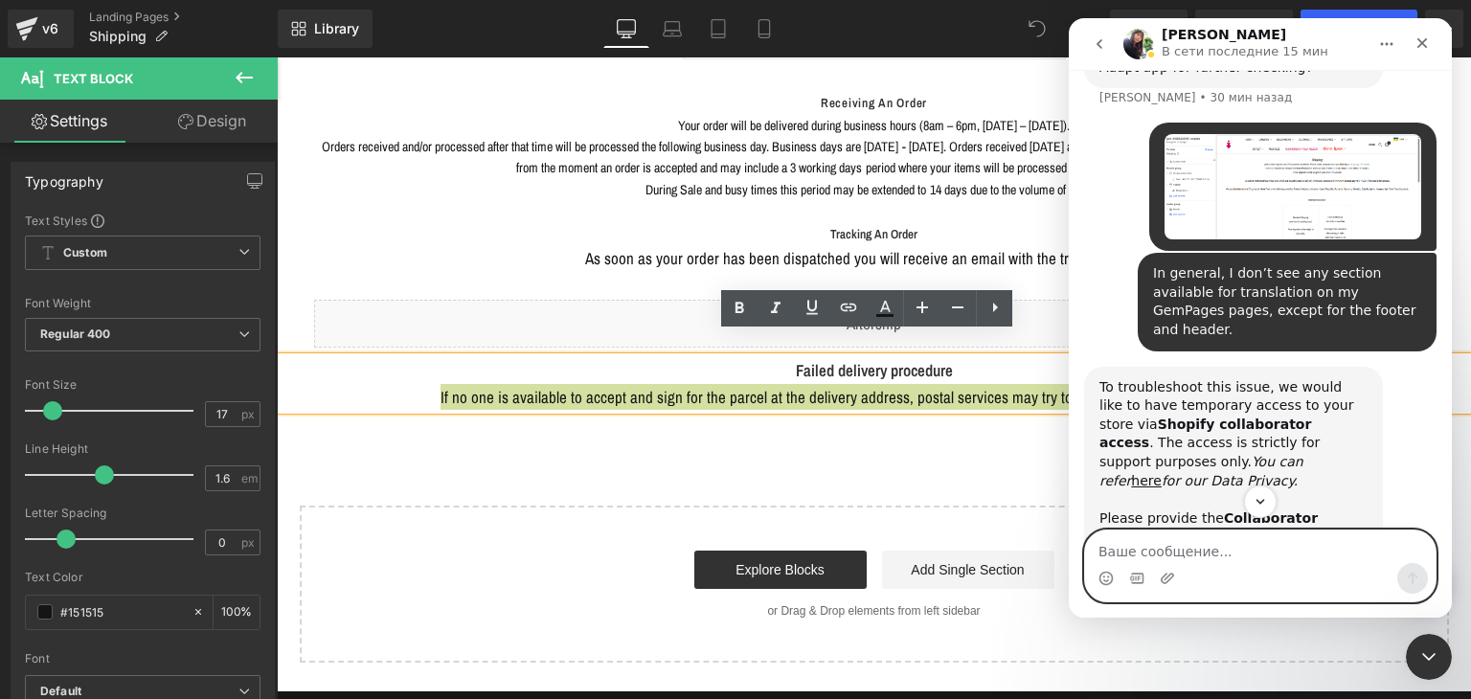
scroll to position [1666, 0]
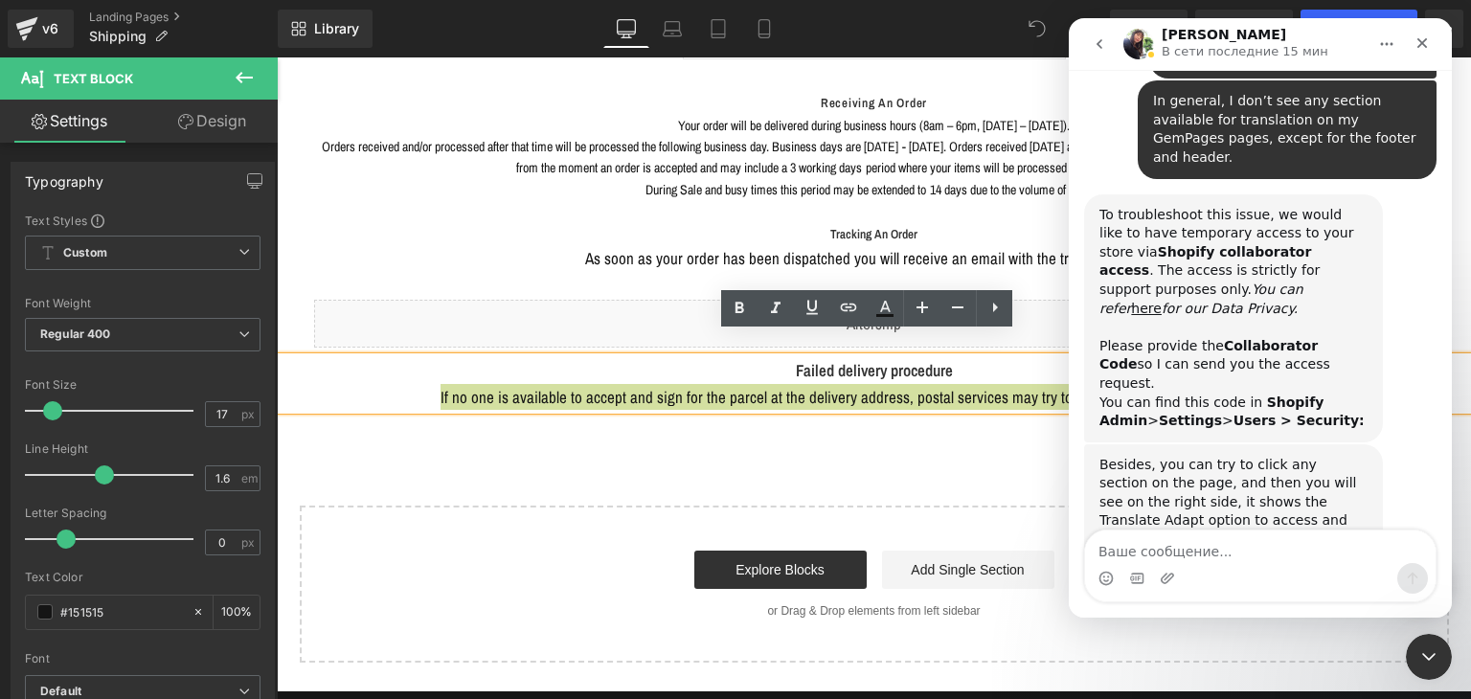
click at [1210, 568] on img "Tina говорит…" at bounding box center [1227, 607] width 257 height 79
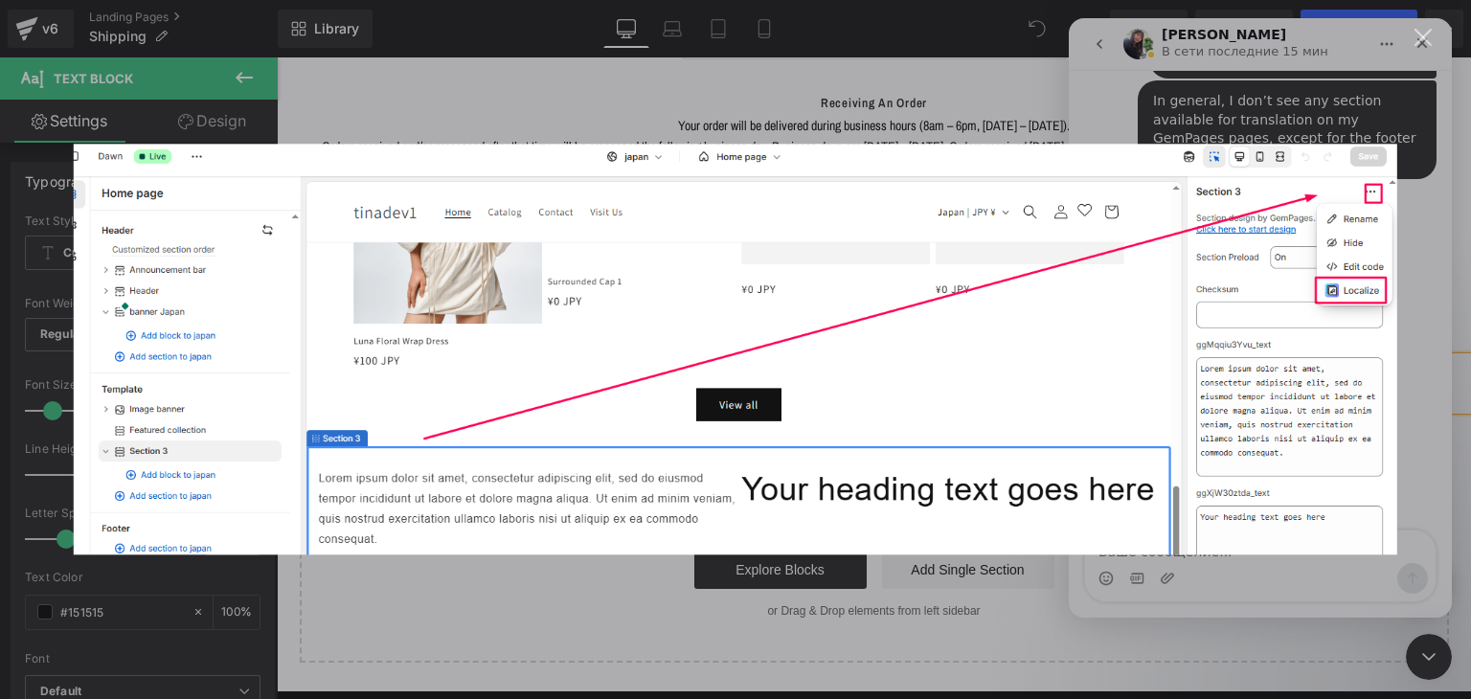
scroll to position [0, 0]
click at [1191, 101] on div "Мессенджер Intercom" at bounding box center [735, 349] width 1471 height 699
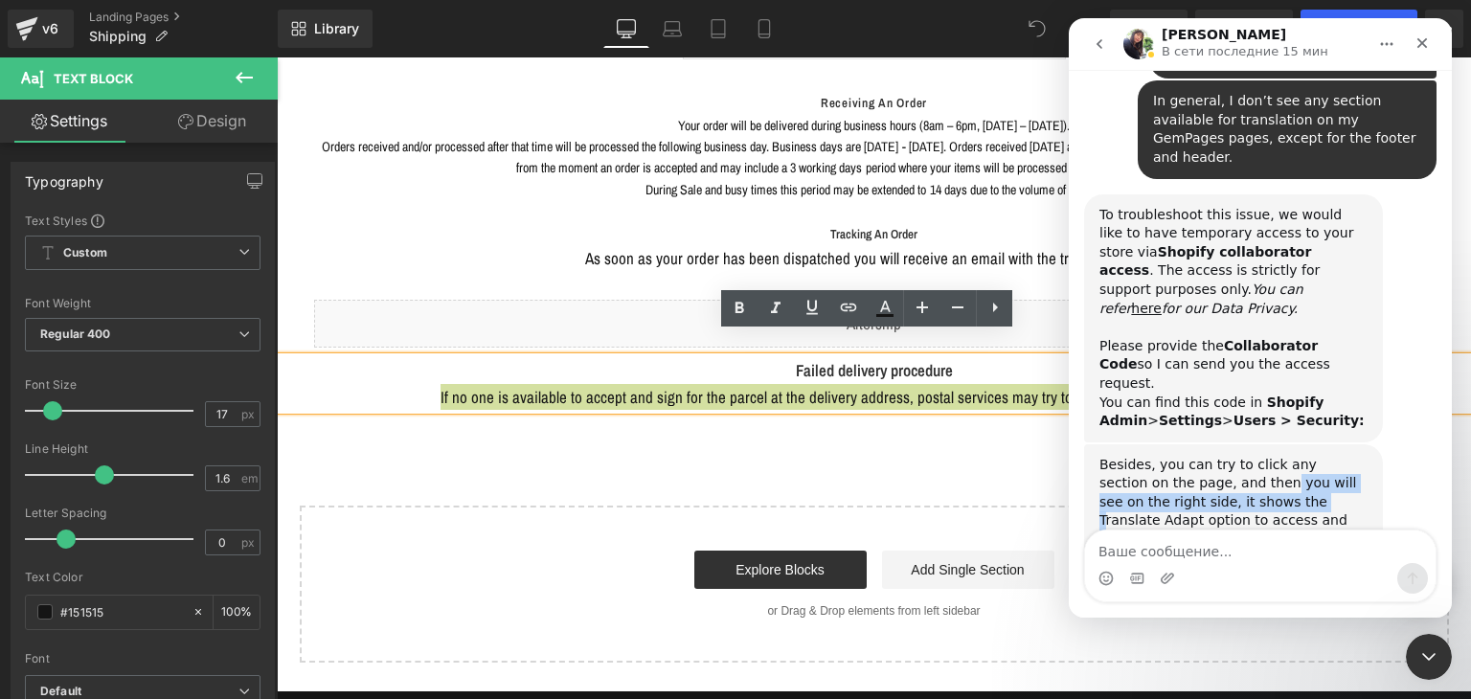
drag, startPoint x: 1179, startPoint y: 284, endPoint x: 1211, endPoint y: 287, distance: 31.7
click at [1211, 456] on div "Besides, you can try to click any section on the page, and then you will see on…" at bounding box center [1233, 512] width 268 height 113
click at [1252, 456] on div "Besides, you can try to click any section on the page, and then you will see on…" at bounding box center [1233, 512] width 268 height 113
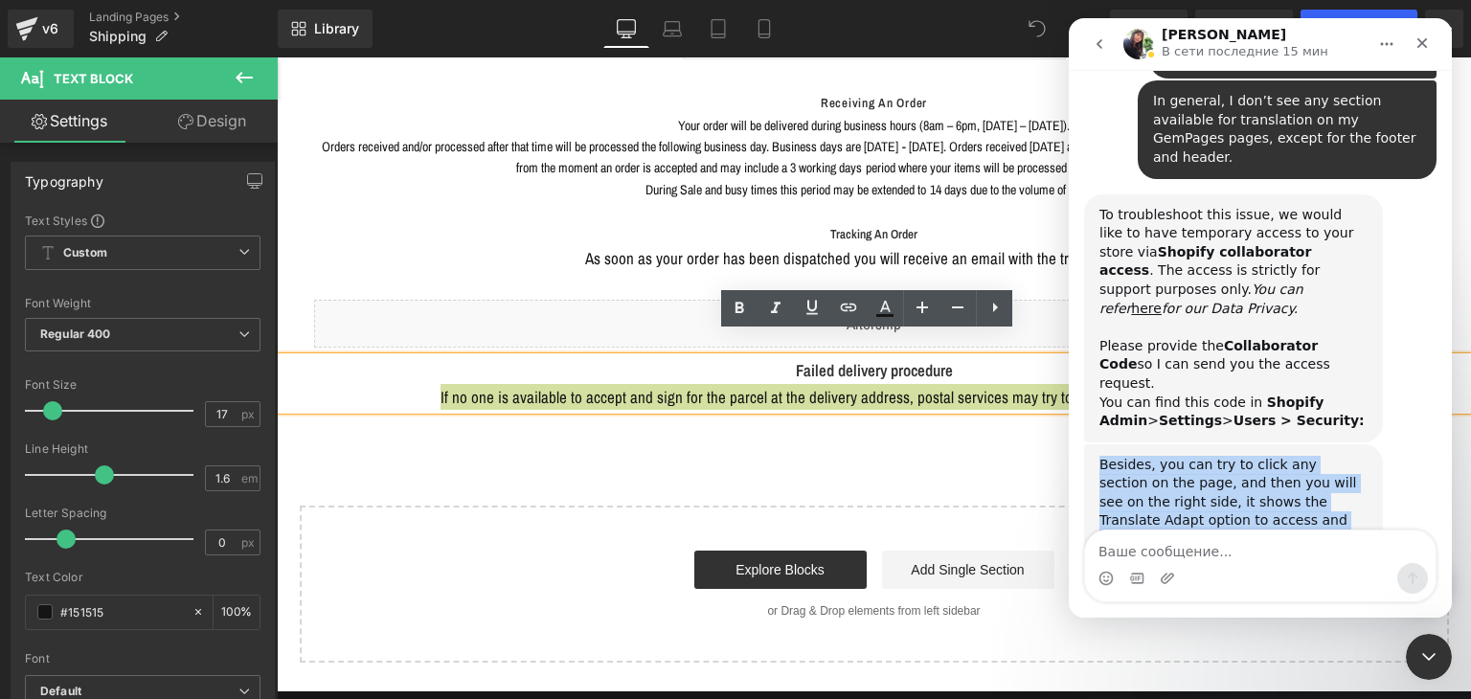
drag, startPoint x: 1309, startPoint y: 328, endPoint x: 1092, endPoint y: 262, distance: 226.9
click at [1092, 444] on div "Besides, you can try to click any section on the page, and then you will see on…" at bounding box center [1233, 551] width 299 height 215
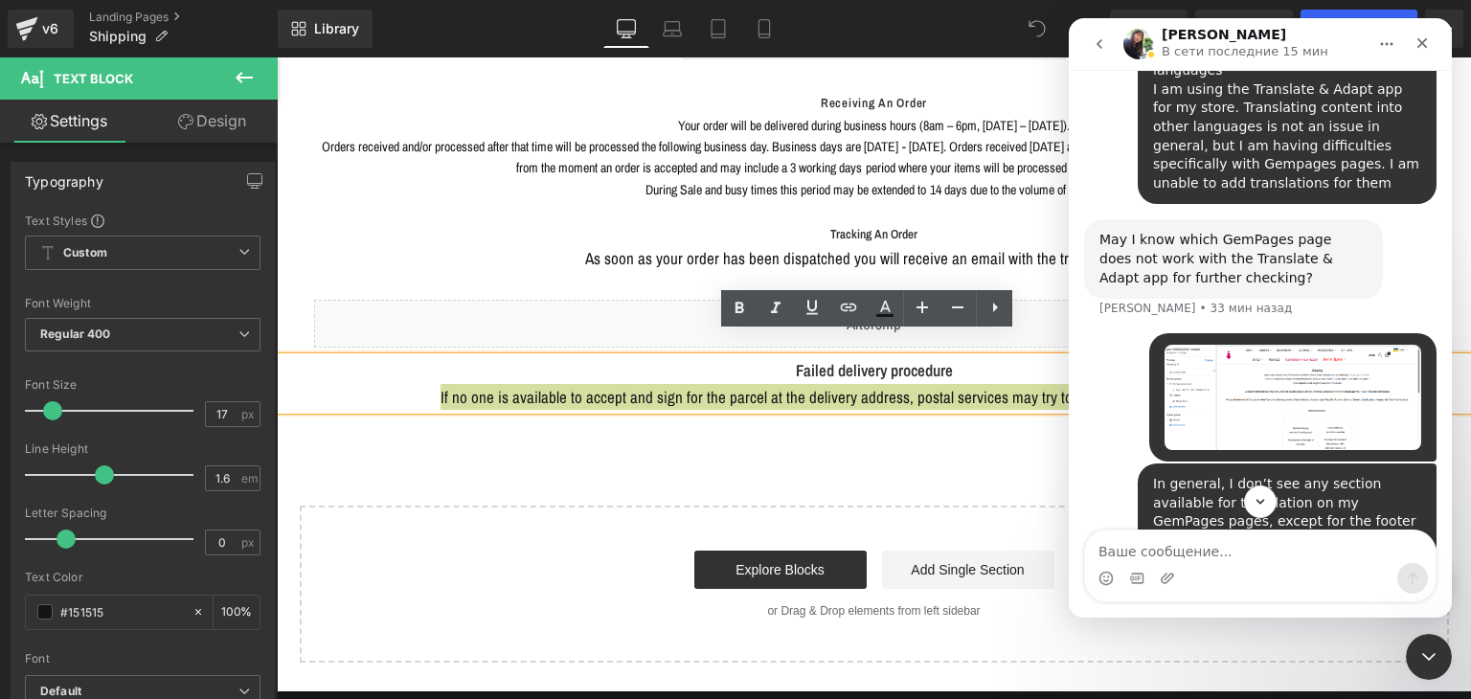
scroll to position [1188, 0]
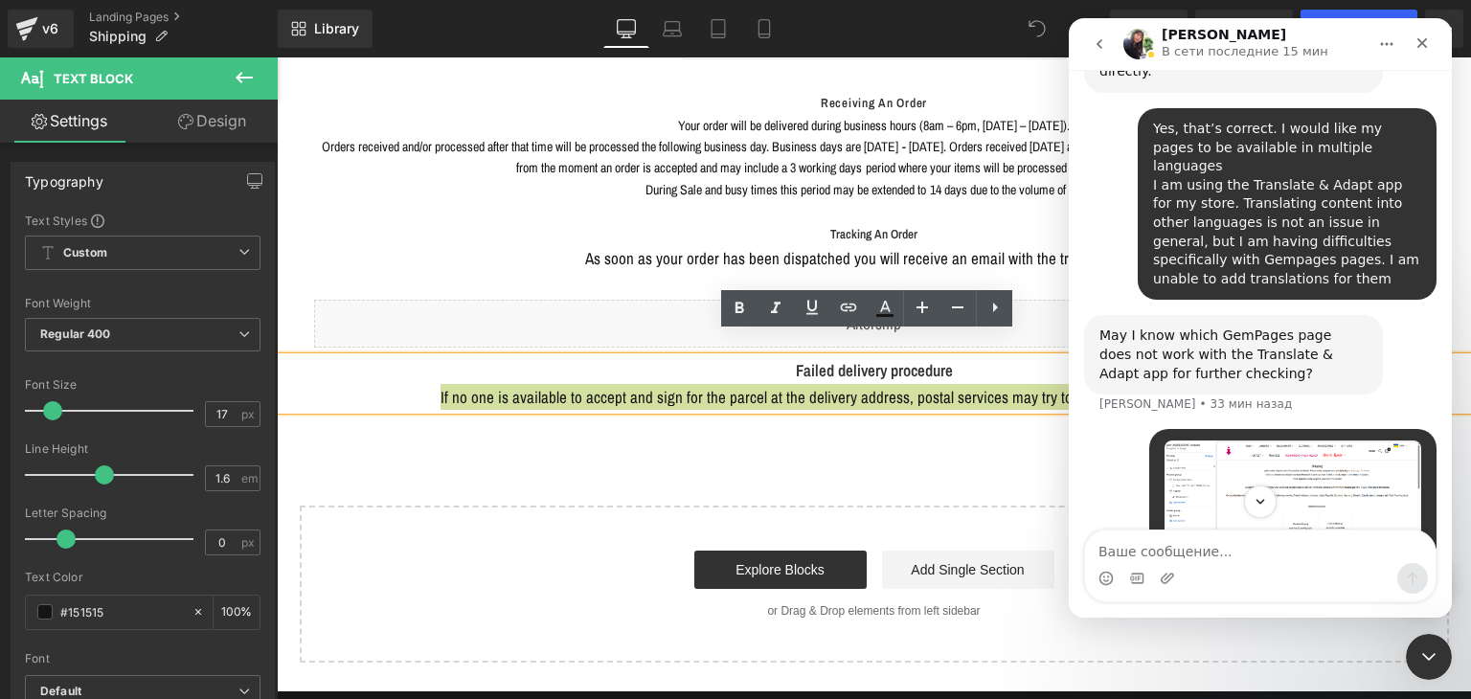
click at [1217, 441] on img "yesUndress говорит…" at bounding box center [1293, 493] width 257 height 105
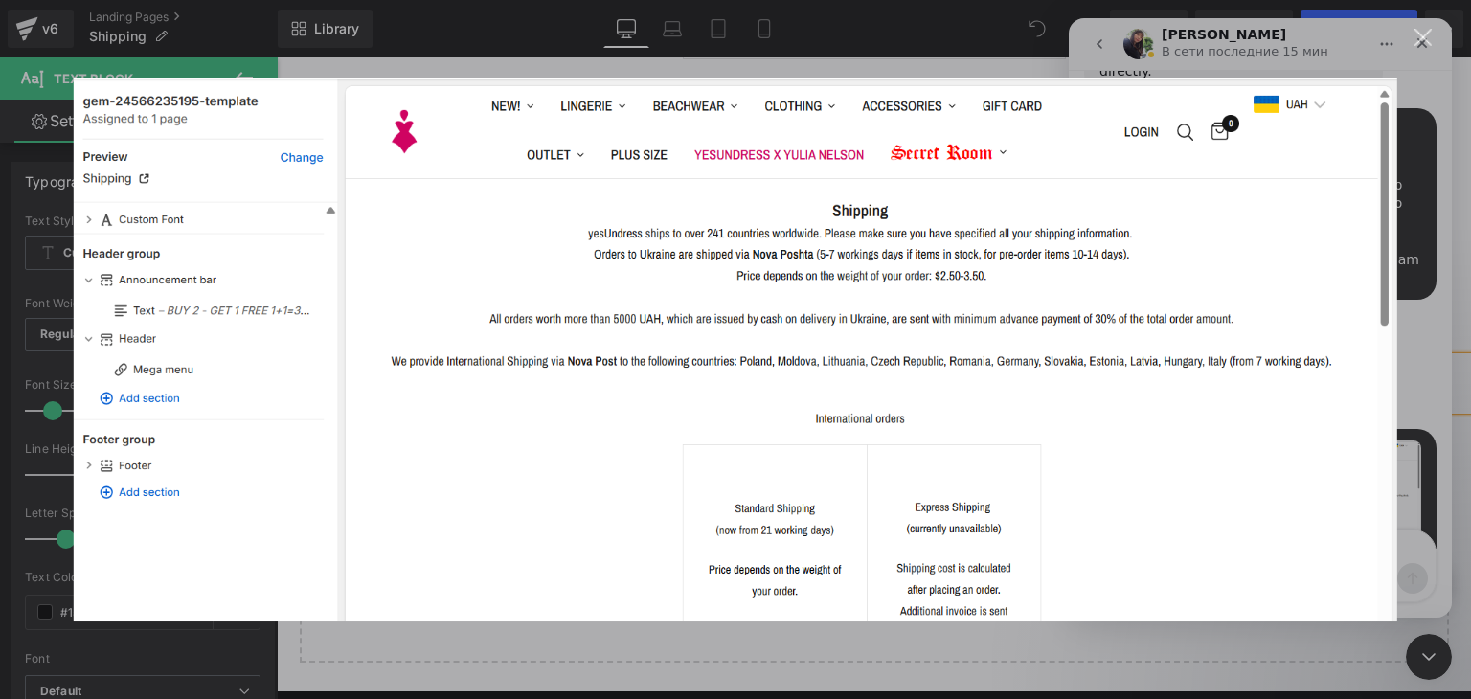
click at [1424, 107] on div "Мессенджер Intercom" at bounding box center [735, 349] width 1471 height 699
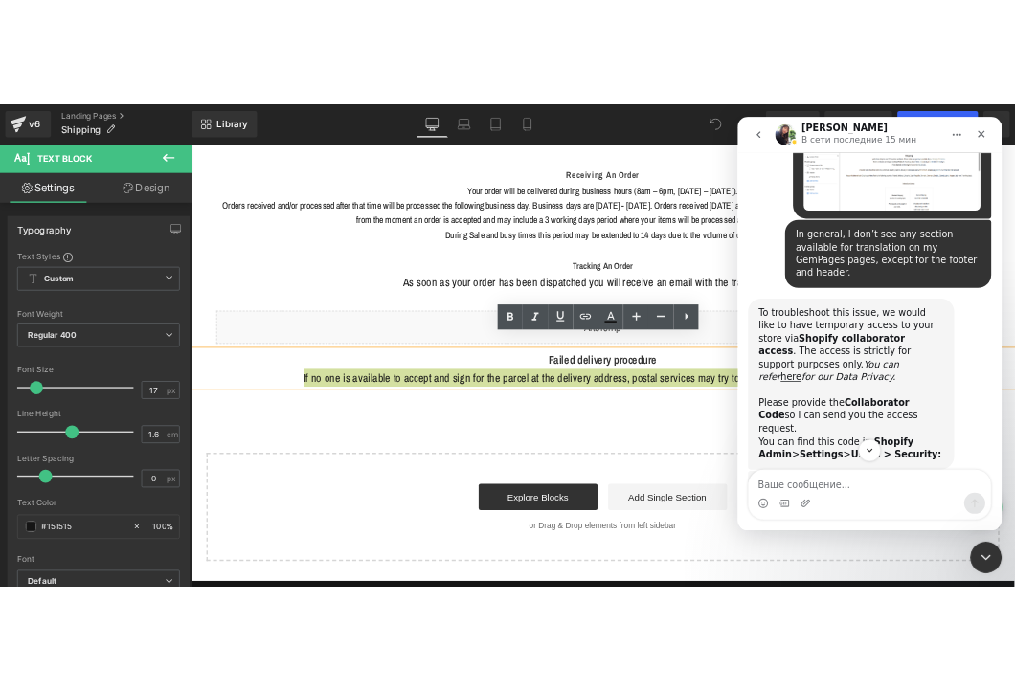
scroll to position [1666, 0]
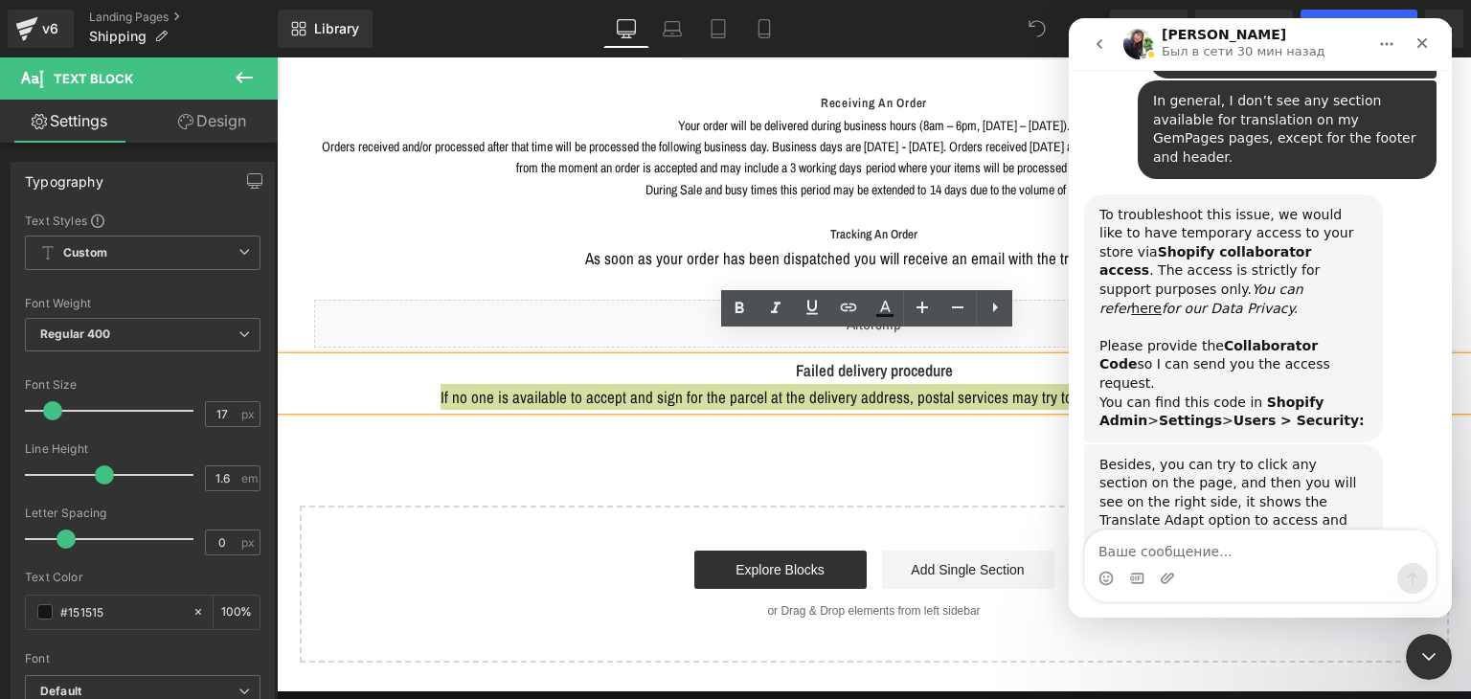
click at [1219, 461] on div "Besides, you can try to click any section on the page, and then you will see on…" at bounding box center [1260, 569] width 352 height 250
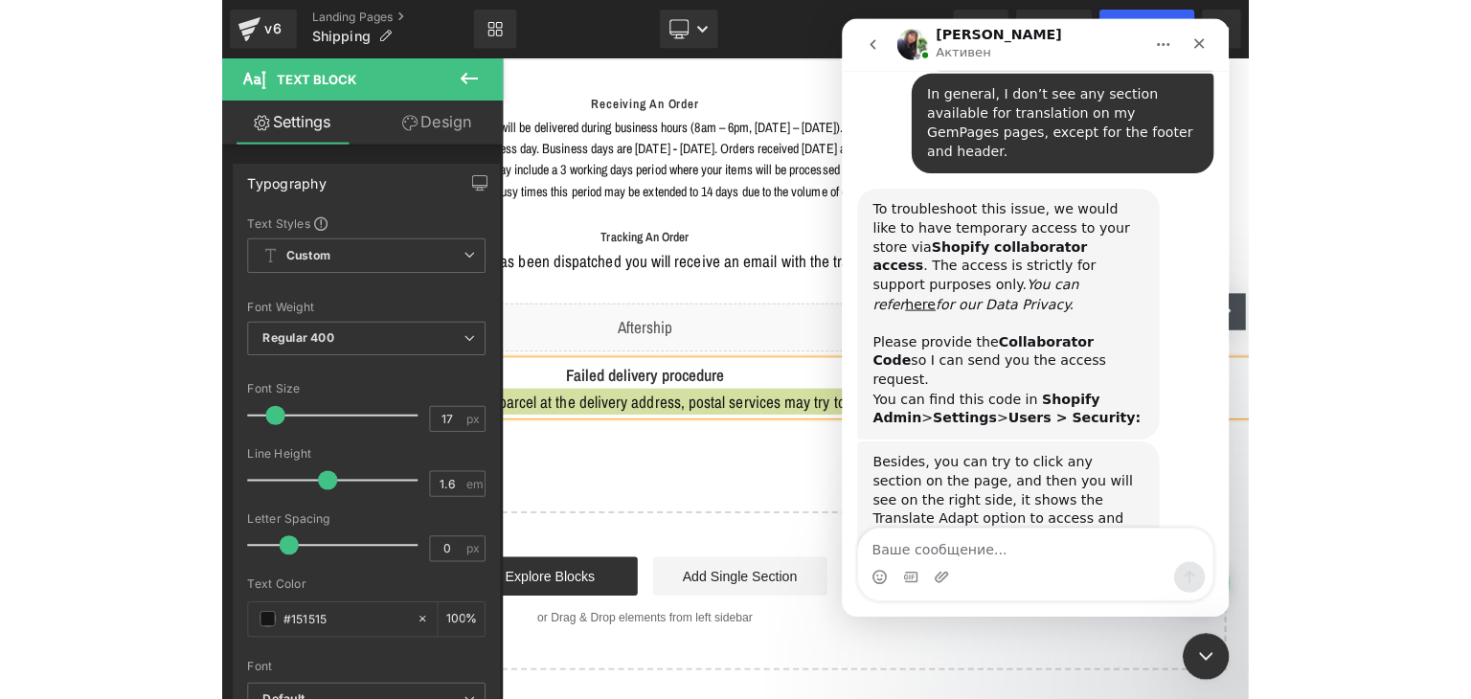
scroll to position [1843, 0]
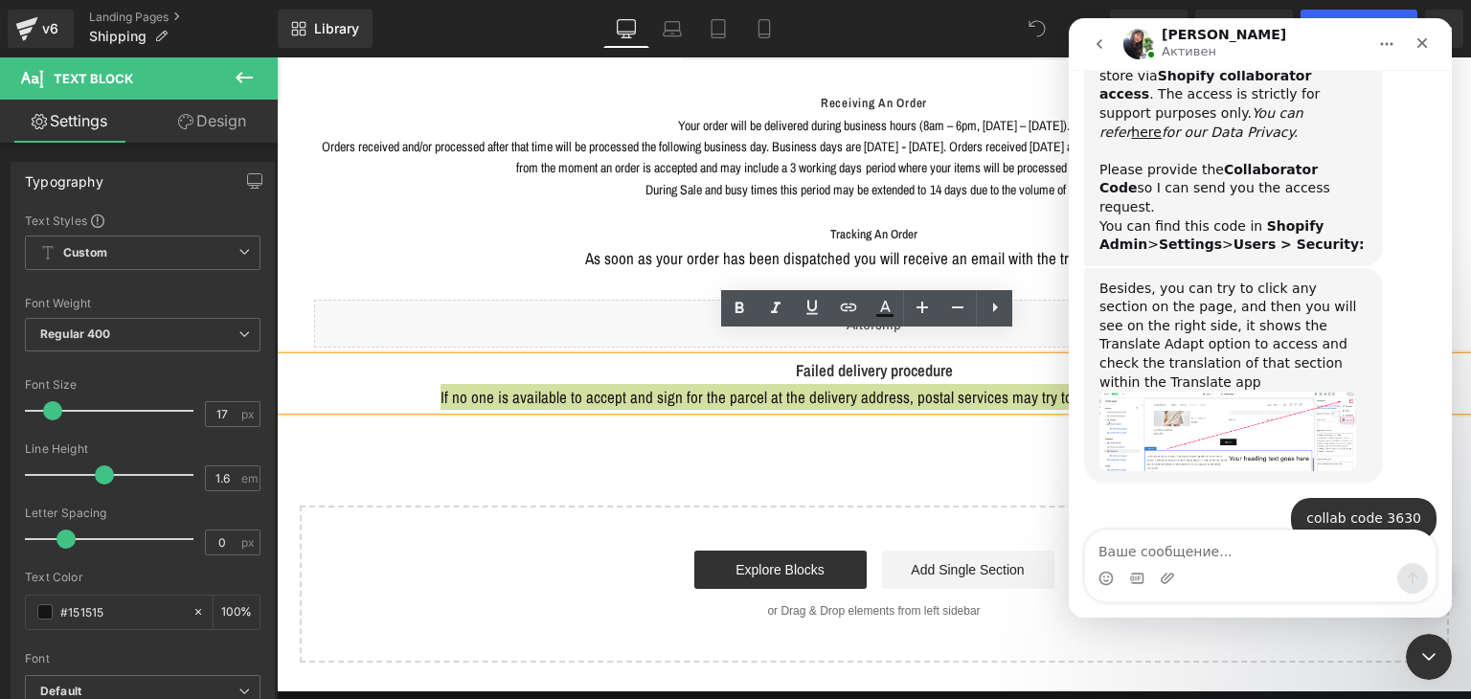
click at [1212, 567] on div "Have you tried the above suggestion to click on each section to access the tran…" at bounding box center [1233, 604] width 268 height 75
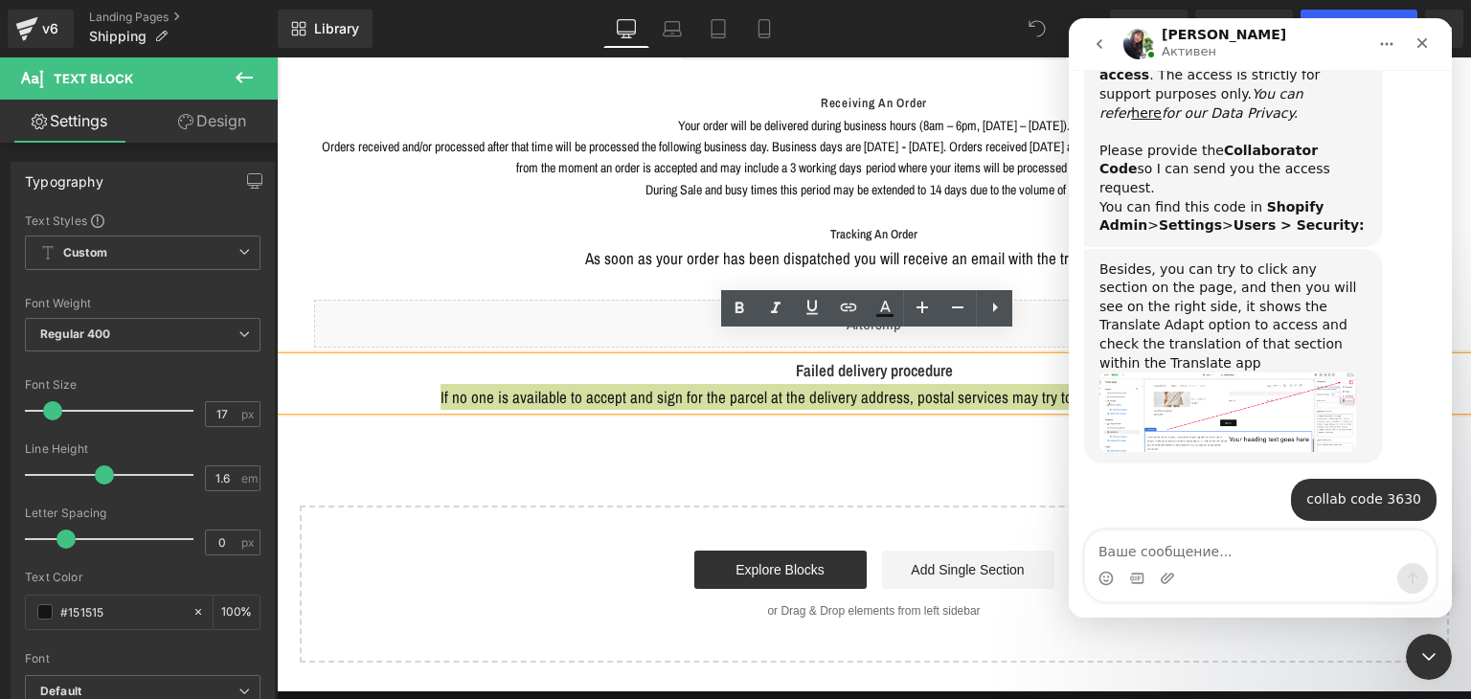
copy div "Have you tried the above suggestion to click on each section to access the tran…"
click at [1143, 667] on div "Besides, I have sent the collaborator an invitation. Please help to accept it." at bounding box center [1233, 685] width 268 height 37
copy div "Besides, I have sent the collaborator an invitation. Please help to accept it."
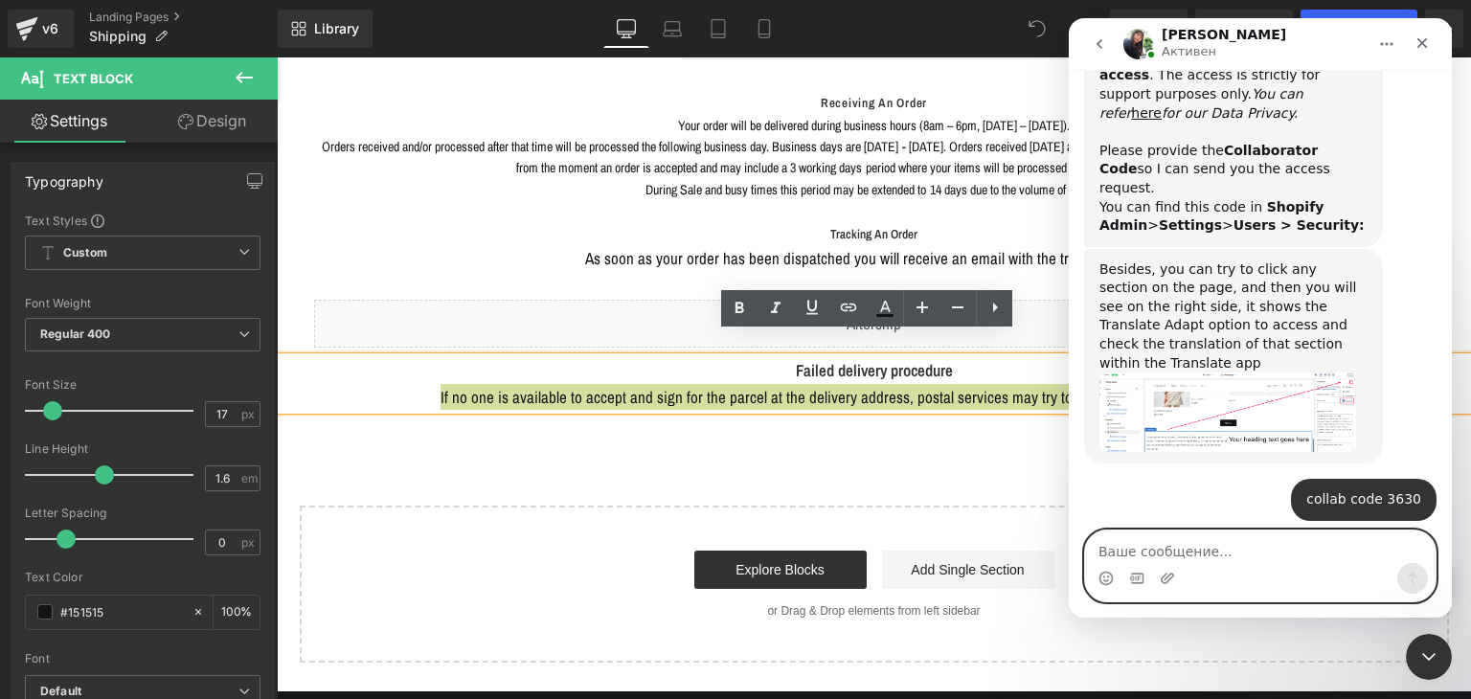
click at [1187, 533] on textarea "Ваше сообщение..." at bounding box center [1260, 547] width 351 height 33
type textarea "Ш"
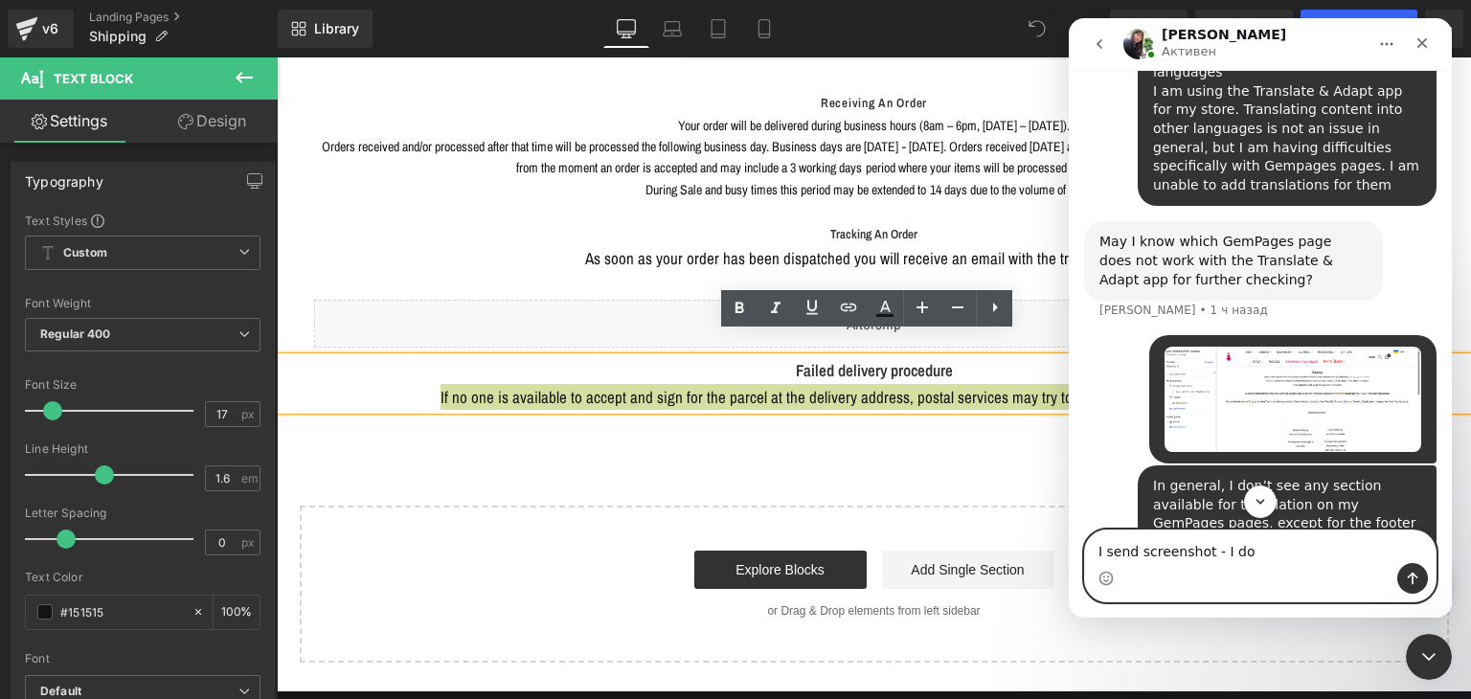
scroll to position [1191, 0]
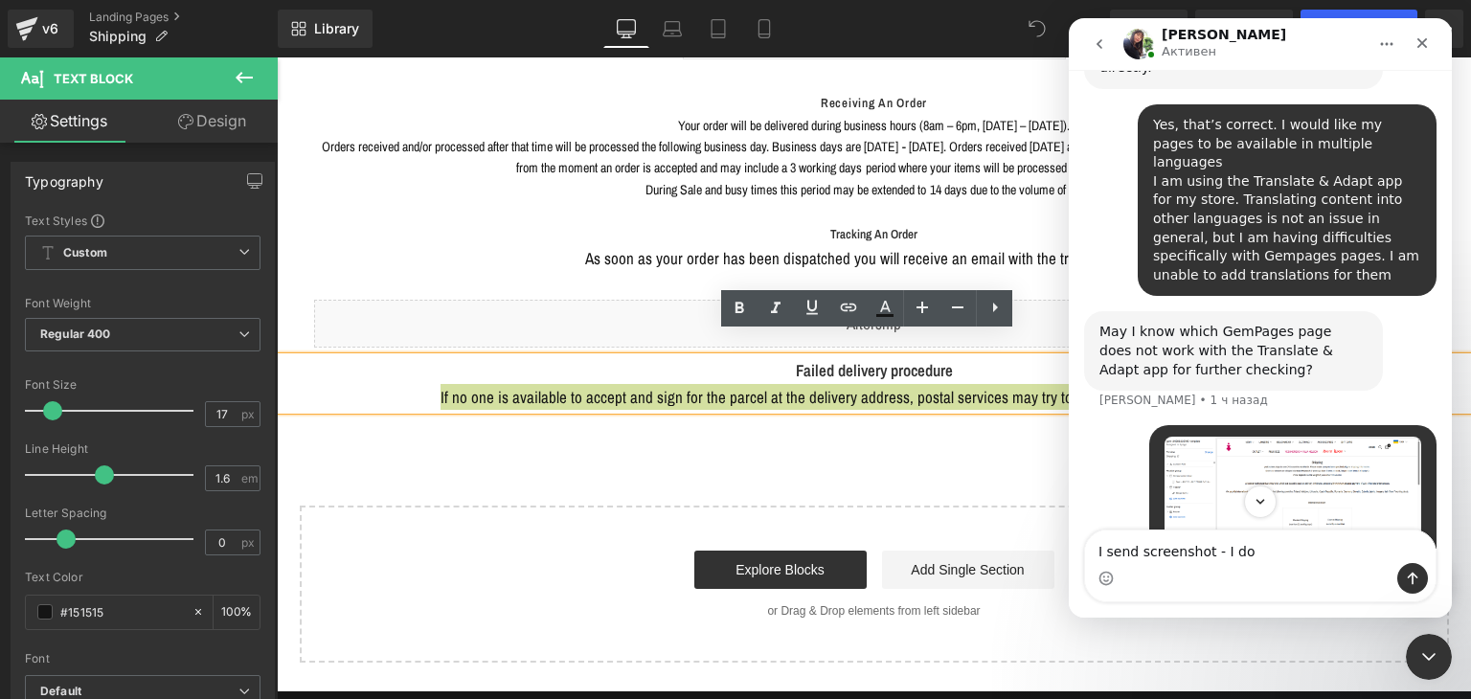
click at [1293, 437] on img "yesUndress говорит…" at bounding box center [1293, 489] width 257 height 105
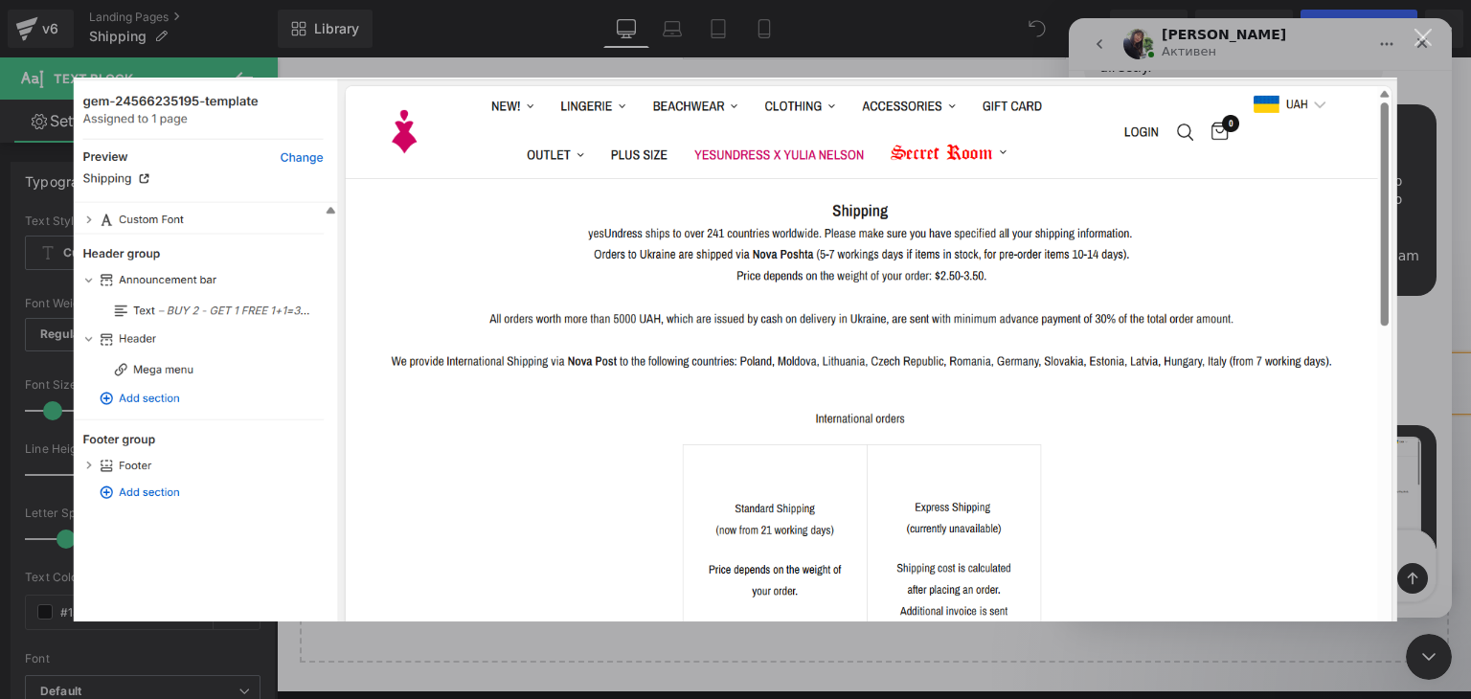
scroll to position [0, 0]
click at [1255, 300] on img "Закрыть" at bounding box center [736, 350] width 1324 height 544
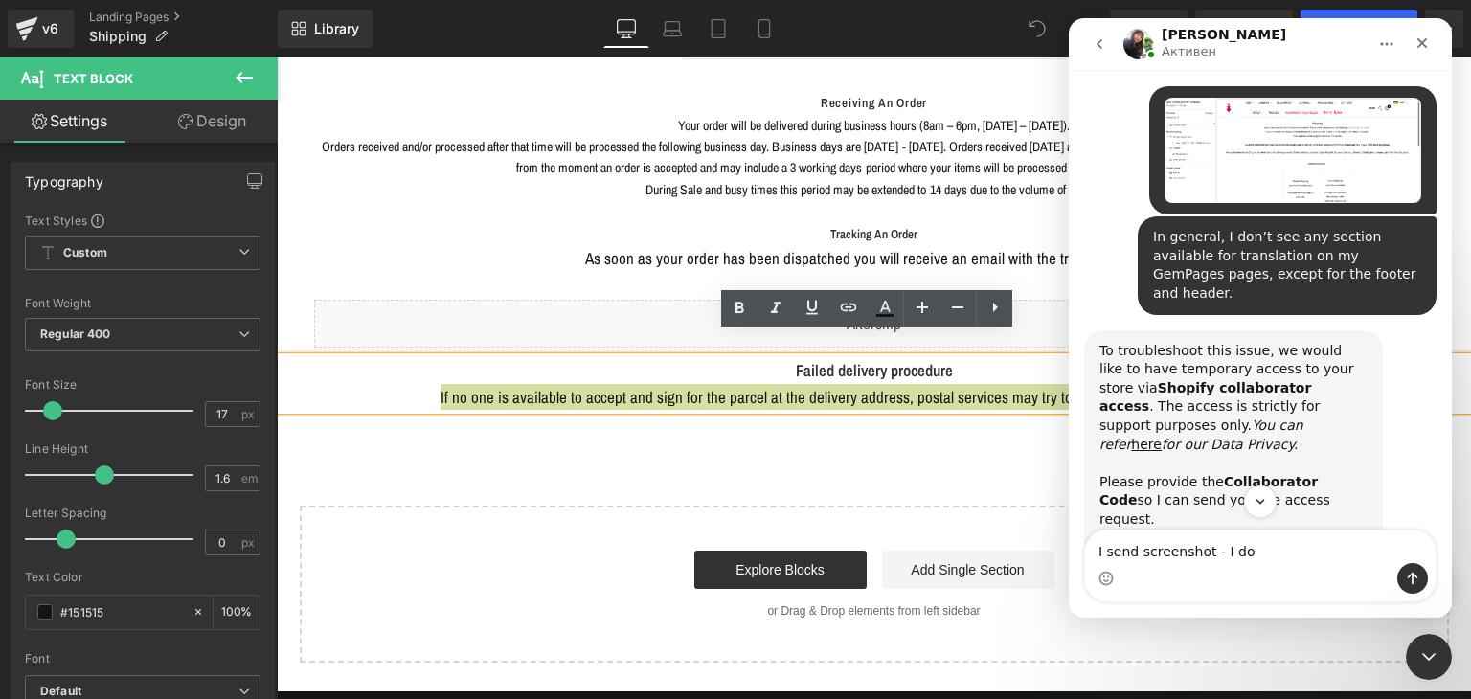
scroll to position [1766, 0]
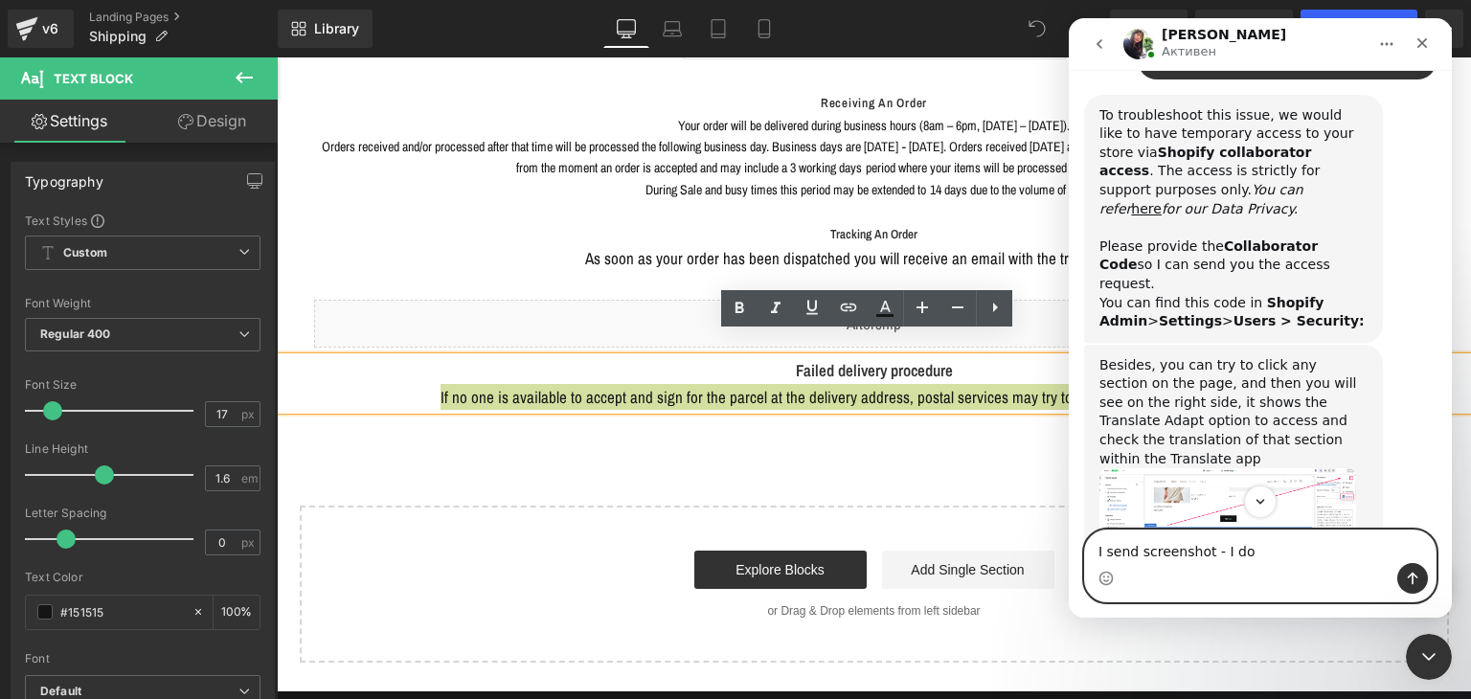
click at [1275, 537] on textarea "I send screenshot - I do" at bounding box center [1260, 547] width 351 height 33
paste textarea "have uploaded a screenshot above - I only have header and footer displayed, but…"
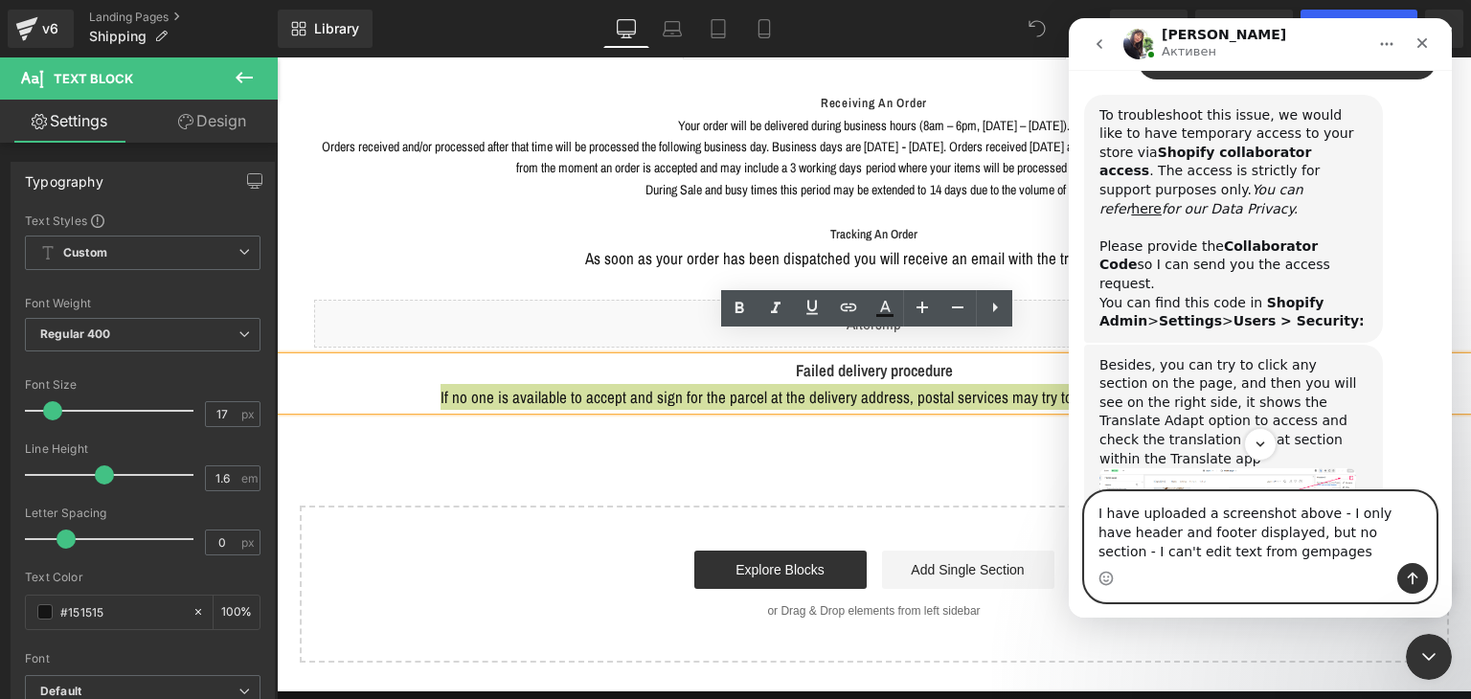
type textarea "I have uploaded a screenshot above - I only have header and footer displayed, b…"
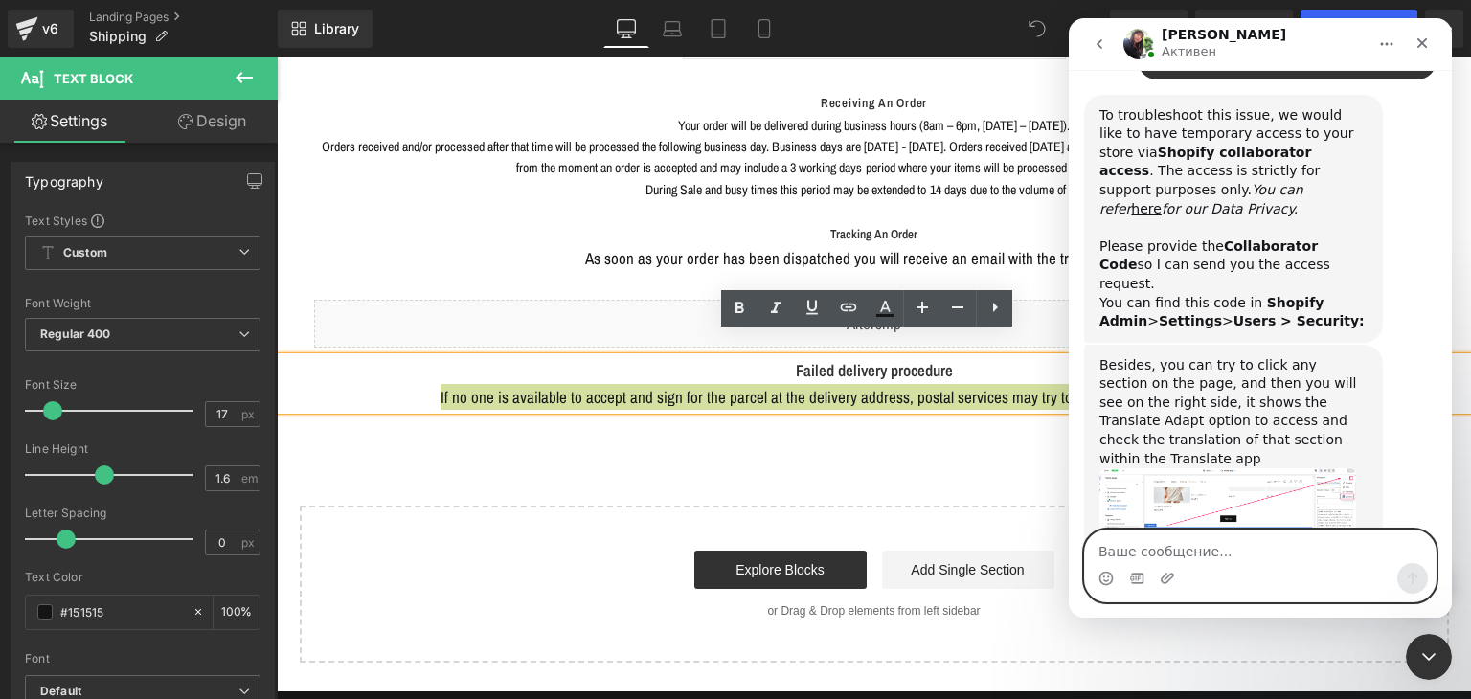
scroll to position [1976, 0]
